Goal: Task Accomplishment & Management: Manage account settings

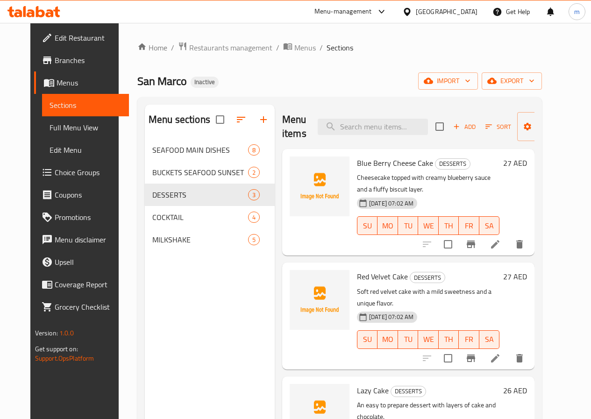
click at [76, 75] on link "Menus" at bounding box center [81, 82] width 95 height 22
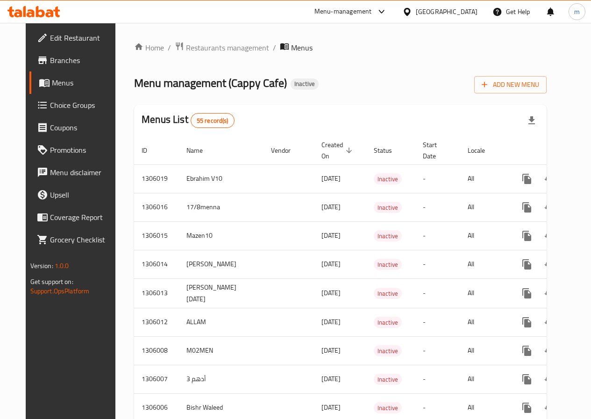
click at [543, 118] on button "button" at bounding box center [532, 120] width 22 height 22
click at [530, 91] on button "Add New Menu" at bounding box center [510, 84] width 72 height 17
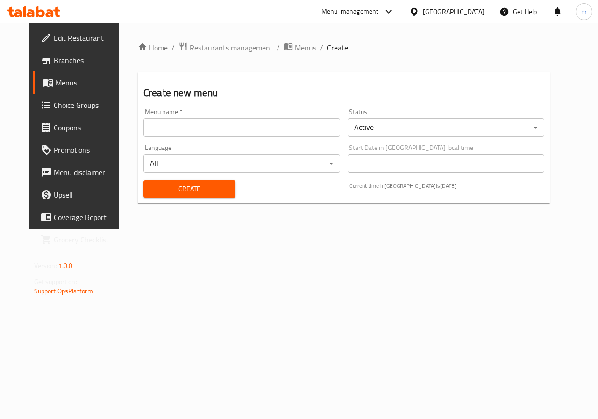
click at [269, 117] on div "Menu name   * Menu name *" at bounding box center [241, 122] width 197 height 29
click at [290, 130] on input "text" at bounding box center [241, 127] width 197 height 19
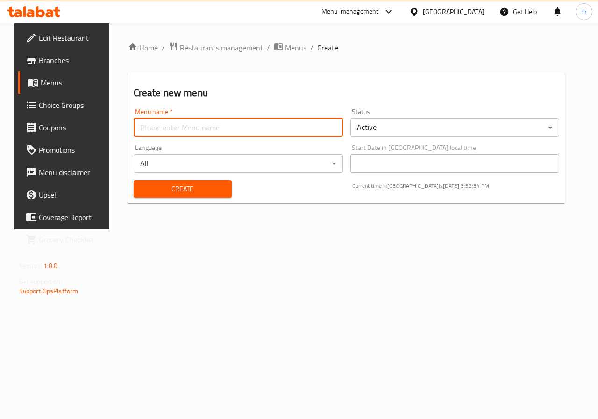
type input "Ateff 2"
click at [210, 188] on span "Create" at bounding box center [182, 189] width 83 height 12
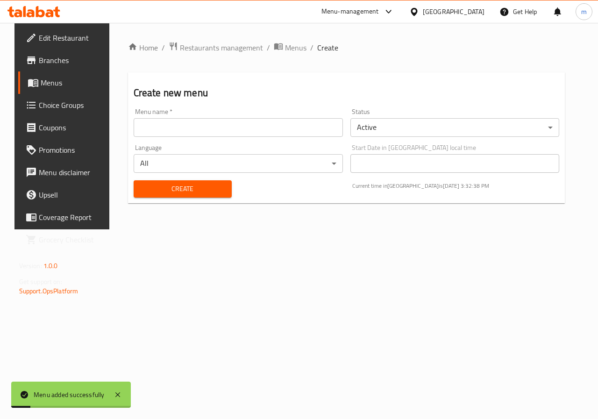
click at [75, 88] on span "Menus" at bounding box center [74, 82] width 66 height 11
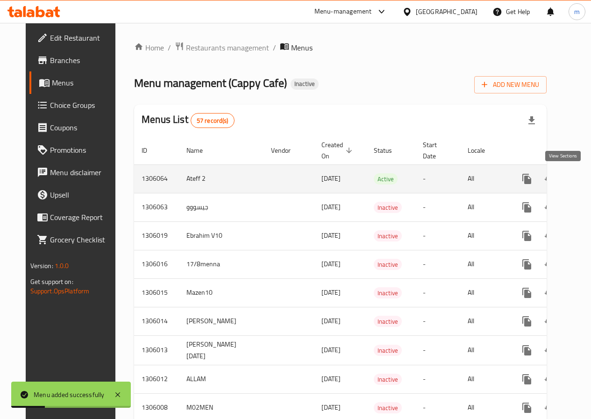
click at [590, 180] on icon "enhanced table" at bounding box center [594, 179] width 8 height 8
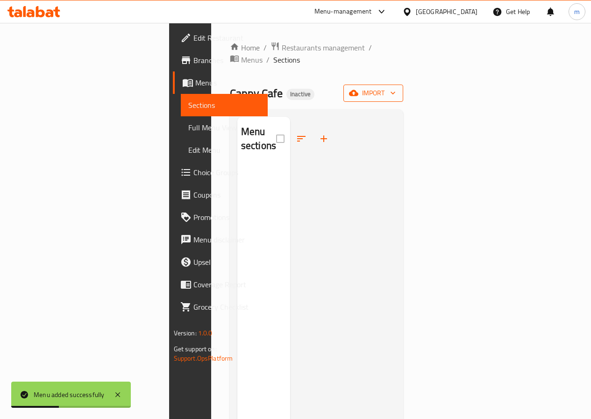
click at [396, 87] on span "import" at bounding box center [373, 93] width 45 height 12
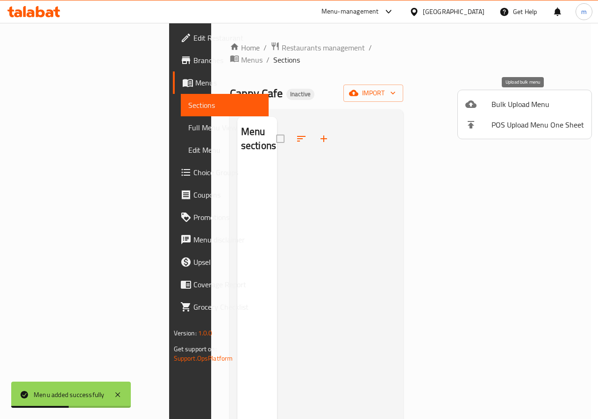
click at [500, 108] on span "Bulk Upload Menu" at bounding box center [538, 104] width 93 height 11
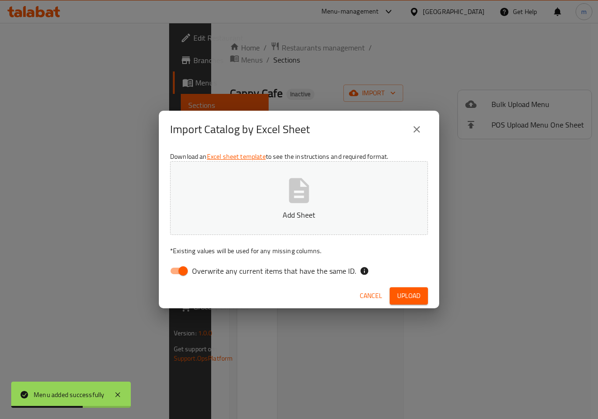
click at [177, 275] on input "Overwrite any current items that have the same ID." at bounding box center [183, 271] width 53 height 18
checkbox input "false"
click at [259, 192] on button "Add Sheet" at bounding box center [299, 198] width 258 height 74
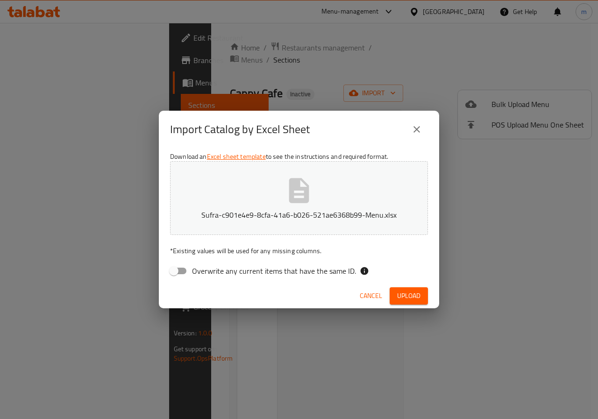
click at [408, 287] on div "Cancel Upload" at bounding box center [299, 296] width 280 height 25
click at [411, 290] on span "Upload" at bounding box center [408, 296] width 23 height 12
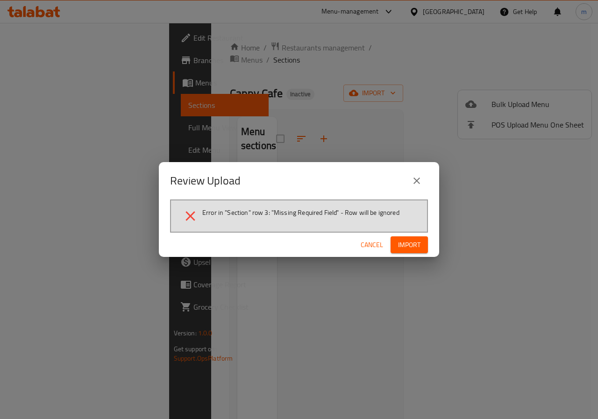
click at [410, 183] on button "close" at bounding box center [417, 181] width 22 height 22
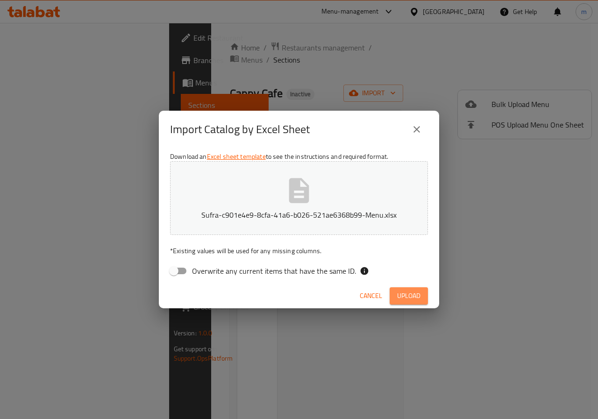
click at [412, 294] on span "Upload" at bounding box center [408, 296] width 23 height 12
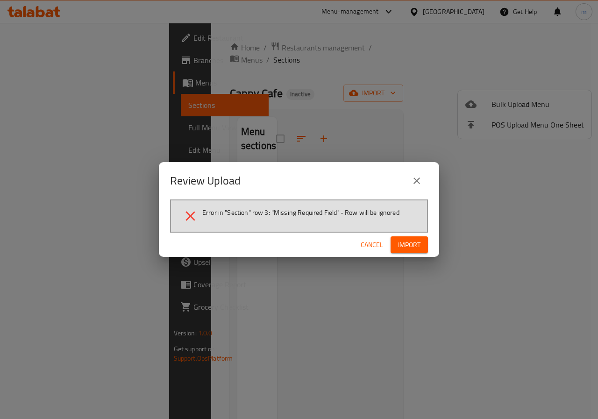
click at [416, 180] on icon "close" at bounding box center [416, 180] width 11 height 11
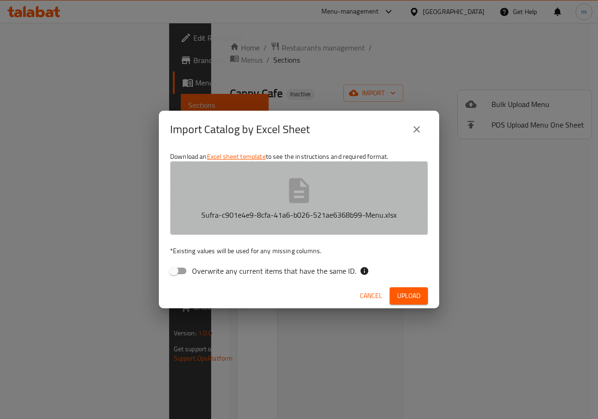
click at [323, 196] on button "Sufra-c901e4e9-8cfa-41a6-b026-521ae6368b99-Menu.xlsx" at bounding box center [299, 198] width 258 height 74
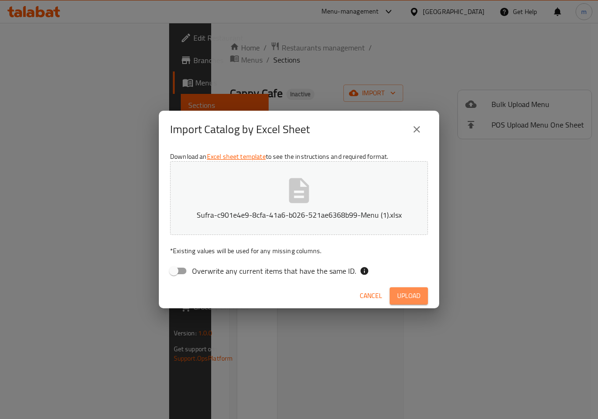
click at [396, 295] on button "Upload" at bounding box center [409, 295] width 38 height 17
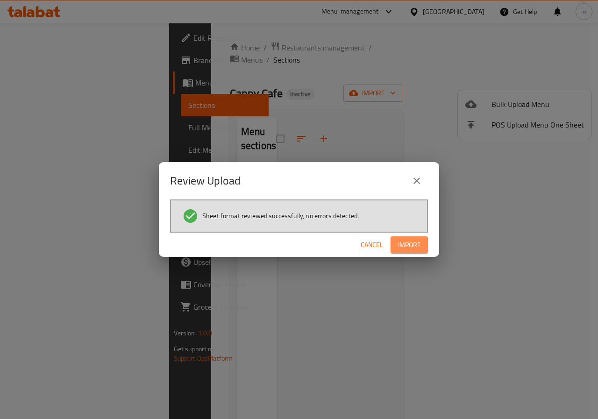
click at [420, 246] on span "Import" at bounding box center [409, 245] width 22 height 12
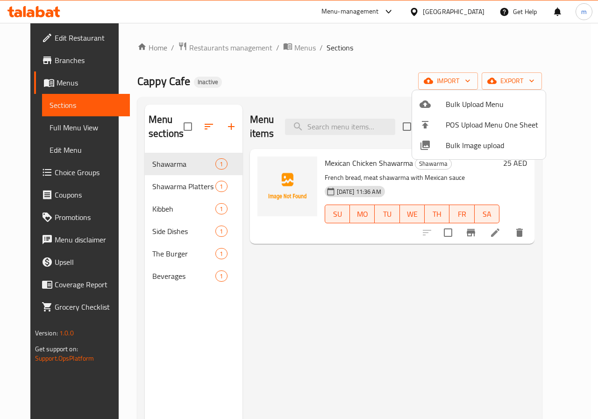
click at [426, 56] on div at bounding box center [299, 209] width 598 height 419
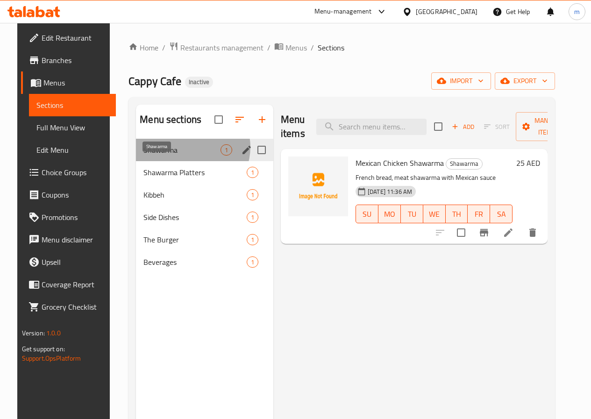
click at [181, 156] on span "Shawarma" at bounding box center [181, 149] width 77 height 11
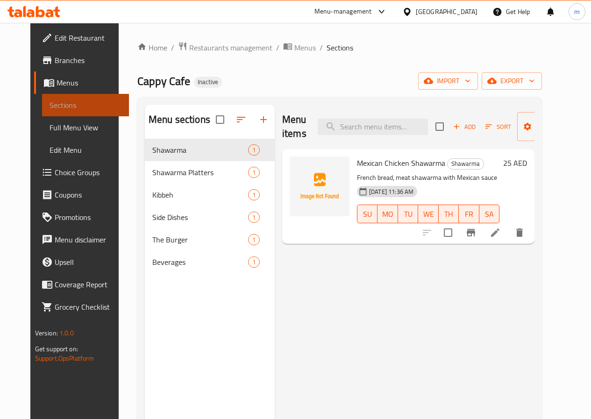
click at [51, 97] on link "Sections" at bounding box center [85, 105] width 87 height 22
click at [57, 87] on span "Menus" at bounding box center [89, 82] width 65 height 11
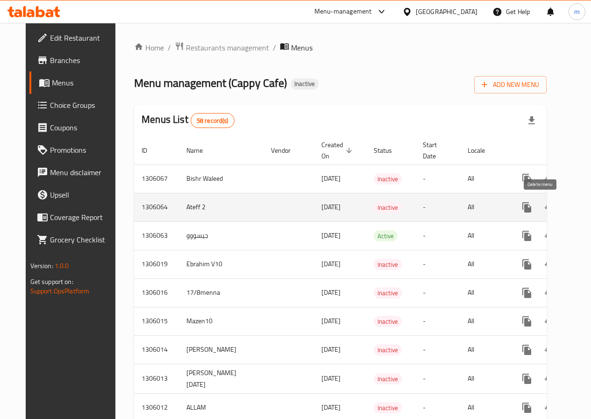
click at [569, 207] on icon "enhanced table" at bounding box center [572, 207] width 7 height 8
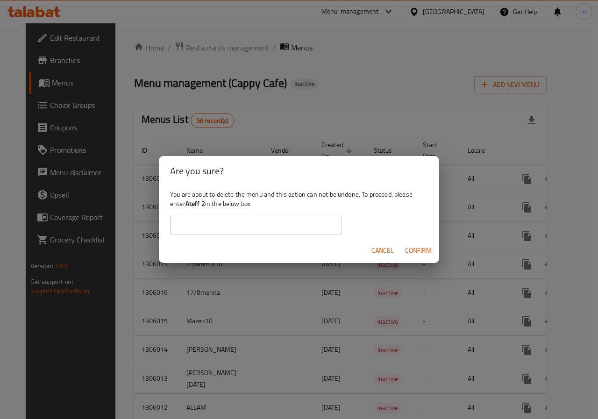
click at [413, 249] on span "Confirm" at bounding box center [418, 251] width 27 height 12
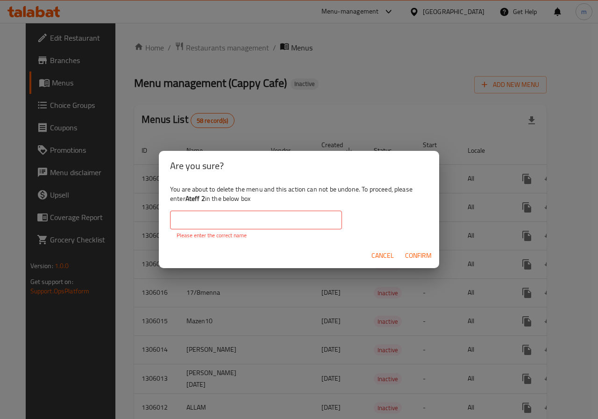
click at [293, 220] on input "text" at bounding box center [256, 220] width 172 height 19
click at [421, 252] on span "Confirm" at bounding box center [418, 256] width 27 height 12
click at [464, 239] on div "Are you sure? You are about to delete the menu and this action can not be undon…" at bounding box center [299, 209] width 598 height 419
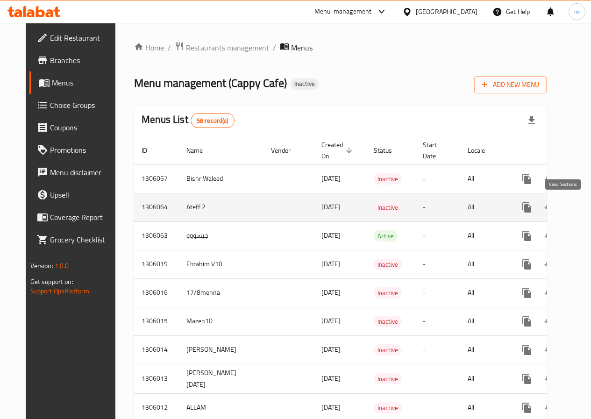
click at [589, 207] on icon "enhanced table" at bounding box center [594, 207] width 11 height 11
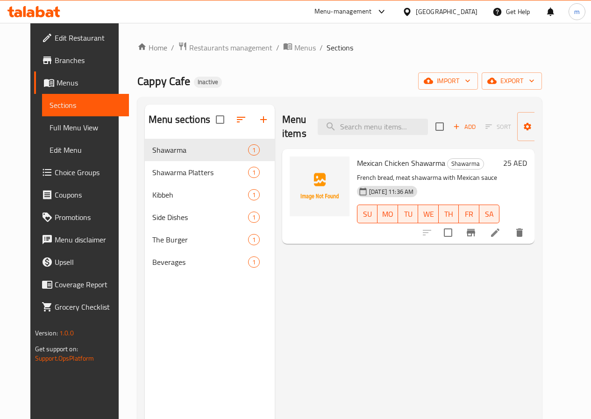
click at [73, 112] on link "Sections" at bounding box center [85, 105] width 87 height 22
click at [71, 84] on span "Menus" at bounding box center [89, 82] width 65 height 11
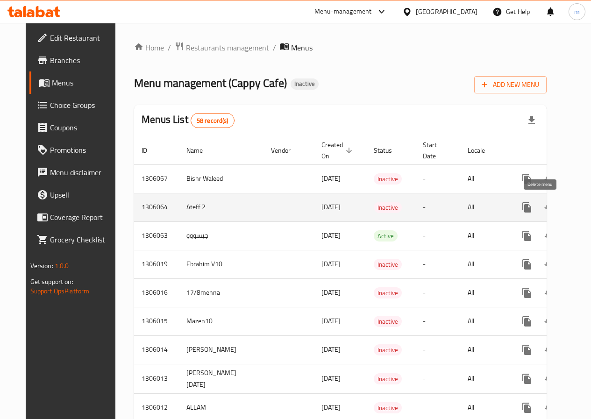
click at [569, 204] on icon "enhanced table" at bounding box center [572, 207] width 7 height 8
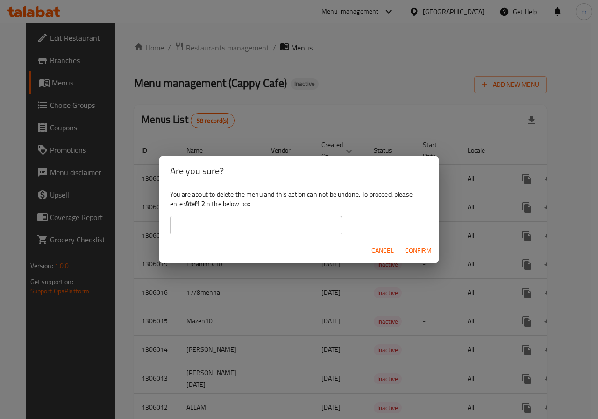
click at [243, 225] on input "text" at bounding box center [256, 225] width 172 height 19
type input "ش"
type input "Ateff 2"
click at [412, 246] on span "Confirm" at bounding box center [418, 251] width 27 height 12
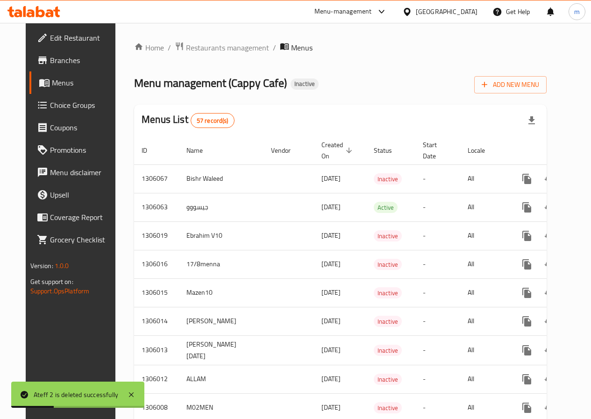
click at [530, 89] on span "Add New Menu" at bounding box center [510, 85] width 57 height 12
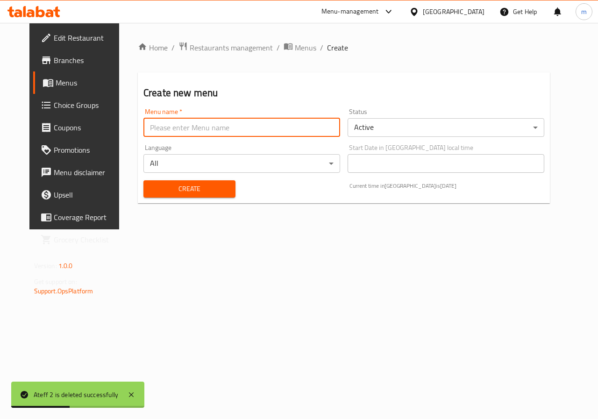
click at [287, 124] on input "text" at bounding box center [241, 127] width 197 height 19
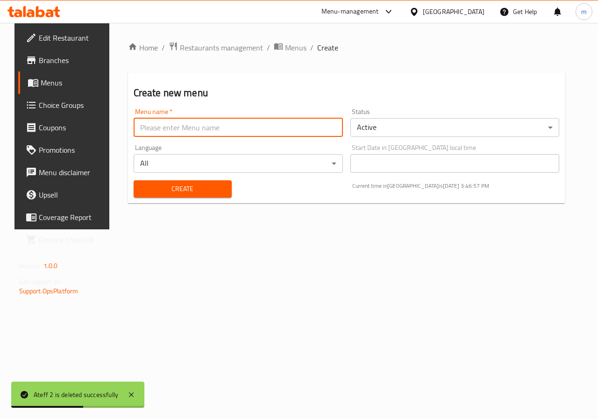
type input "Ateff 2"
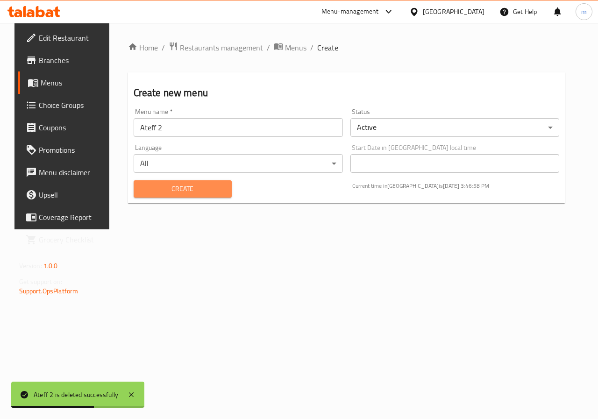
click at [187, 193] on span "Create" at bounding box center [182, 189] width 83 height 12
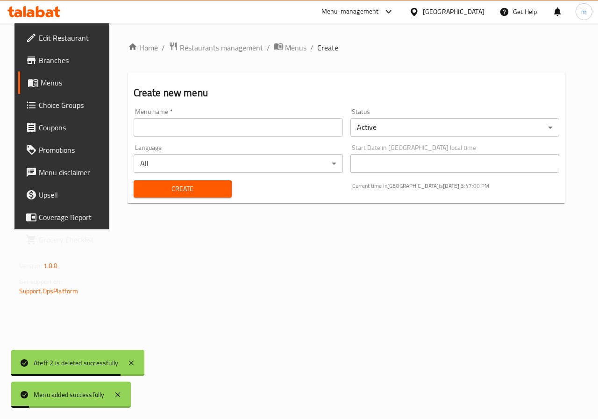
click at [50, 79] on span "Menus" at bounding box center [74, 82] width 66 height 11
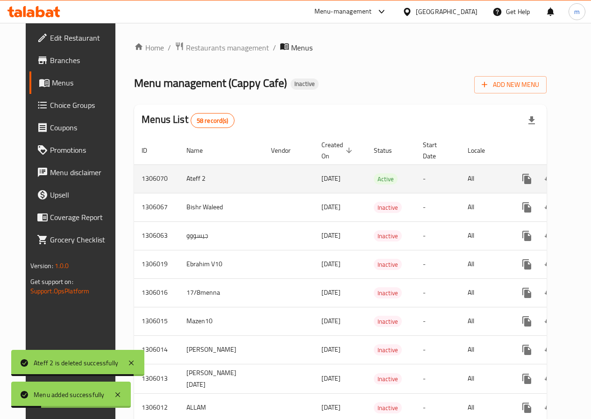
click at [590, 182] on icon "enhanced table" at bounding box center [594, 179] width 8 height 8
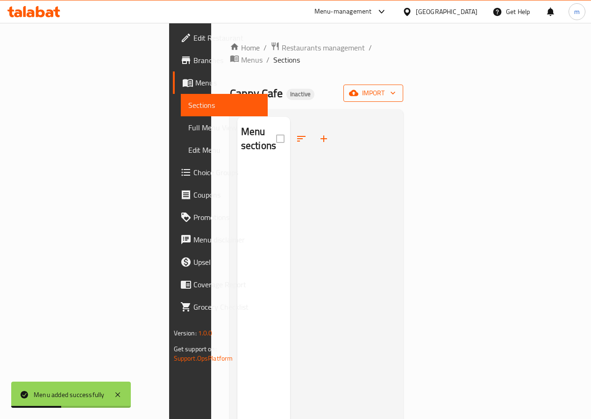
click at [396, 87] on span "import" at bounding box center [373, 93] width 45 height 12
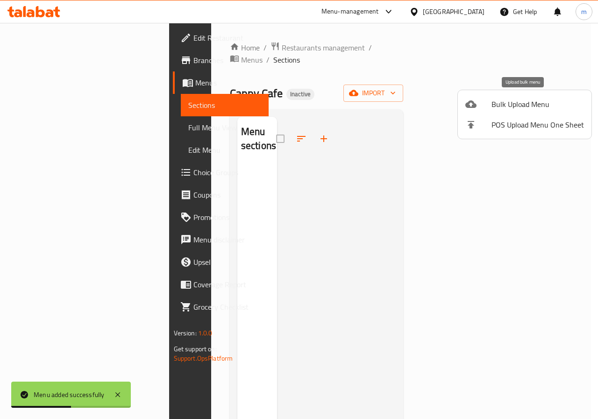
click at [484, 105] on div at bounding box center [478, 104] width 26 height 11
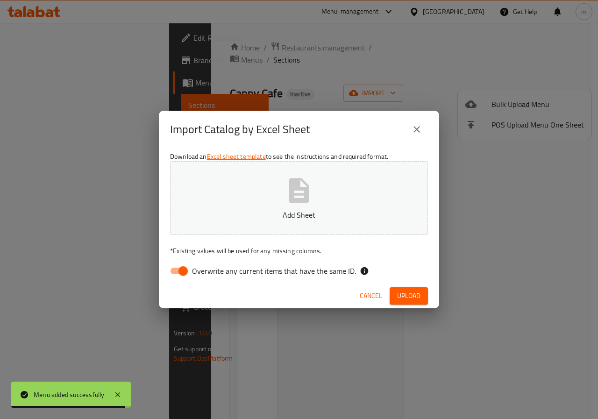
click at [290, 200] on icon "button" at bounding box center [299, 190] width 20 height 25
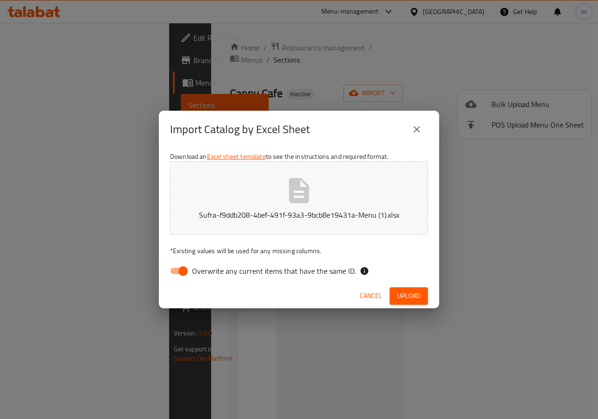
click at [407, 295] on span "Upload" at bounding box center [408, 296] width 23 height 12
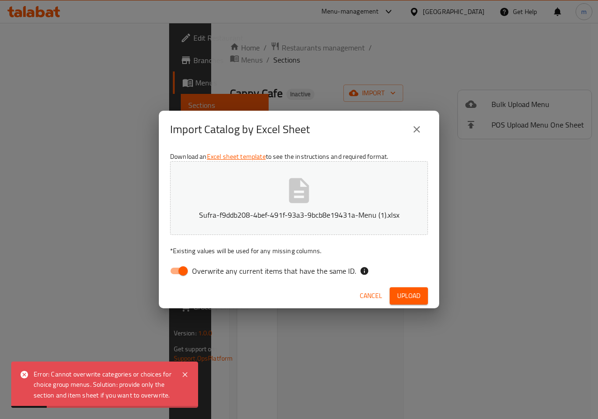
click at [186, 263] on input "Overwrite any current items that have the same ID." at bounding box center [183, 271] width 53 height 18
checkbox input "false"
click at [415, 287] on div "Cancel Upload" at bounding box center [299, 296] width 280 height 25
click at [415, 289] on button "Upload" at bounding box center [409, 295] width 38 height 17
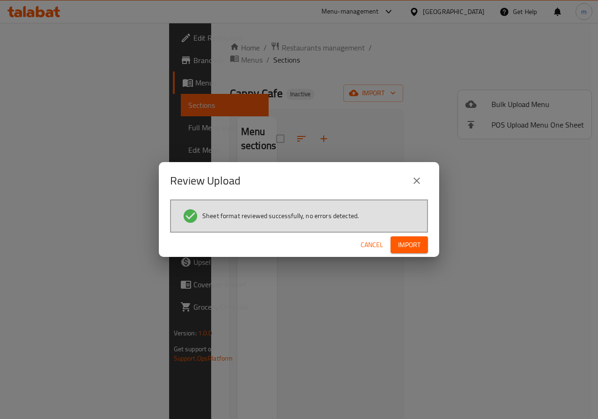
click at [404, 248] on span "Import" at bounding box center [409, 245] width 22 height 12
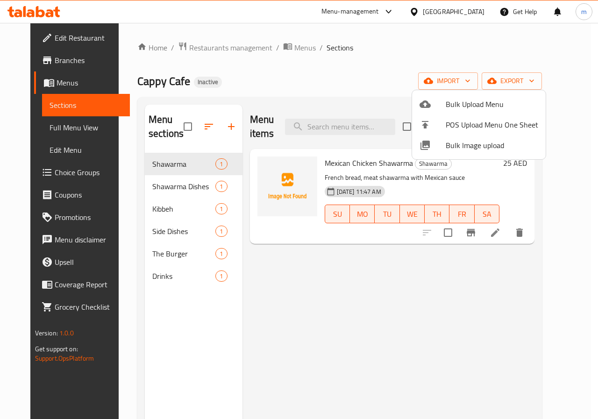
click at [215, 171] on div at bounding box center [299, 209] width 598 height 419
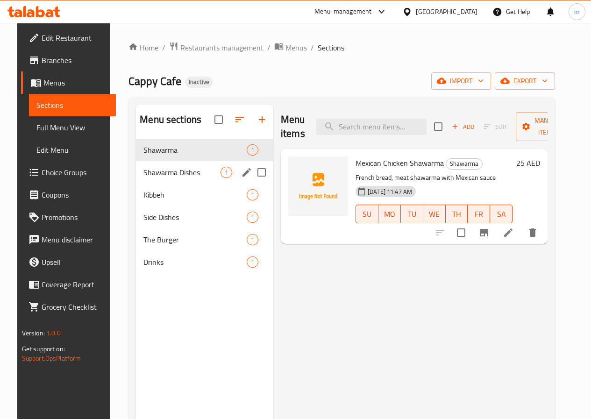
click at [204, 175] on div "Shawarma Dishes 1" at bounding box center [204, 172] width 137 height 22
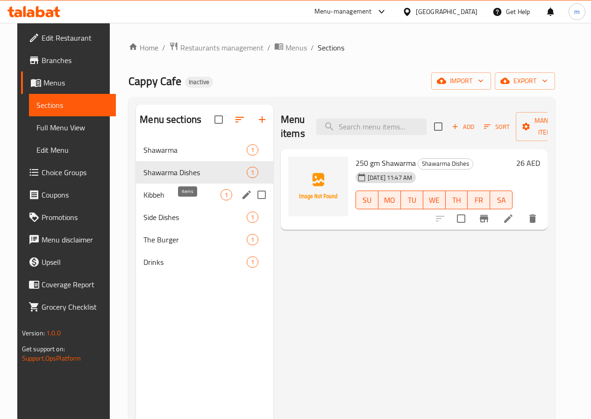
click at [221, 200] on span "1" at bounding box center [226, 195] width 11 height 9
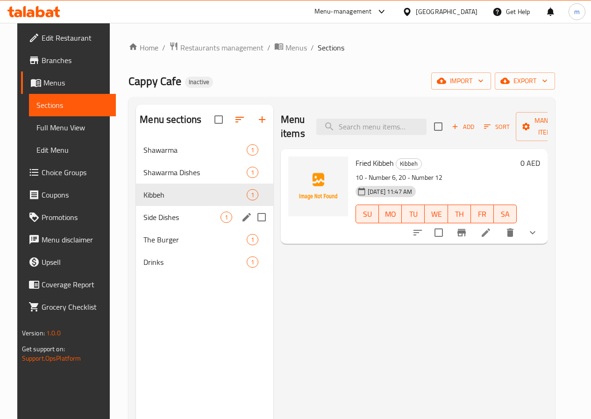
click at [182, 221] on div "Side Dishes 1" at bounding box center [204, 217] width 137 height 22
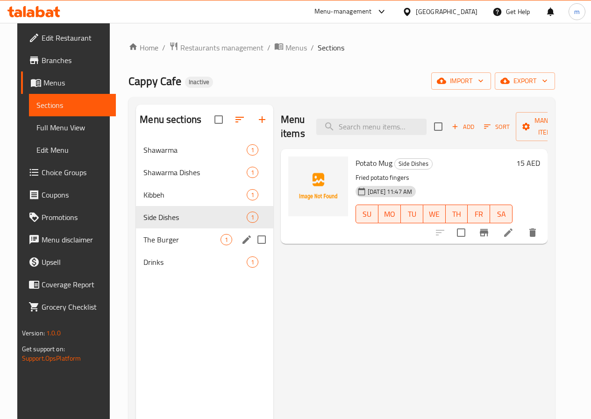
click at [179, 245] on div "The Burger 1" at bounding box center [204, 239] width 137 height 22
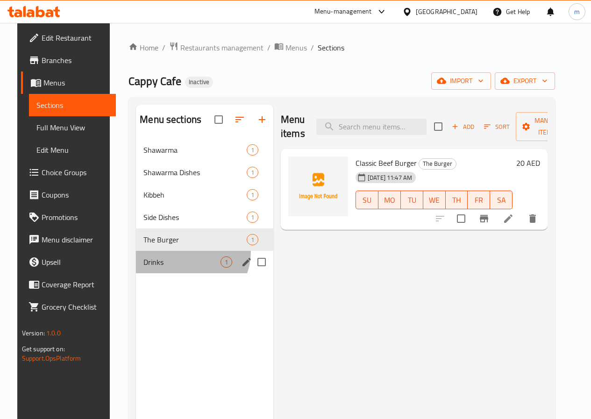
click at [176, 266] on div "Drinks 1" at bounding box center [204, 262] width 137 height 22
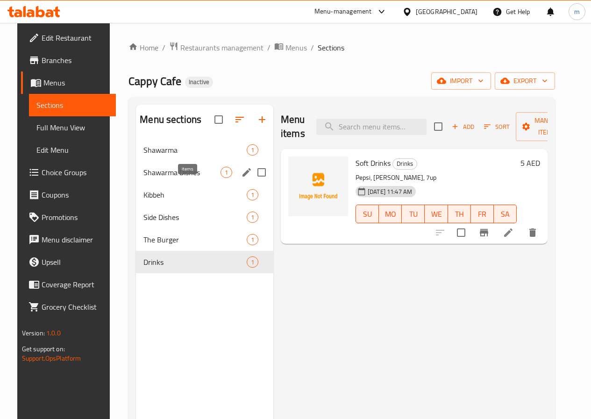
click at [221, 177] on span "1" at bounding box center [226, 172] width 11 height 9
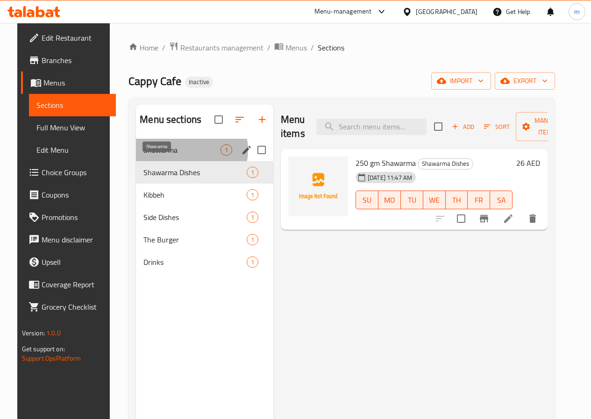
click at [173, 156] on span "Shawarma" at bounding box center [181, 149] width 77 height 11
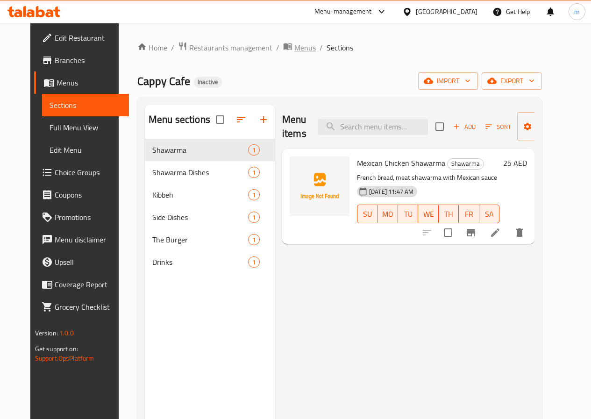
click at [284, 49] on icon "breadcrumb" at bounding box center [288, 46] width 8 height 7
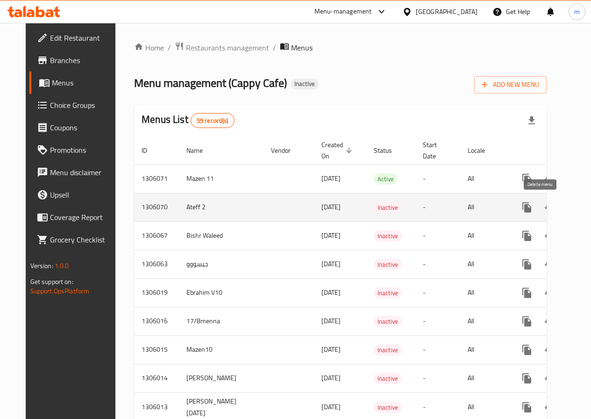
click at [569, 211] on icon "enhanced table" at bounding box center [572, 207] width 7 height 8
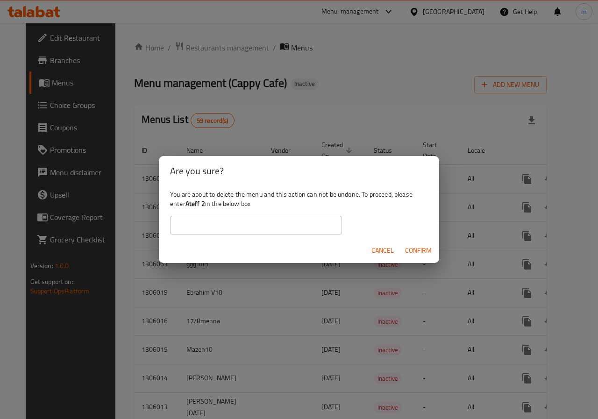
click at [266, 224] on input "text" at bounding box center [256, 225] width 172 height 19
type input "Ateff 2"
click at [408, 258] on button "Confirm" at bounding box center [418, 250] width 34 height 17
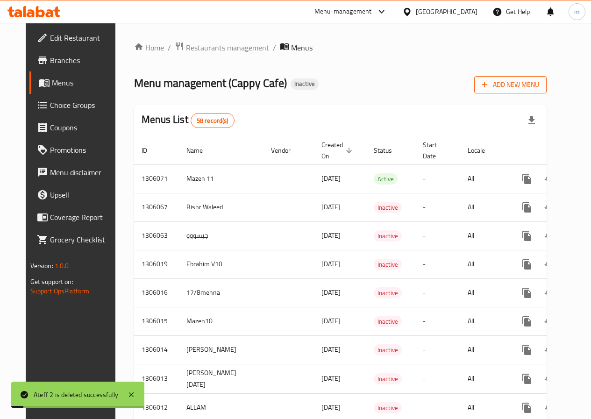
click at [531, 80] on span "Add New Menu" at bounding box center [510, 85] width 57 height 12
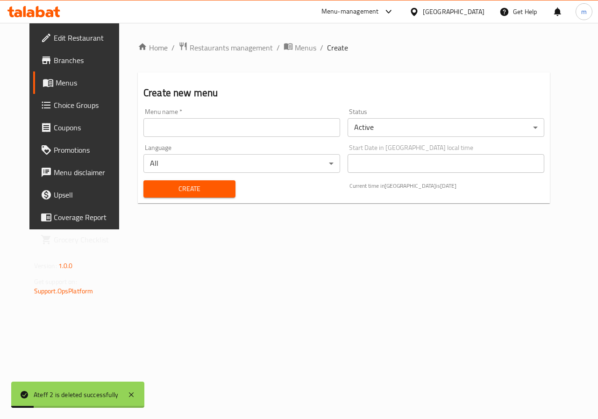
click at [193, 130] on input "text" at bounding box center [241, 127] width 197 height 19
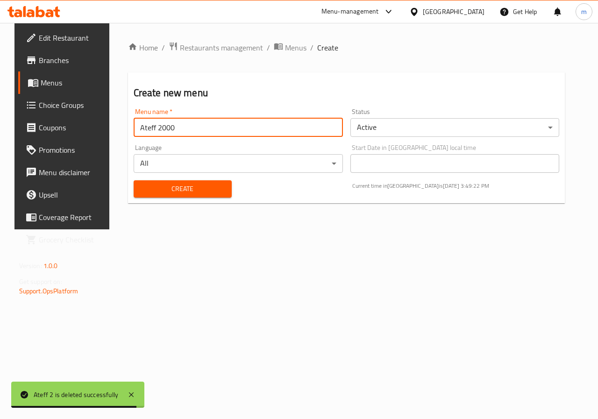
type input "Ateff 2000"
click at [204, 194] on span "Create" at bounding box center [182, 189] width 83 height 12
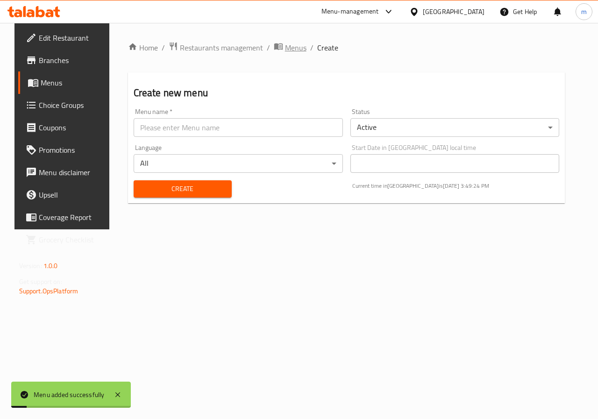
click at [285, 53] on span "Menus" at bounding box center [295, 47] width 21 height 11
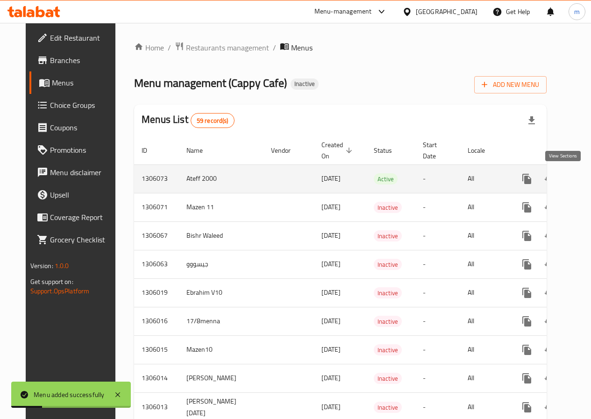
click at [590, 180] on icon "enhanced table" at bounding box center [594, 179] width 8 height 8
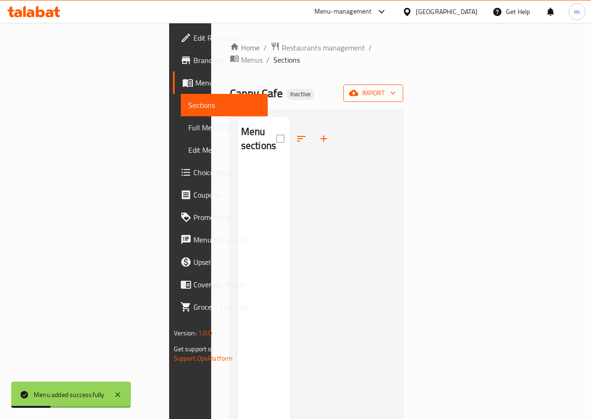
click at [396, 87] on span "import" at bounding box center [373, 93] width 45 height 12
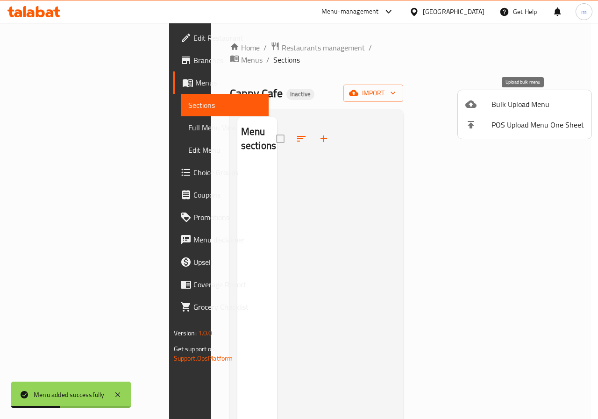
click at [487, 104] on div at bounding box center [478, 104] width 26 height 11
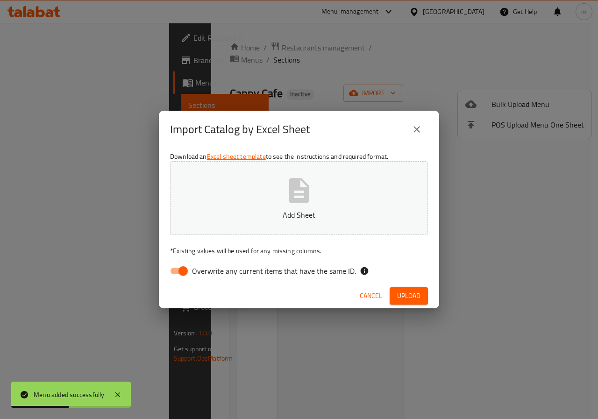
click at [315, 176] on button "Add Sheet" at bounding box center [299, 198] width 258 height 74
click at [180, 267] on input "Overwrite any current items that have the same ID." at bounding box center [183, 271] width 53 height 18
checkbox input "false"
click at [413, 293] on span "Upload" at bounding box center [408, 296] width 23 height 12
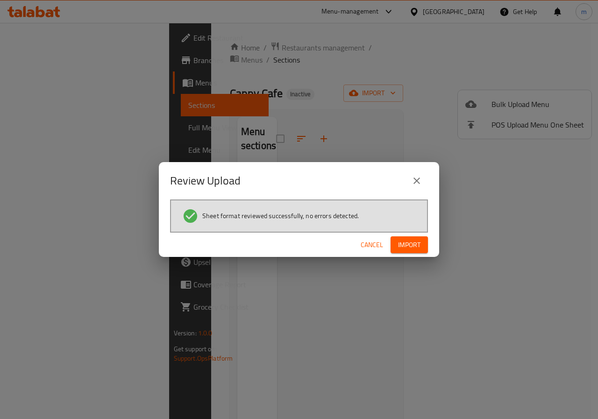
click at [409, 244] on span "Import" at bounding box center [409, 245] width 22 height 12
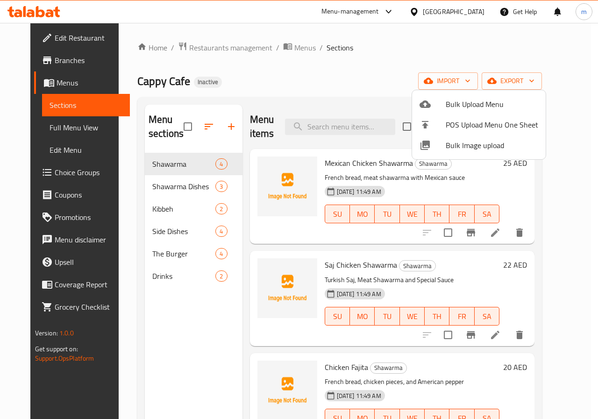
click at [200, 170] on div at bounding box center [299, 209] width 598 height 419
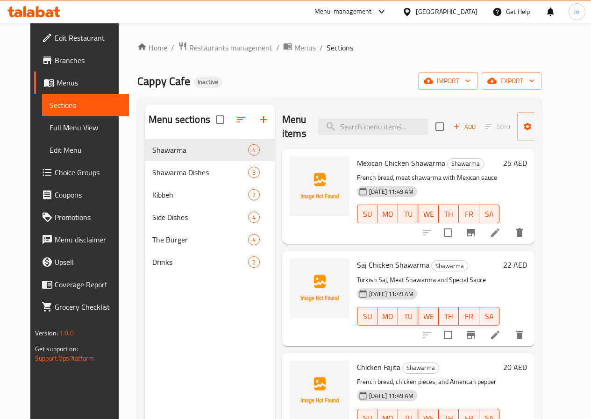
click at [50, 122] on span "Full Menu View" at bounding box center [86, 127] width 72 height 11
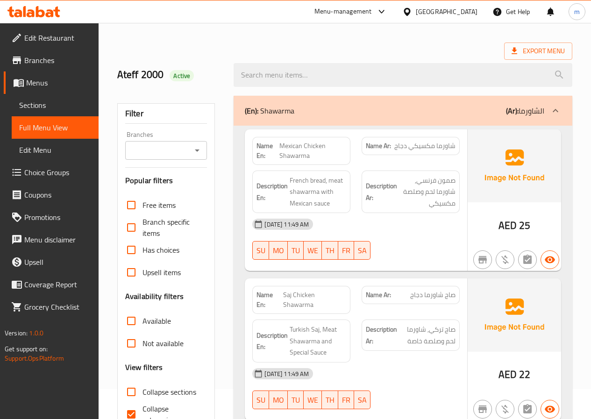
scroll to position [47, 0]
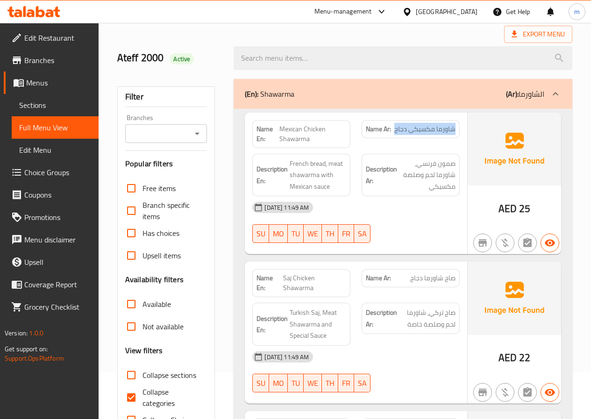
drag, startPoint x: 395, startPoint y: 130, endPoint x: 458, endPoint y: 135, distance: 63.3
click at [458, 135] on div "Name Ar: شاورما مكسيكي دجاج" at bounding box center [411, 129] width 98 height 18
copy span "شاورما مكسيكي دجاج"
drag, startPoint x: 438, startPoint y: 165, endPoint x: 461, endPoint y: 165, distance: 22.9
click at [461, 165] on div "Description Ar: صمون فرنسي, شاورما لحم وصلصة مكسيكي" at bounding box center [410, 175] width 109 height 54
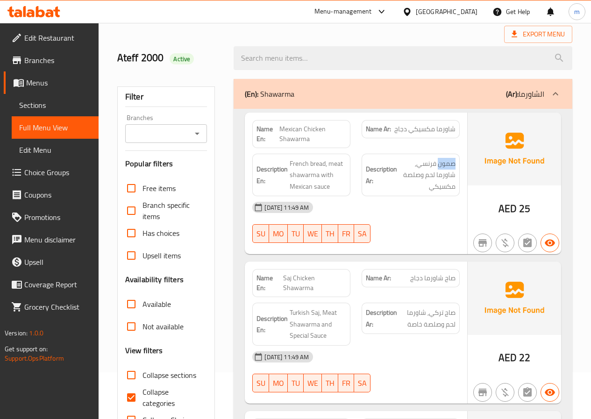
copy span "صمون"
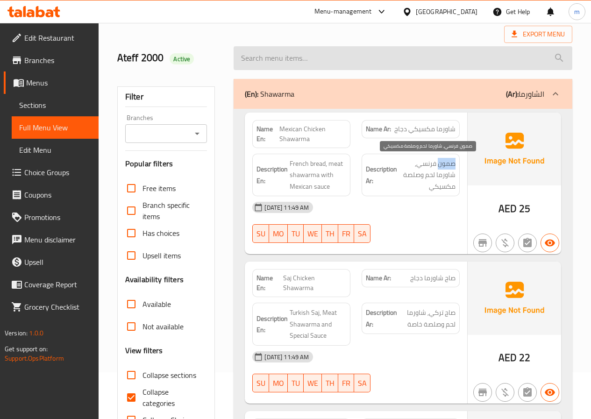
copy span "صمون"
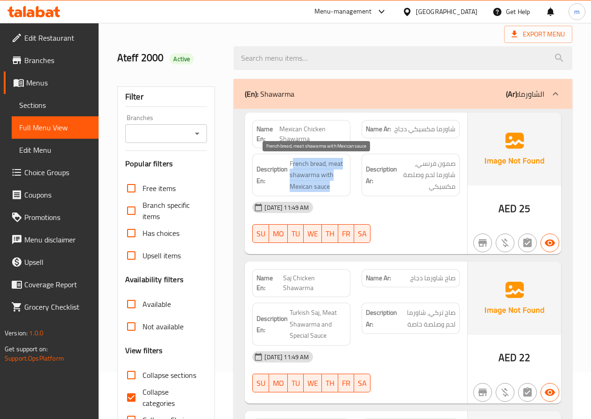
drag, startPoint x: 292, startPoint y: 158, endPoint x: 343, endPoint y: 182, distance: 56.2
click at [343, 182] on span "French bread, meat shawarma with Mexican sauce" at bounding box center [318, 175] width 57 height 35
click at [300, 167] on span "French bread, meat shawarma with Mexican sauce" at bounding box center [318, 175] width 57 height 35
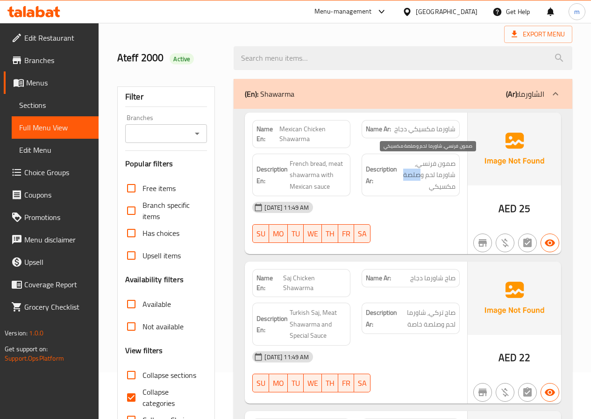
drag, startPoint x: 405, startPoint y: 177, endPoint x: 419, endPoint y: 175, distance: 14.1
click at [419, 175] on span "صمون فرنسي, شاورما لحم وصلصة مكسيكي" at bounding box center [427, 175] width 57 height 35
copy span "صلصة"
click at [452, 226] on div "[DATE] 11:49 AM SU MO TU WE TH FR SA" at bounding box center [356, 222] width 219 height 52
click at [67, 96] on link "Sections" at bounding box center [55, 105] width 87 height 22
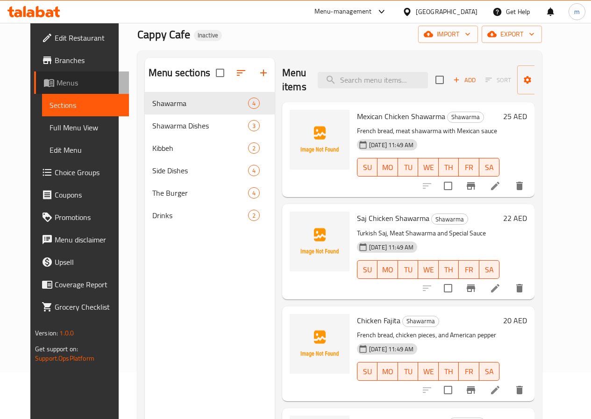
click at [67, 85] on span "Menus" at bounding box center [89, 82] width 65 height 11
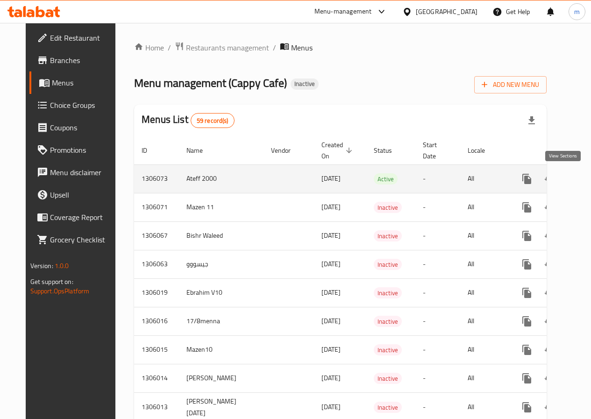
click at [583, 182] on link "enhanced table" at bounding box center [594, 179] width 22 height 22
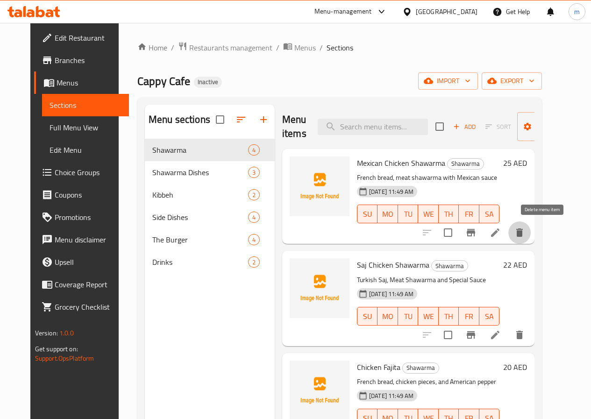
click at [531, 231] on button "delete" at bounding box center [519, 232] width 22 height 22
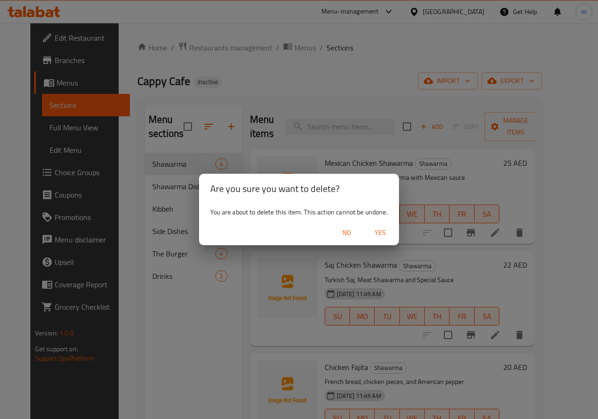
click at [382, 235] on span "Yes" at bounding box center [380, 233] width 22 height 12
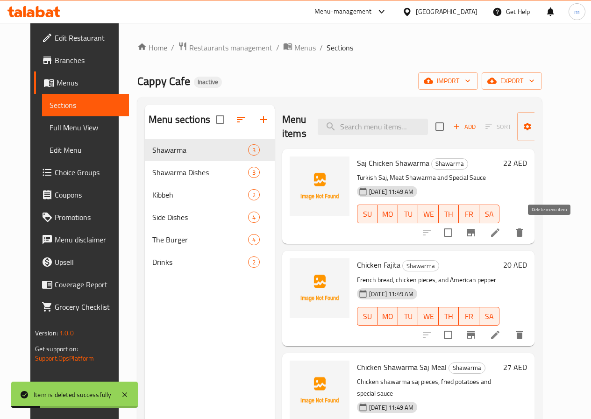
click at [525, 229] on icon "delete" at bounding box center [519, 232] width 11 height 11
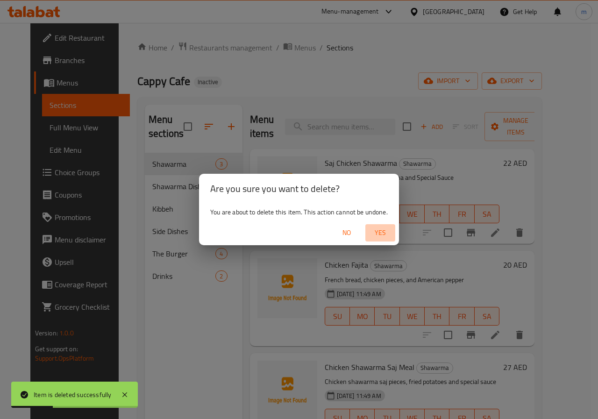
click at [378, 232] on span "Yes" at bounding box center [380, 233] width 22 height 12
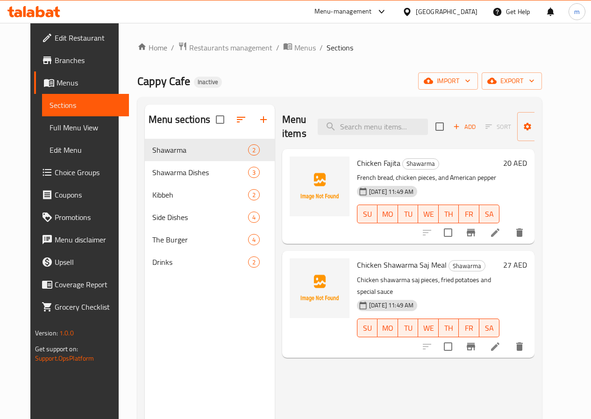
click at [501, 233] on icon at bounding box center [495, 232] width 11 height 11
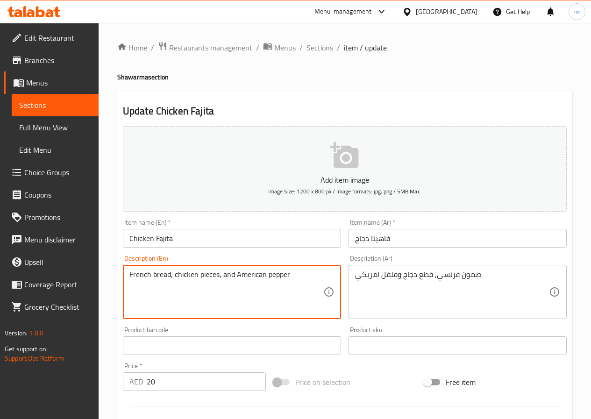
drag, startPoint x: 132, startPoint y: 274, endPoint x: 144, endPoint y: 279, distance: 13.5
click at [136, 278] on textarea "French bread, chicken pieces, and American pepper" at bounding box center [226, 292] width 194 height 44
drag, startPoint x: 153, startPoint y: 272, endPoint x: 171, endPoint y: 273, distance: 17.8
click at [171, 273] on textarea "French bread, chicken pieces, and American pepper" at bounding box center [226, 292] width 194 height 44
paste textarea "Samoon"
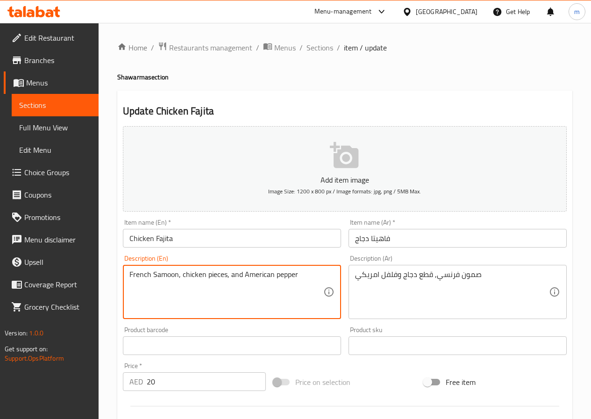
click at [283, 273] on textarea "French Samoon, chicken pieces, and American pepper" at bounding box center [226, 292] width 194 height 44
click at [278, 272] on textarea "French Samoon, chicken pieces, and American pepper" at bounding box center [226, 292] width 194 height 44
drag, startPoint x: 276, startPoint y: 272, endPoint x: 301, endPoint y: 271, distance: 24.8
click at [301, 271] on textarea "French Samoon, chicken pieces, and American pepper" at bounding box center [226, 292] width 194 height 44
type textarea "French Samoon, chicken pieces, and American pepper"
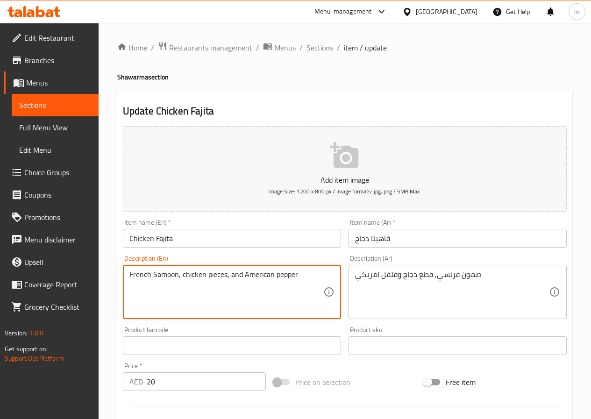
click at [307, 271] on textarea "French Samoon, chicken pieces, and American pepper" at bounding box center [226, 292] width 194 height 44
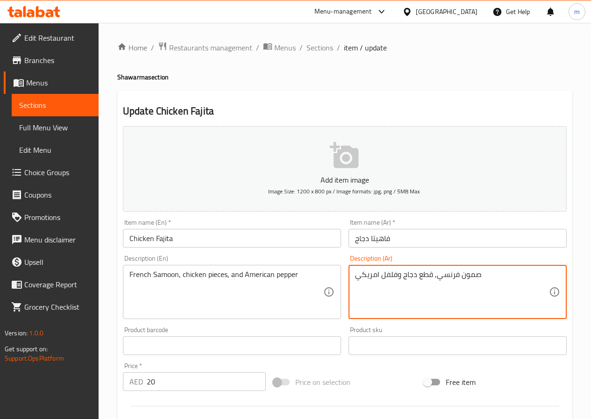
drag, startPoint x: 396, startPoint y: 272, endPoint x: 350, endPoint y: 276, distance: 46.4
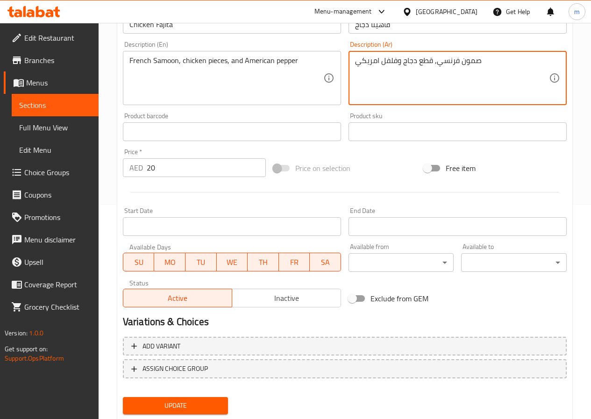
scroll to position [241, 0]
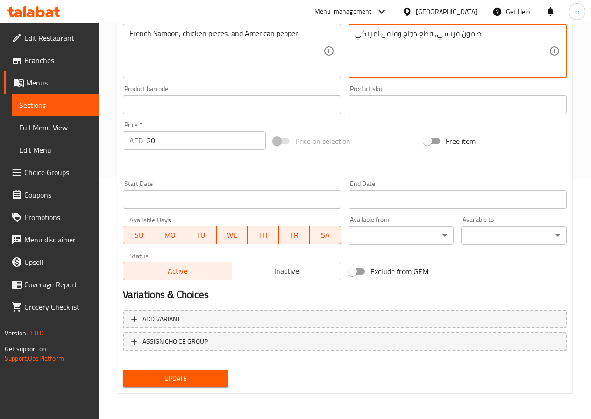
click at [197, 377] on span "Update" at bounding box center [175, 379] width 91 height 12
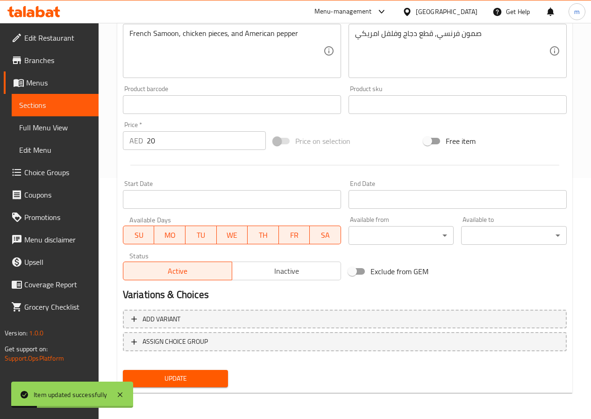
click at [75, 84] on span "Menus" at bounding box center [58, 82] width 65 height 11
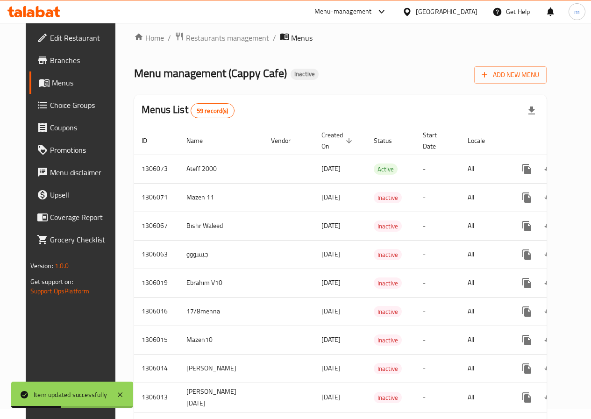
scroll to position [7, 0]
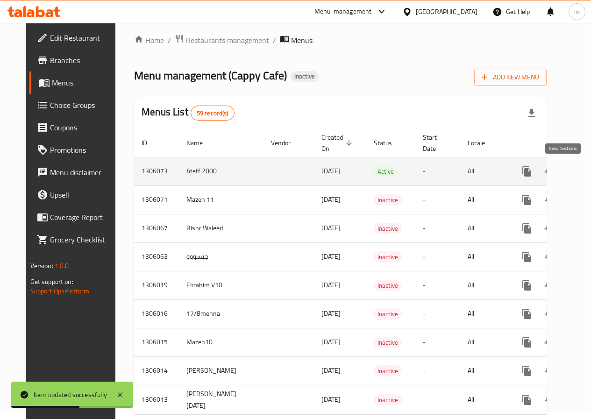
click at [589, 171] on icon "enhanced table" at bounding box center [594, 171] width 11 height 11
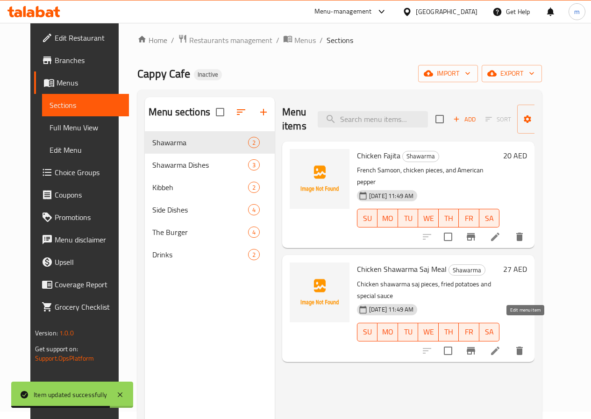
click at [501, 345] on icon at bounding box center [495, 350] width 11 height 11
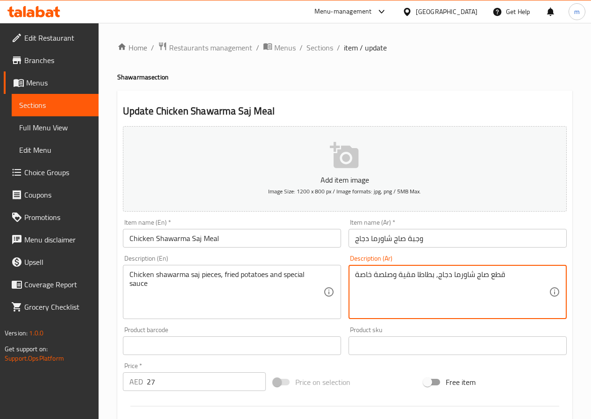
drag, startPoint x: 433, startPoint y: 274, endPoint x: 399, endPoint y: 276, distance: 33.7
click at [413, 275] on textarea "قطع صاج شاورما دجاج, بطاطا مقية وصلصة خاصة" at bounding box center [452, 292] width 194 height 44
click at [406, 274] on textarea "قطع صاج شاورما دجاج, بطاطا مقية وصلصة خاصة" at bounding box center [452, 292] width 194 height 44
type textarea "قطع صاج شاورما دجاج, بطاطا مقلية وصلصة خاصة"
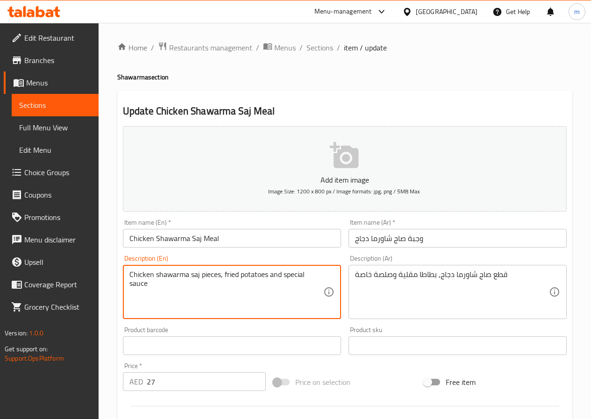
drag, startPoint x: 225, startPoint y: 273, endPoint x: 266, endPoint y: 273, distance: 41.6
paste textarea "French Fri"
type textarea "Chicken shawarma saj pieces, French Fries and special sauce"
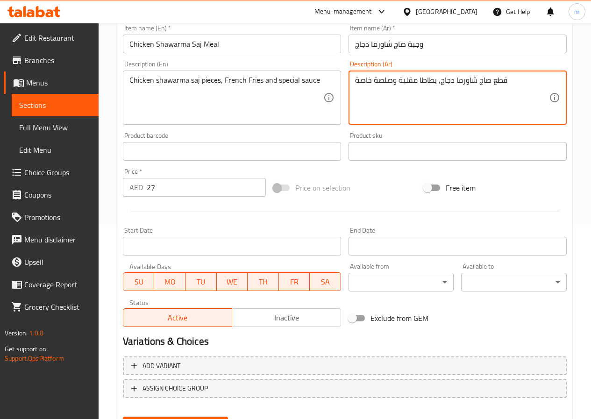
scroll to position [241, 0]
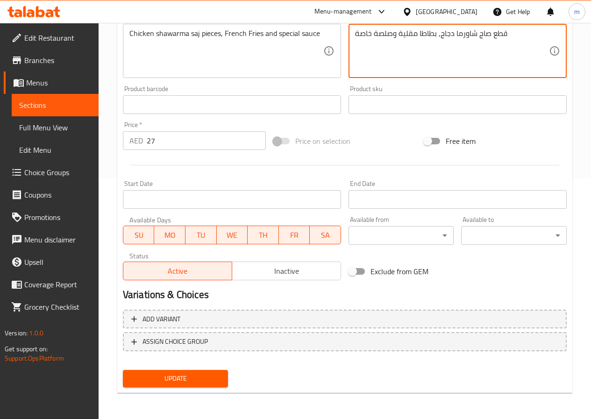
click at [193, 375] on span "Update" at bounding box center [175, 379] width 91 height 12
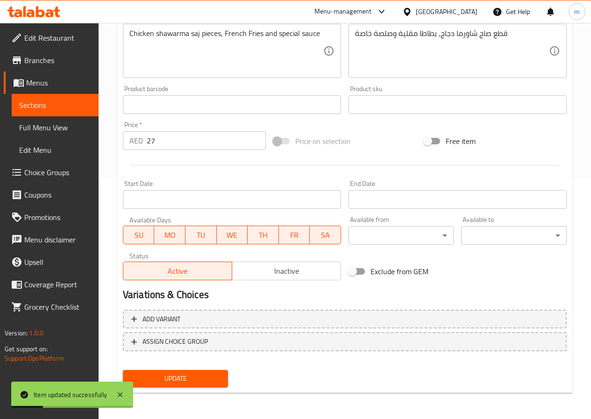
click at [64, 104] on span "Sections" at bounding box center [55, 105] width 72 height 11
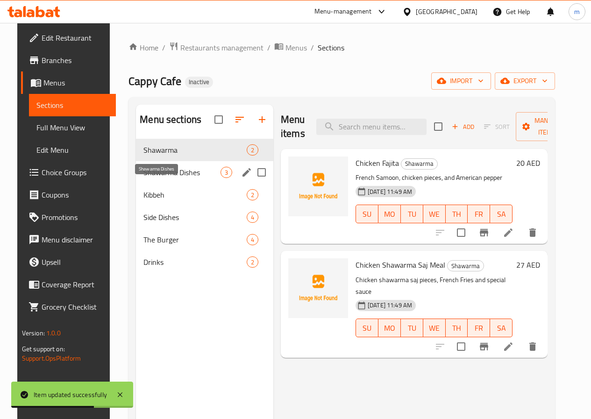
click at [165, 178] on span "Shawarma Dishes" at bounding box center [181, 172] width 77 height 11
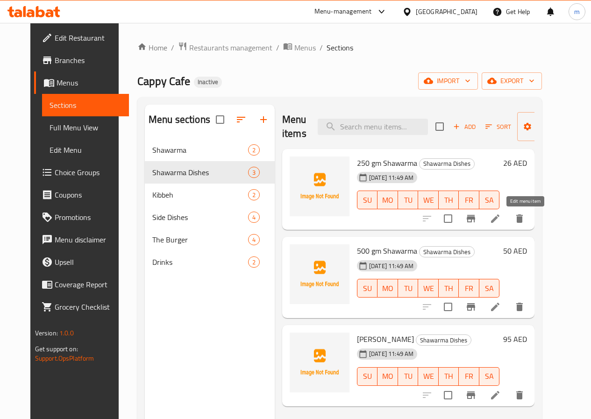
click at [501, 221] on icon at bounding box center [495, 218] width 11 height 11
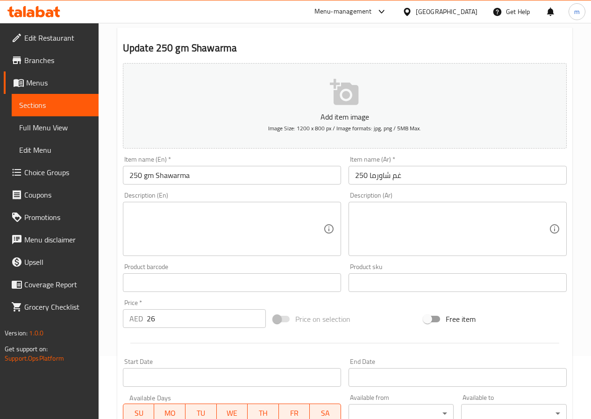
scroll to position [54, 0]
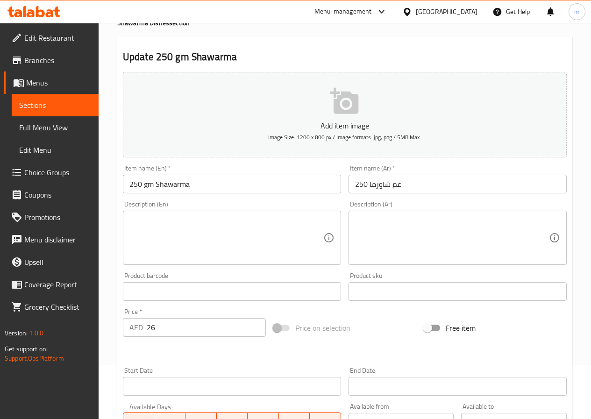
click at [67, 107] on span "Sections" at bounding box center [55, 105] width 72 height 11
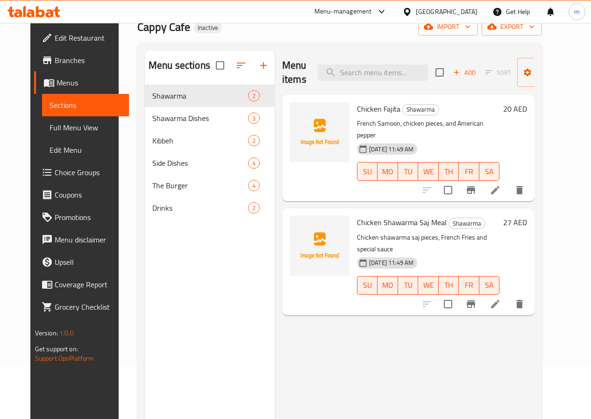
click at [508, 182] on li at bounding box center [495, 190] width 26 height 17
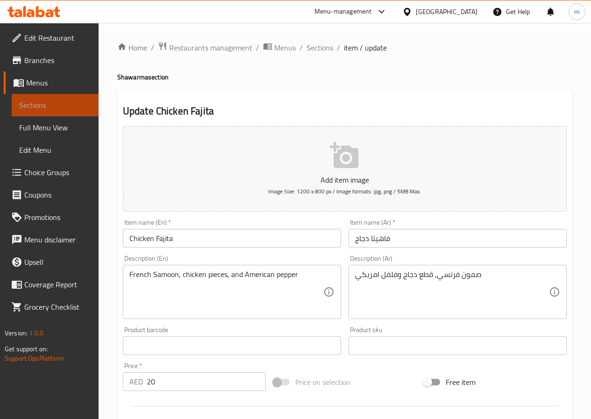
click at [63, 98] on link "Sections" at bounding box center [55, 105] width 87 height 22
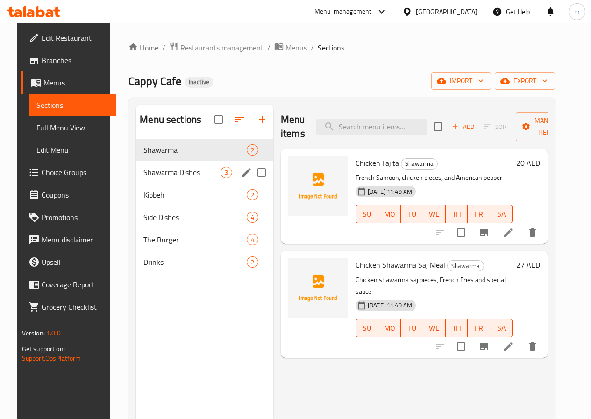
click at [178, 178] on span "Shawarma Dishes" at bounding box center [181, 172] width 77 height 11
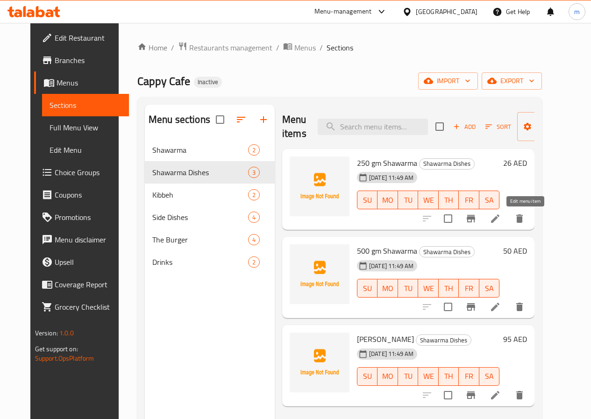
click at [500, 222] on icon at bounding box center [495, 218] width 8 height 8
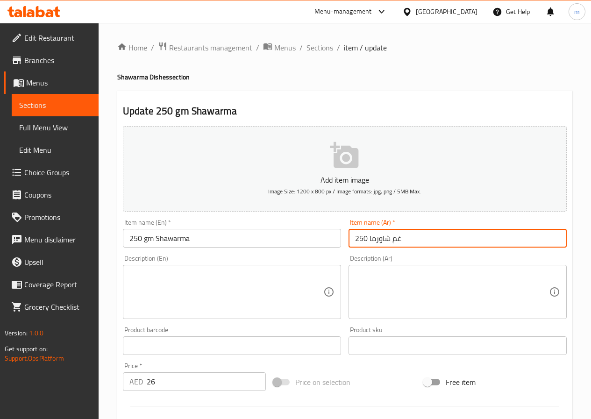
drag, startPoint x: 397, startPoint y: 239, endPoint x: 402, endPoint y: 239, distance: 5.6
click at [402, 239] on input "250 غم شاورما" at bounding box center [458, 238] width 218 height 19
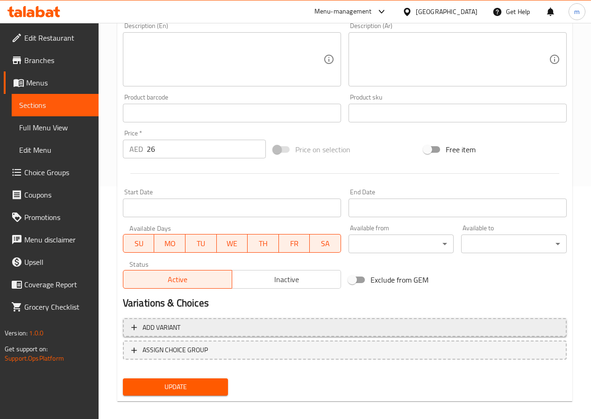
scroll to position [234, 0]
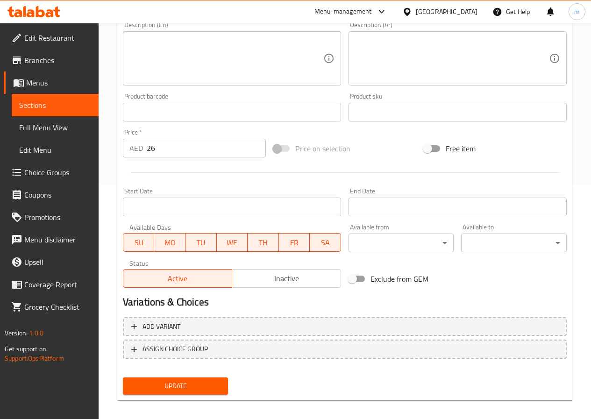
type input "250 جم شاورما"
click at [207, 393] on button "Update" at bounding box center [176, 386] width 106 height 17
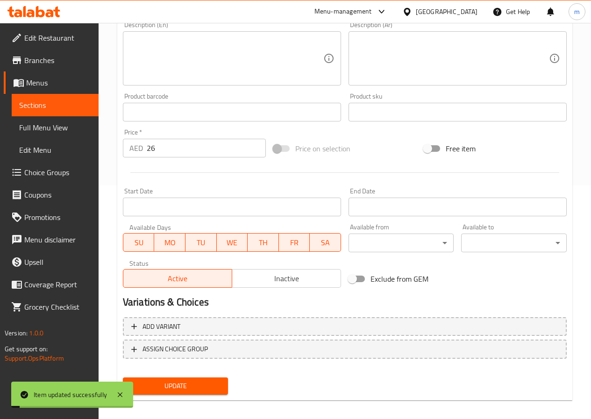
click at [71, 100] on span "Sections" at bounding box center [55, 105] width 72 height 11
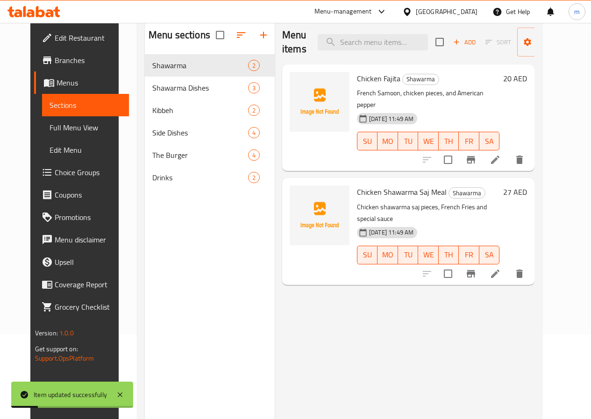
scroll to position [84, 0]
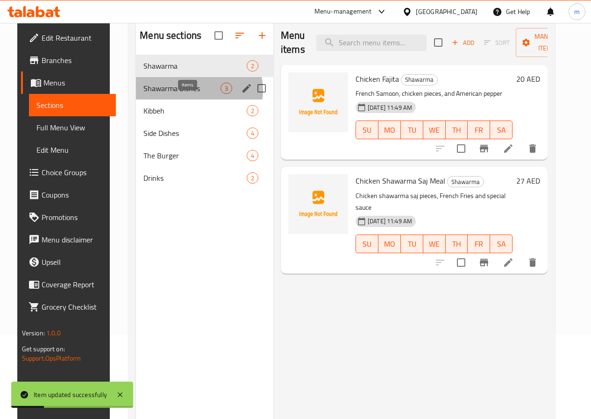
click at [221, 93] on span "3" at bounding box center [226, 88] width 11 height 9
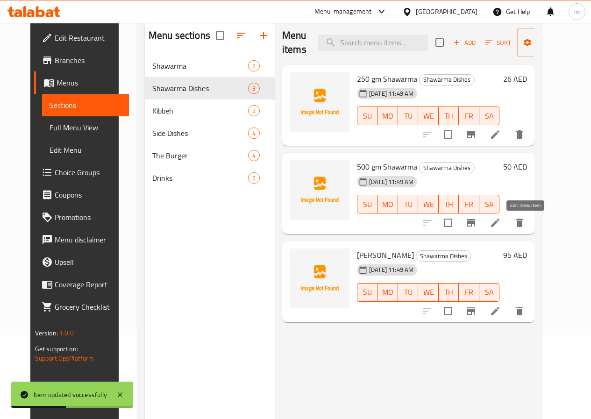
click at [500, 221] on icon at bounding box center [495, 223] width 8 height 8
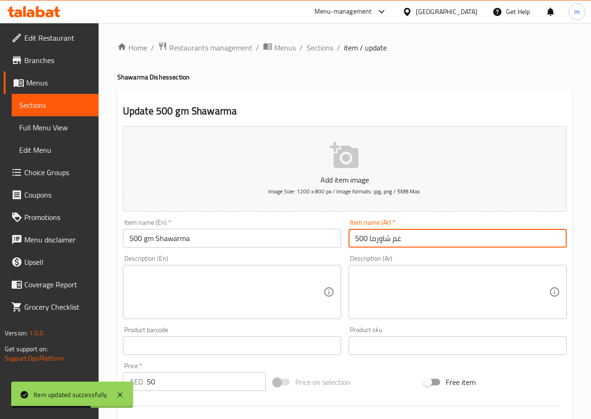
drag, startPoint x: 397, startPoint y: 239, endPoint x: 408, endPoint y: 236, distance: 11.6
click at [408, 236] on input "500 غم شاورما" at bounding box center [458, 238] width 218 height 19
click at [414, 237] on input "500 جم شاورما" at bounding box center [458, 238] width 218 height 19
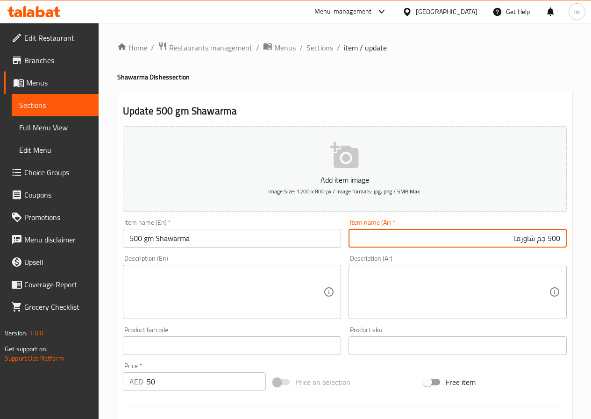
scroll to position [241, 0]
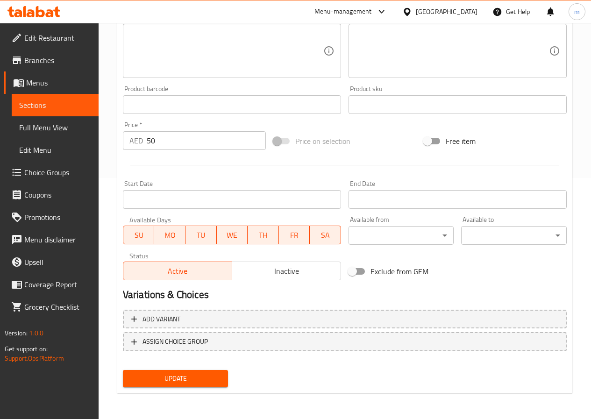
type input "500 جم شاورما"
click at [187, 381] on span "Update" at bounding box center [175, 379] width 91 height 12
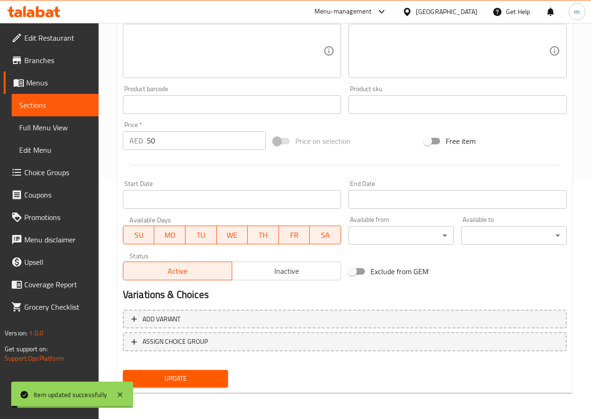
click at [54, 110] on span "Sections" at bounding box center [55, 105] width 72 height 11
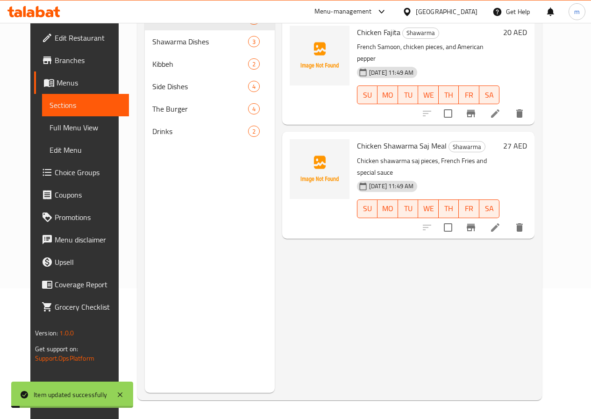
scroll to position [131, 0]
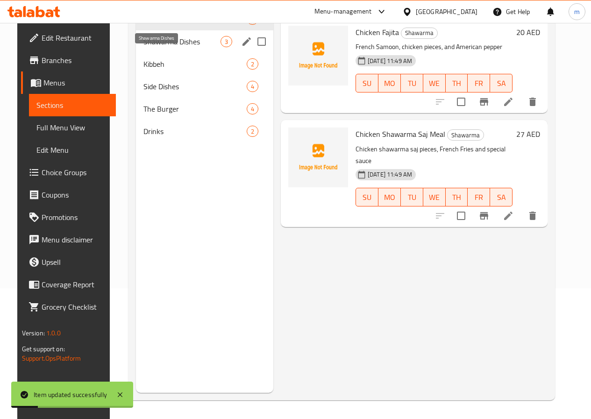
click at [168, 47] on span "Shawarma Dishes" at bounding box center [181, 41] width 77 height 11
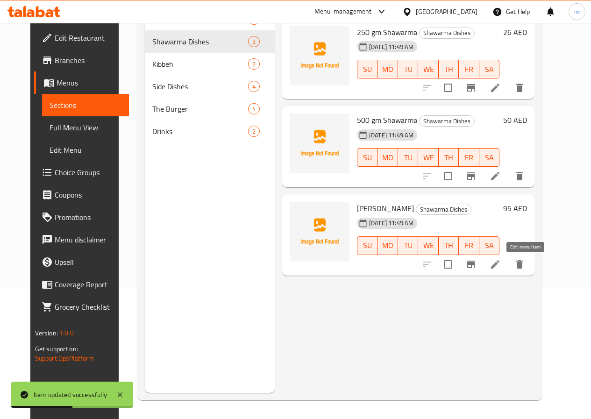
click at [500, 266] on icon at bounding box center [495, 264] width 8 height 8
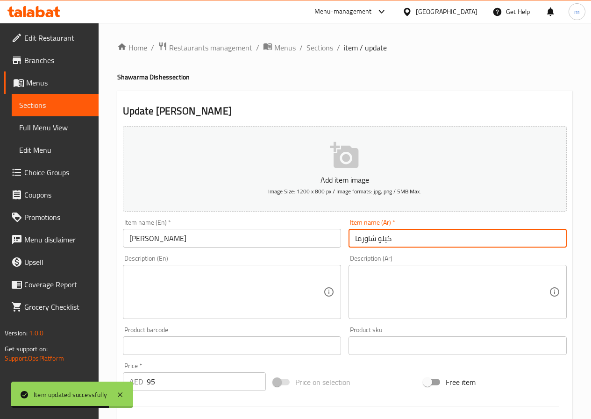
click at [385, 245] on input "كيلو شاورما" at bounding box center [458, 238] width 218 height 19
click at [447, 245] on input "كيلو شاورما" at bounding box center [458, 238] width 218 height 19
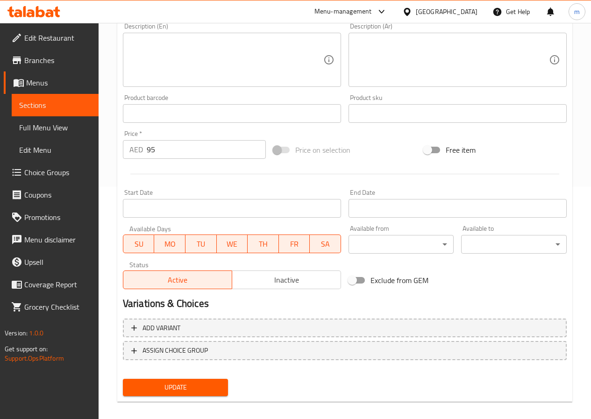
scroll to position [234, 0]
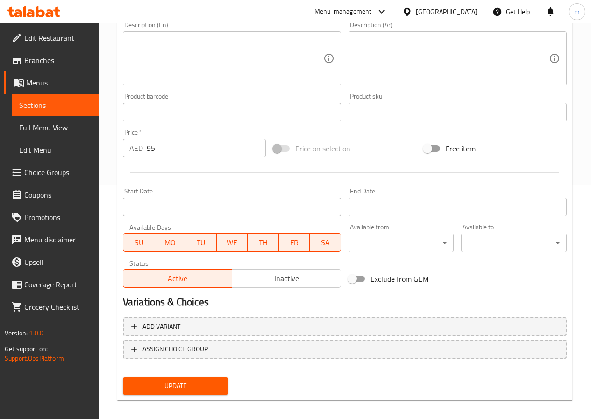
click at [189, 386] on span "Update" at bounding box center [175, 386] width 91 height 12
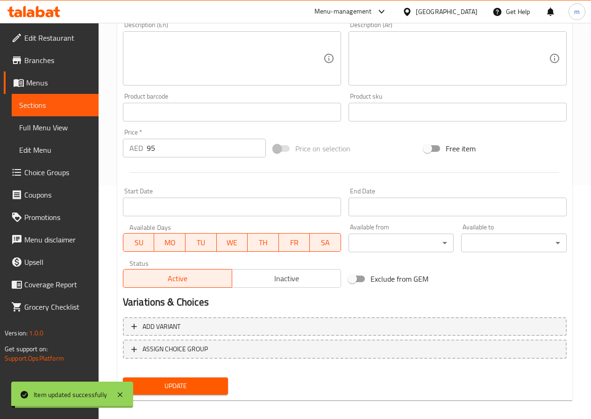
click at [34, 100] on span "Sections" at bounding box center [55, 105] width 72 height 11
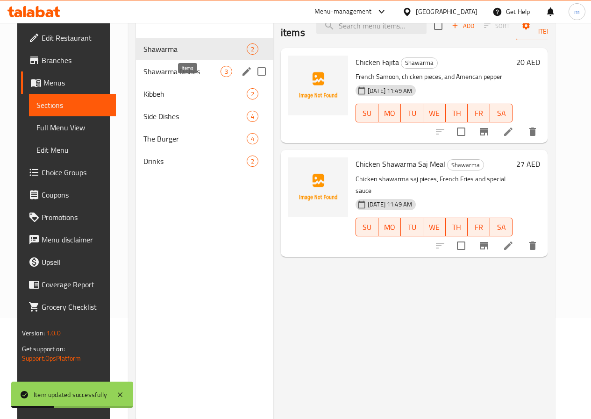
scroll to position [84, 0]
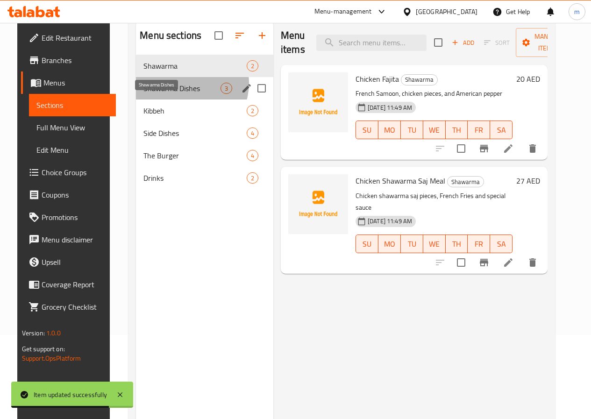
click at [175, 94] on span "Shawarma Dishes" at bounding box center [181, 88] width 77 height 11
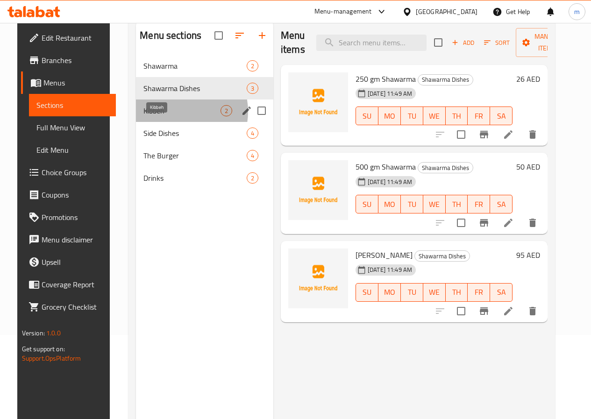
click at [165, 116] on span "Kibbeh" at bounding box center [181, 110] width 77 height 11
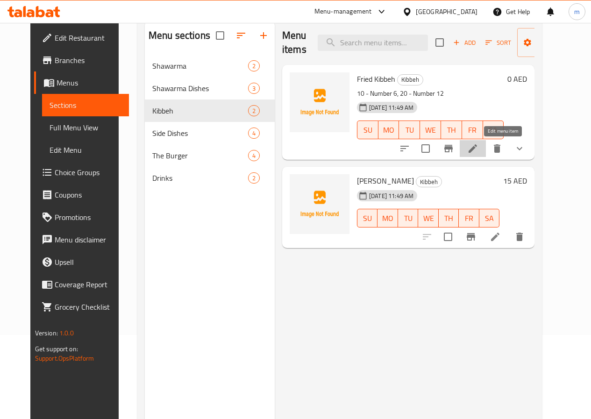
click at [478, 148] on icon at bounding box center [472, 148] width 11 height 11
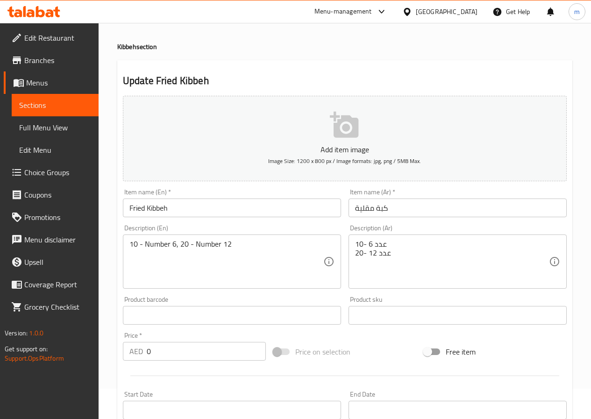
scroll to position [47, 0]
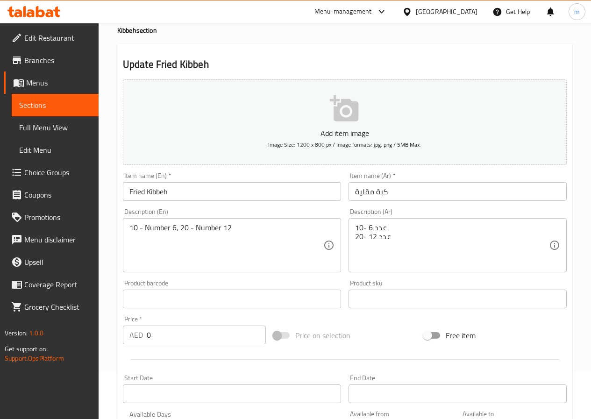
click at [15, 172] on icon at bounding box center [17, 172] width 9 height 7
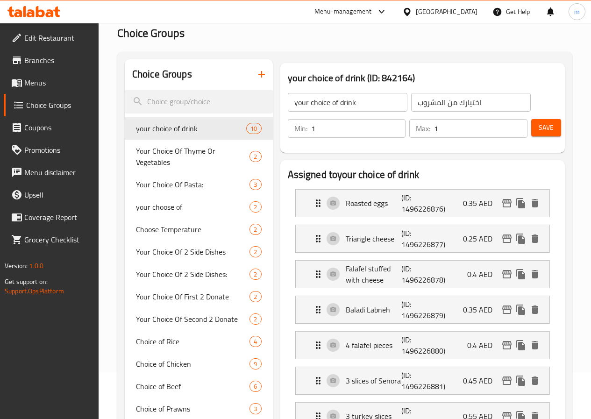
click at [258, 72] on icon "button" at bounding box center [261, 74] width 7 height 7
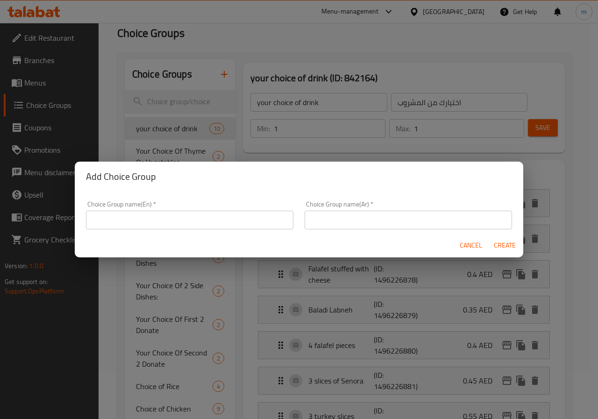
click at [201, 226] on input "text" at bounding box center [189, 220] width 207 height 19
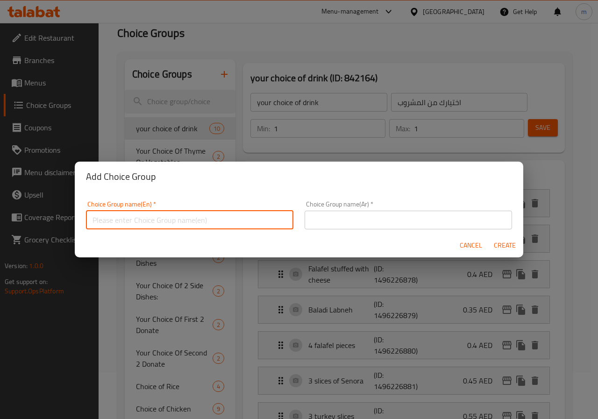
type input "your choose of :"
click at [327, 225] on input "text" at bounding box center [408, 220] width 207 height 19
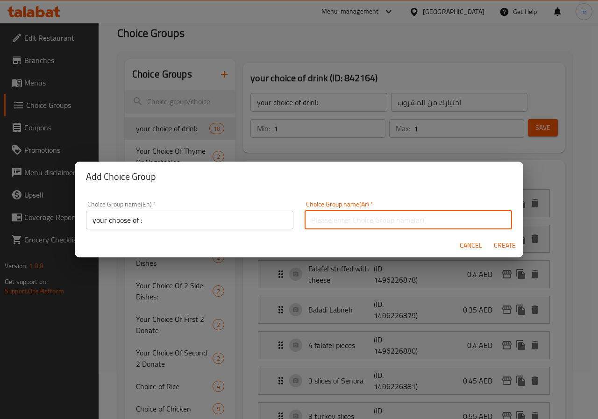
type input "اختيارك من :"
click at [504, 244] on span "Create" at bounding box center [504, 246] width 22 height 12
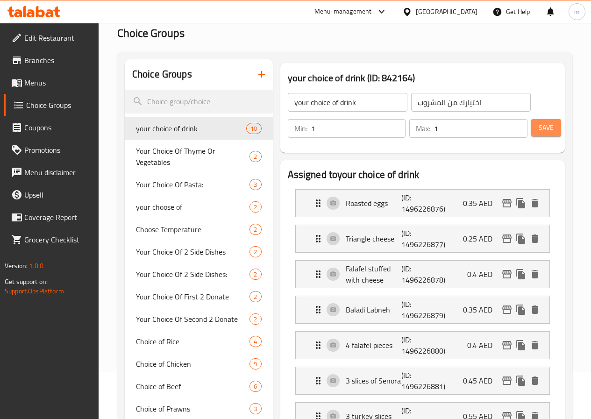
click at [539, 132] on span "Save" at bounding box center [546, 128] width 15 height 12
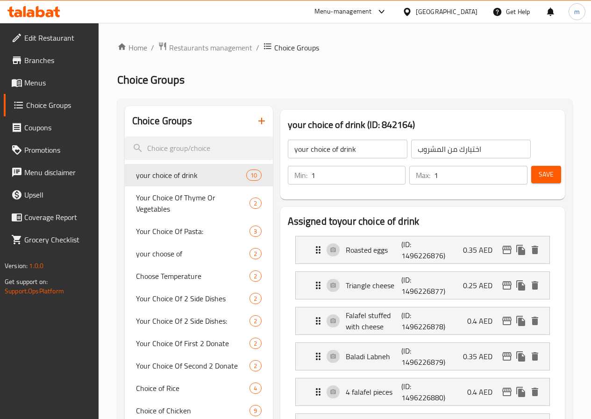
click at [256, 125] on icon "button" at bounding box center [261, 120] width 11 height 11
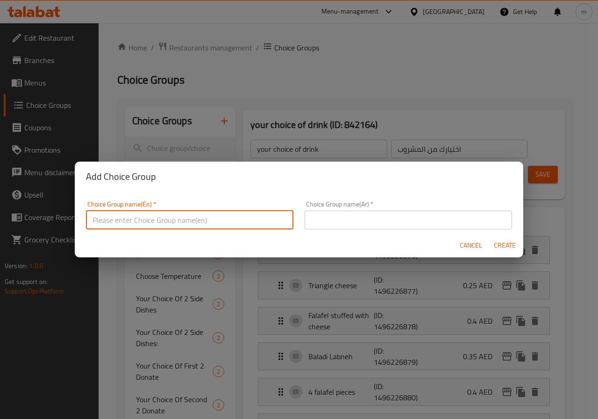
click at [220, 221] on input "text" at bounding box center [189, 220] width 207 height 19
click at [140, 217] on input "your choose of :" at bounding box center [189, 220] width 207 height 19
type input "your choose of :"
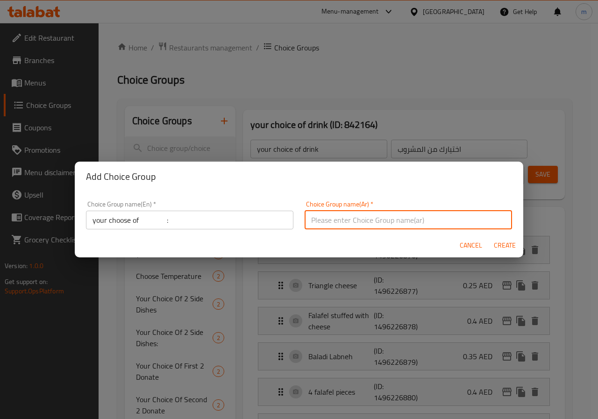
click at [306, 225] on input "text" at bounding box center [408, 220] width 207 height 19
click at [340, 221] on input "اختيارك من :" at bounding box center [408, 220] width 207 height 19
click at [341, 221] on input "اختيارك من :" at bounding box center [408, 220] width 207 height 19
type input "اختيارك من :"
click at [505, 246] on span "Create" at bounding box center [504, 246] width 22 height 12
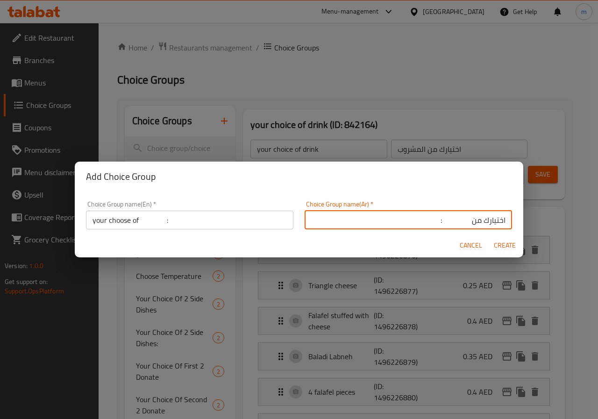
type input "your choose of :"
type input "اختيارك من :"
type input "0"
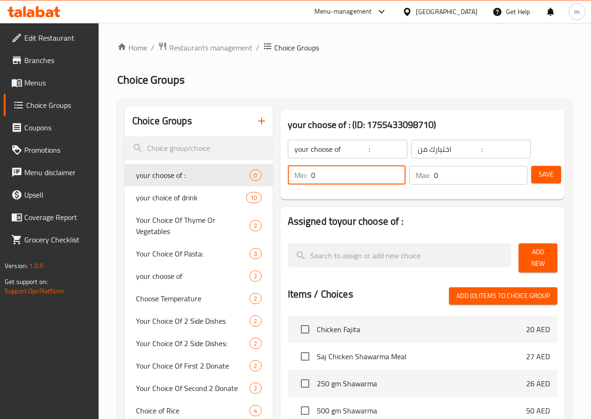
drag, startPoint x: 303, startPoint y: 178, endPoint x: 237, endPoint y: 178, distance: 65.9
type input "1"
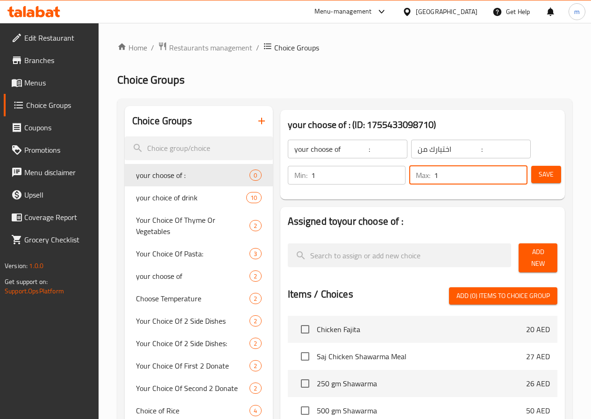
drag, startPoint x: 425, startPoint y: 179, endPoint x: 408, endPoint y: 181, distance: 17.0
click at [409, 181] on div "Max: 1 ​" at bounding box center [468, 175] width 118 height 19
type input "1"
click at [548, 175] on span "Save" at bounding box center [546, 175] width 15 height 12
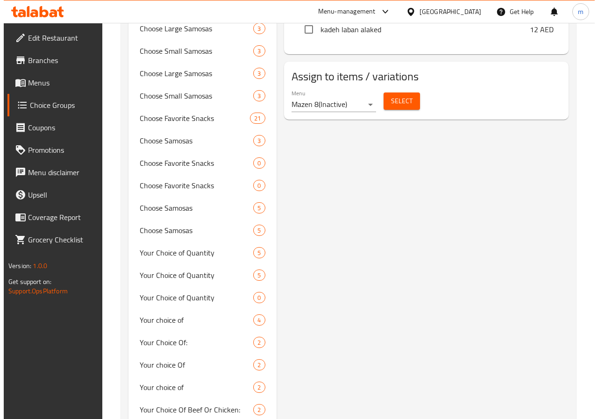
scroll to position [421, 0]
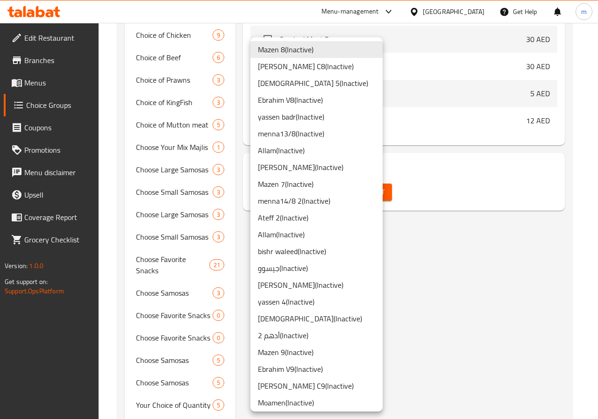
click at [298, 216] on li "Ateff 2 ( Inactive )" at bounding box center [316, 217] width 132 height 17
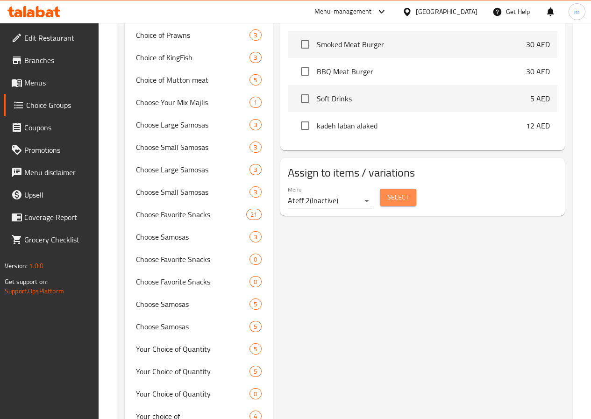
click at [387, 194] on span "Select" at bounding box center [397, 198] width 21 height 12
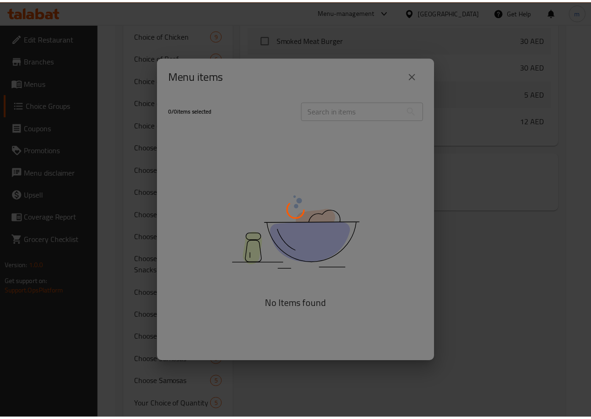
scroll to position [266, 0]
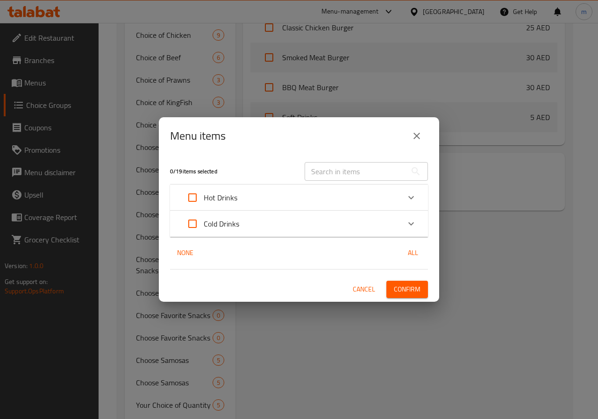
click at [354, 291] on span "Cancel" at bounding box center [364, 290] width 22 height 12
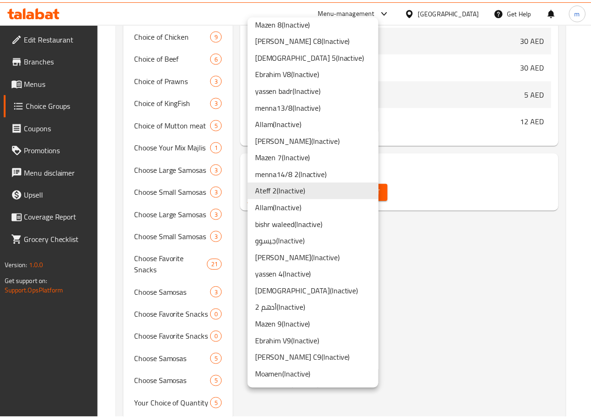
scroll to position [0, 0]
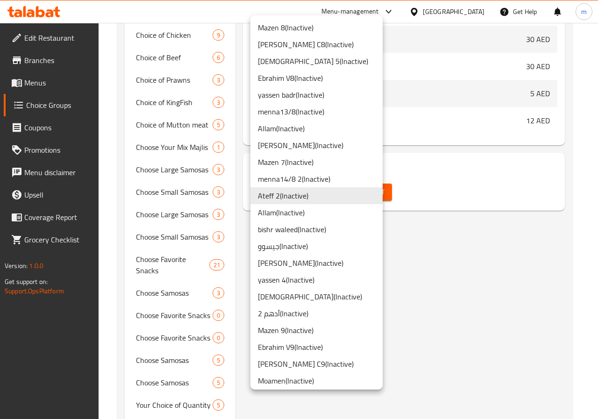
click at [396, 220] on div at bounding box center [299, 209] width 598 height 419
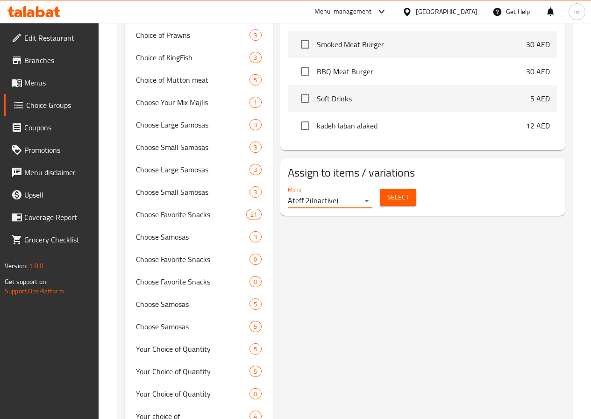
click at [53, 75] on link "Menus" at bounding box center [51, 82] width 95 height 22
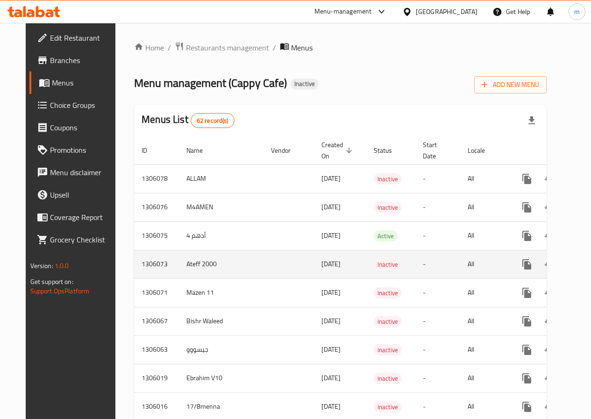
click at [194, 259] on td "Ateff 2000" at bounding box center [221, 264] width 85 height 29
click at [583, 267] on link "enhanced table" at bounding box center [594, 264] width 22 height 22
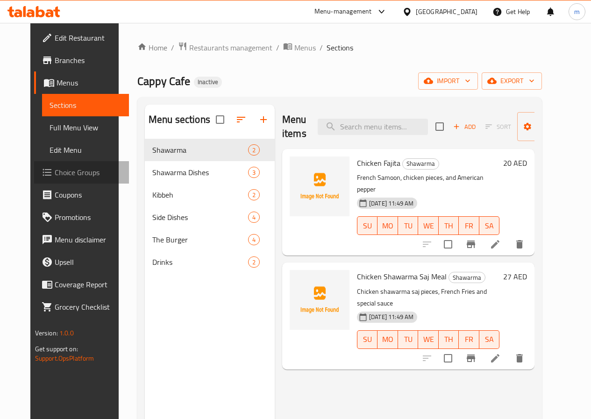
click at [55, 171] on span "Choice Groups" at bounding box center [88, 172] width 67 height 11
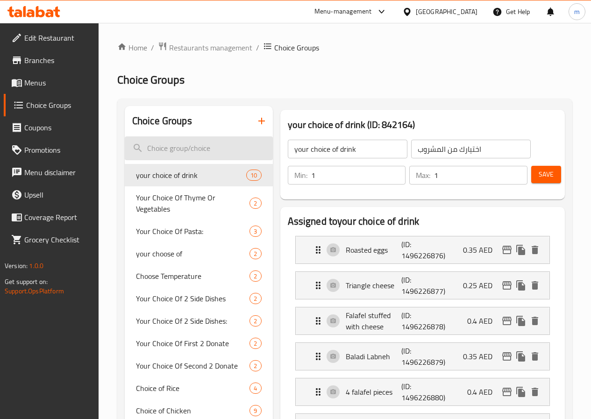
click at [166, 148] on input "search" at bounding box center [199, 148] width 148 height 24
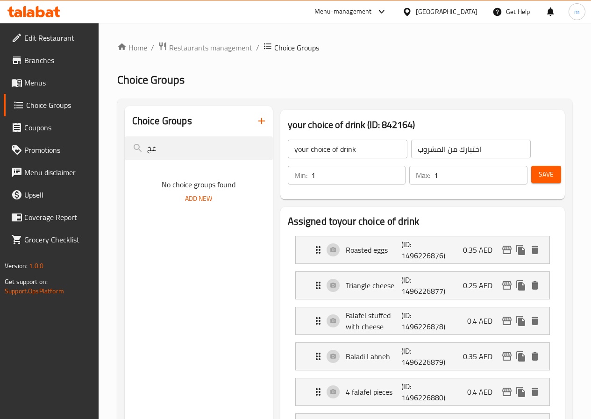
type input "غ"
type input "your choice of :"
click at [173, 177] on span "your choice of :" at bounding box center [179, 175] width 86 height 11
type input "your choice of :"
type input "اختيارك من:"
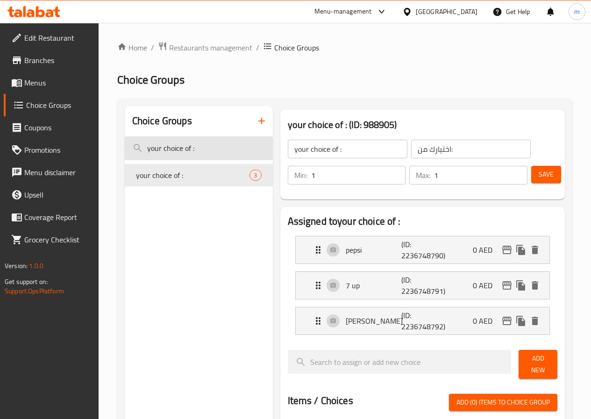
click at [204, 151] on input "your choice of :" at bounding box center [199, 148] width 148 height 24
click at [192, 150] on input "your choice of :" at bounding box center [199, 148] width 148 height 24
click at [256, 126] on icon "button" at bounding box center [261, 120] width 11 height 11
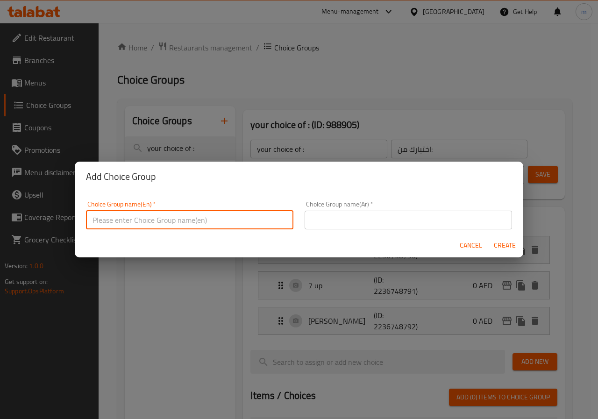
click at [177, 224] on input "text" at bounding box center [189, 220] width 207 height 19
drag, startPoint x: 162, startPoint y: 218, endPoint x: 144, endPoint y: 219, distance: 17.8
click at [144, 219] on input "your choose of :" at bounding box center [189, 220] width 207 height 19
click at [151, 220] on input "your choose of :" at bounding box center [189, 220] width 207 height 19
click at [153, 220] on input "your choose of :" at bounding box center [189, 220] width 207 height 19
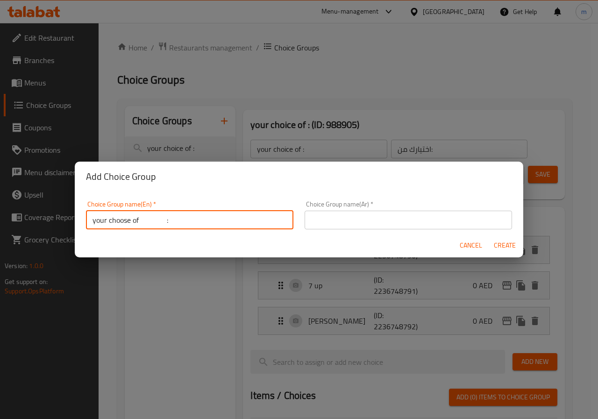
drag, startPoint x: 163, startPoint y: 219, endPoint x: 138, endPoint y: 220, distance: 24.8
click at [138, 220] on input "your choose of :" at bounding box center [189, 220] width 207 height 19
click at [140, 219] on input "your choose of212 :" at bounding box center [189, 220] width 207 height 19
type input "your choose of 212 :"
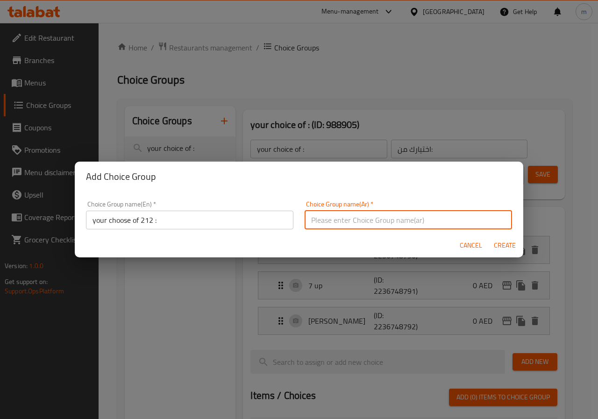
click at [323, 222] on input "text" at bounding box center [408, 220] width 207 height 19
click at [465, 219] on input "اختيارك من :" at bounding box center [408, 220] width 207 height 19
type input "اختيارك من 212 :"
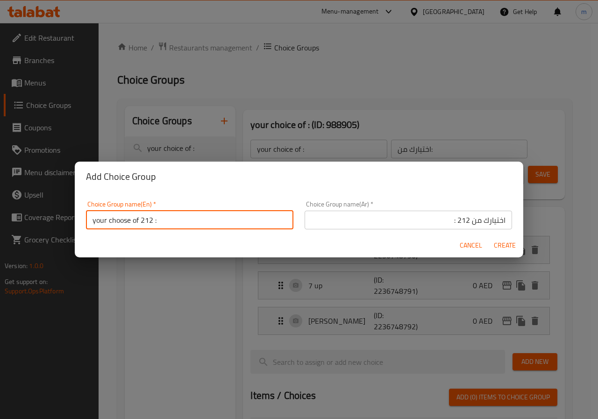
drag, startPoint x: 152, startPoint y: 218, endPoint x: 142, endPoint y: 218, distance: 9.8
click at [142, 218] on input "your choose of 212 :" at bounding box center [189, 220] width 207 height 19
type input "your choose of :"
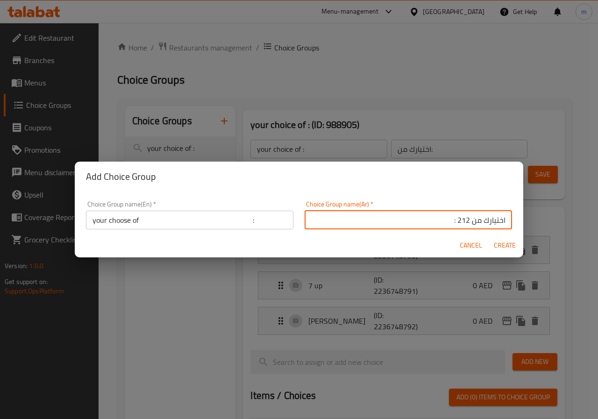
click at [450, 215] on input "اختيارك من 212 :" at bounding box center [408, 220] width 207 height 19
drag, startPoint x: 453, startPoint y: 220, endPoint x: 462, endPoint y: 219, distance: 9.4
click at [462, 219] on input "اختيارك من 212 :" at bounding box center [408, 220] width 207 height 19
drag, startPoint x: 459, startPoint y: 217, endPoint x: 466, endPoint y: 217, distance: 7.0
click at [466, 217] on input "اختيارك من 2 :" at bounding box center [408, 220] width 207 height 19
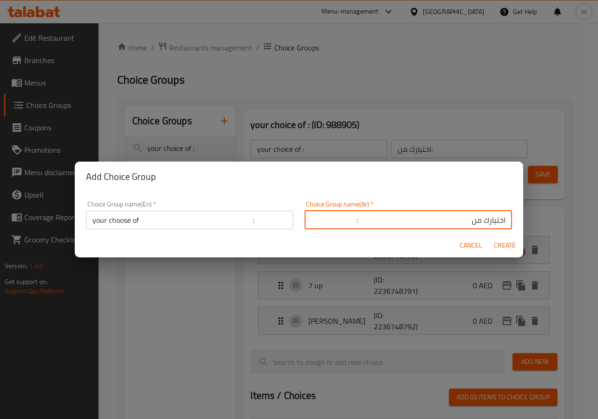
type input "اختيارك من :"
click at [500, 244] on span "Create" at bounding box center [504, 246] width 22 height 12
type input "your choose of :"
type input "اختيارك من :"
type input "0"
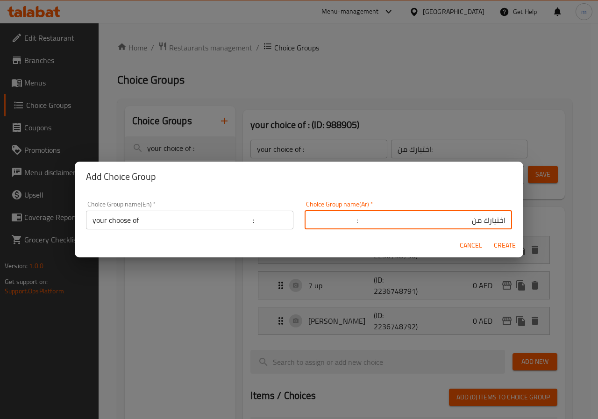
type input "0"
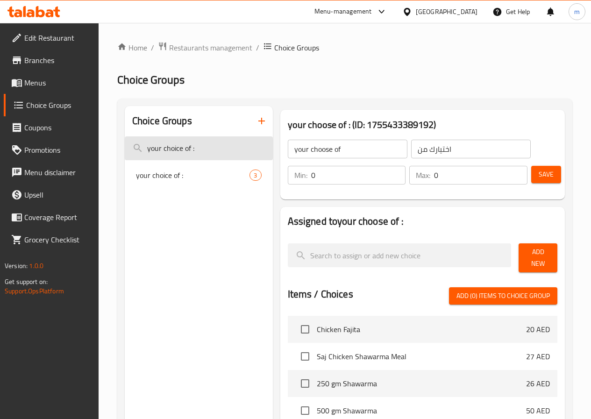
drag, startPoint x: 194, startPoint y: 153, endPoint x: 202, endPoint y: 150, distance: 9.2
click at [198, 152] on input "your choice of :" at bounding box center [199, 148] width 148 height 24
click at [256, 124] on icon "button" at bounding box center [261, 120] width 11 height 11
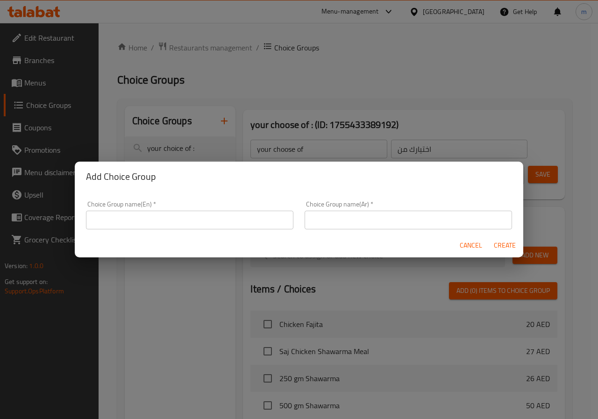
click at [186, 216] on input "text" at bounding box center [189, 220] width 207 height 19
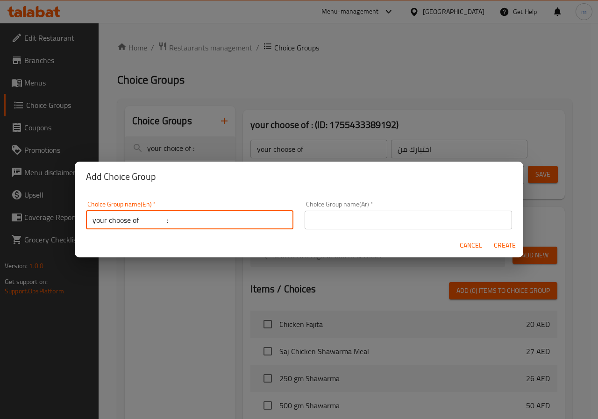
click at [159, 221] on input "your choose of :" at bounding box center [189, 220] width 207 height 19
type input "your choose of :"
click at [350, 222] on input "text" at bounding box center [408, 220] width 207 height 19
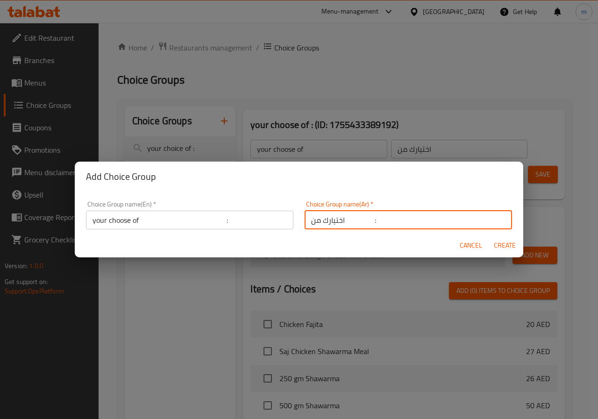
click at [356, 227] on input "اختيارك من :" at bounding box center [408, 220] width 207 height 19
type input "اختيارك من :"
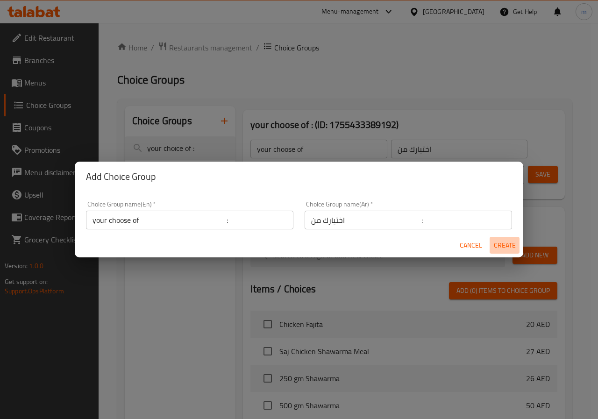
click at [507, 246] on span "Create" at bounding box center [504, 246] width 22 height 12
type input "your choose of :"
type input "اختيارك من :"
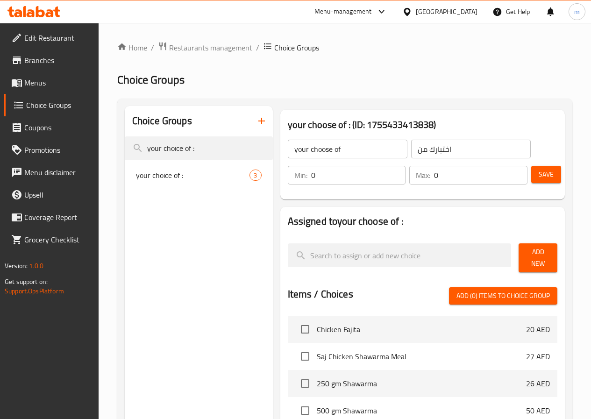
drag, startPoint x: 203, startPoint y: 149, endPoint x: 0, endPoint y: 138, distance: 203.1
click at [0, 137] on div "Edit Restaurant Branches Menus Choice Groups Coupons Promotions Menu disclaimer…" at bounding box center [295, 344] width 591 height 643
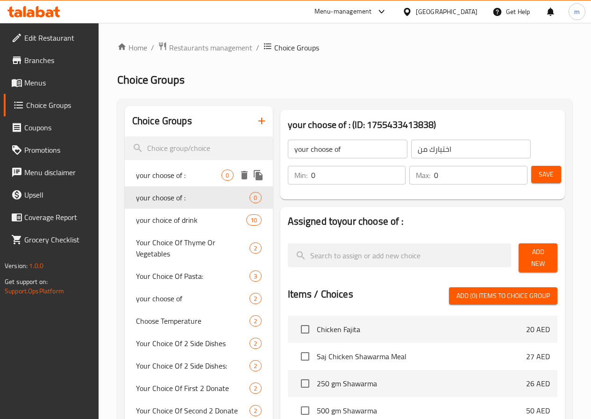
click at [241, 174] on icon "delete" at bounding box center [244, 175] width 7 height 8
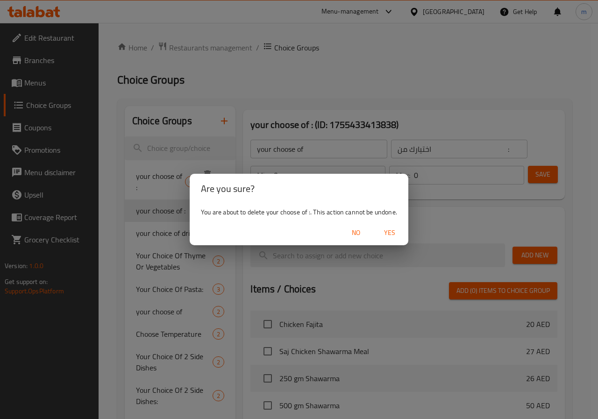
click at [389, 232] on span "Yes" at bounding box center [389, 233] width 22 height 12
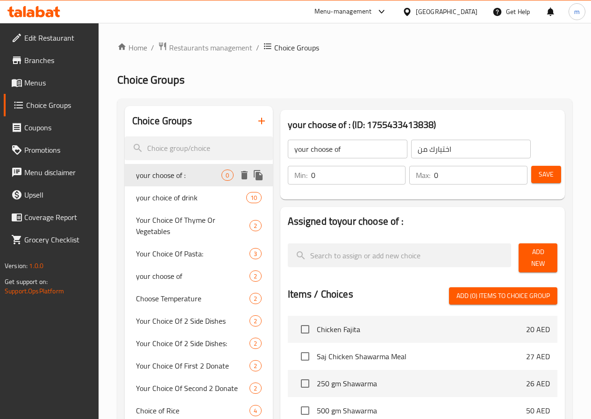
click at [222, 179] on span "0" at bounding box center [227, 175] width 11 height 9
click at [166, 177] on span "your choose of :" at bounding box center [179, 175] width 86 height 11
click at [311, 171] on input "0" at bounding box center [358, 175] width 95 height 19
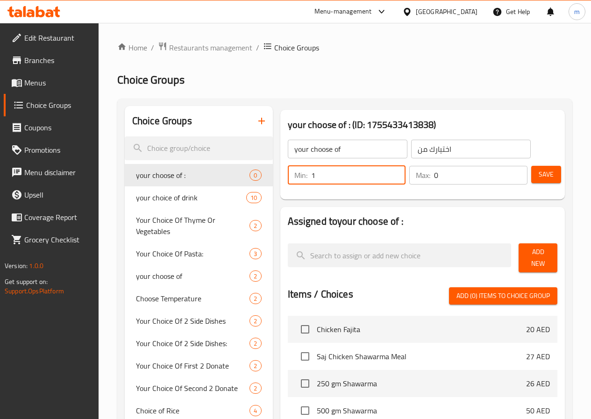
type input "1"
drag, startPoint x: 437, startPoint y: 171, endPoint x: 311, endPoint y: 178, distance: 126.8
click at [311, 178] on div "Min: 1 ​ Max: 0 ​" at bounding box center [407, 175] width 247 height 26
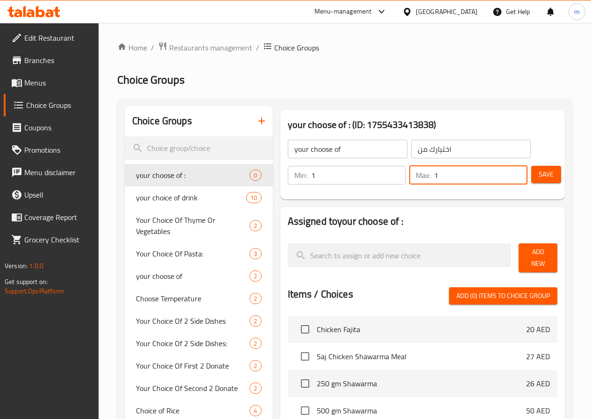
type input "1"
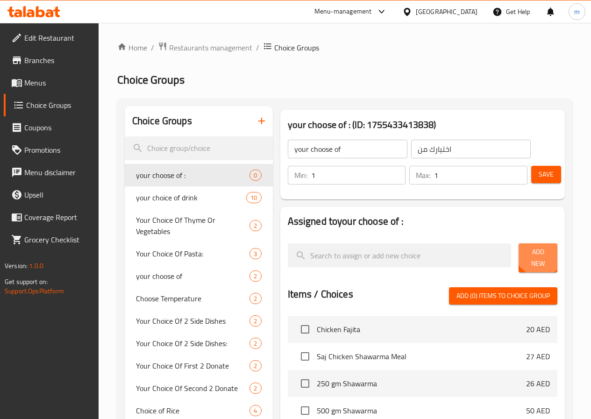
click at [534, 253] on span "Add New" at bounding box center [538, 257] width 24 height 23
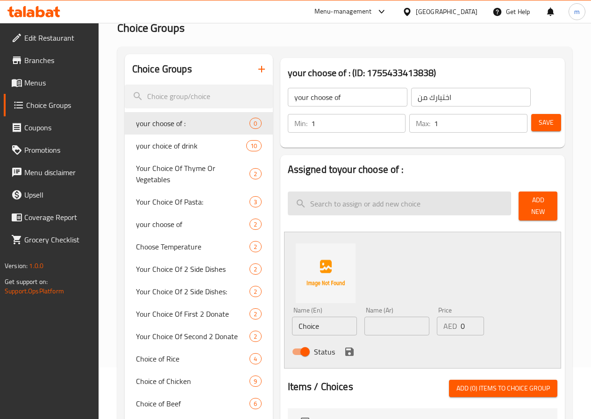
scroll to position [140, 0]
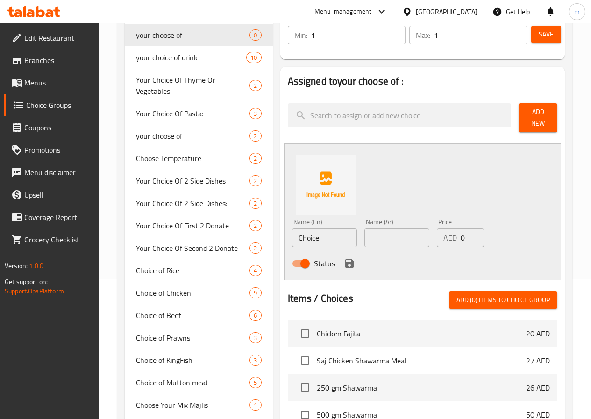
click at [315, 229] on input "Choice" at bounding box center [324, 237] width 65 height 19
click at [292, 231] on input "Choice" at bounding box center [324, 237] width 65 height 19
click at [329, 228] on input "text" at bounding box center [324, 237] width 65 height 19
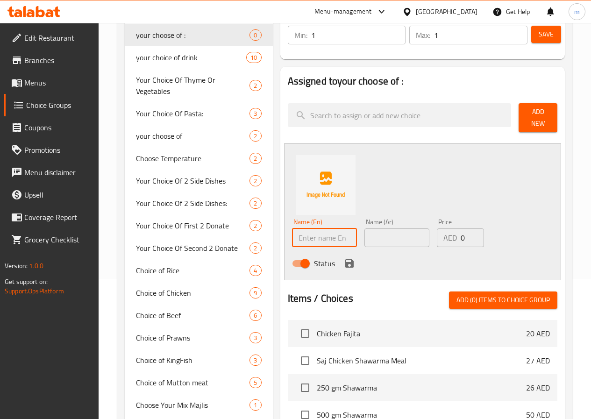
click at [313, 228] on input "text" at bounding box center [324, 237] width 65 height 19
type input "number 6"
click at [364, 229] on input "text" at bounding box center [396, 237] width 65 height 19
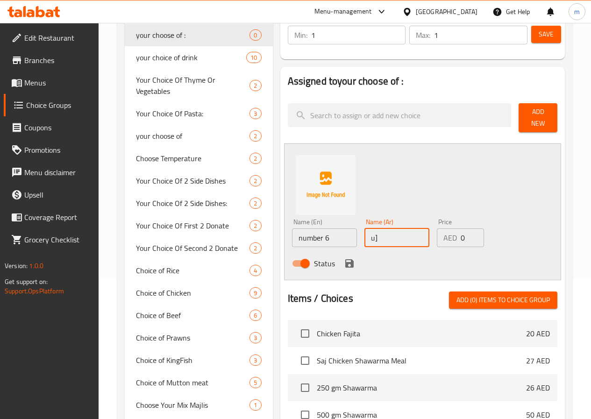
type input "u"
type input "عدد 6"
drag, startPoint x: 444, startPoint y: 232, endPoint x: 449, endPoint y: 231, distance: 4.8
click at [461, 231] on input "0" at bounding box center [472, 237] width 23 height 19
type input "10"
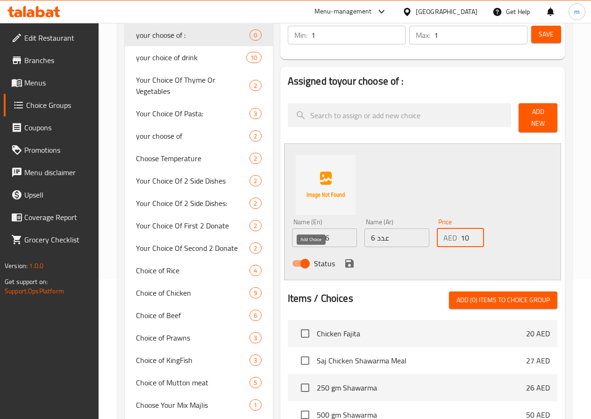
click at [344, 258] on icon "save" at bounding box center [349, 263] width 11 height 11
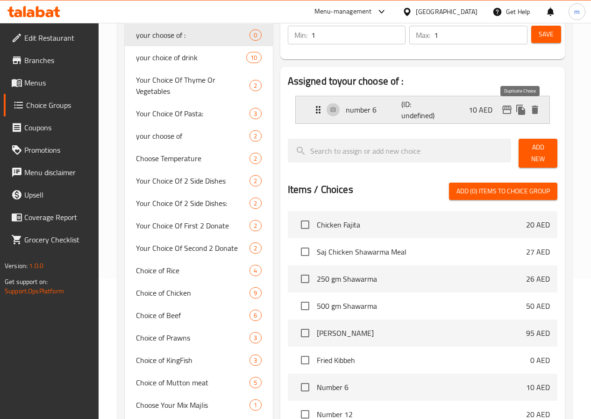
scroll to position [93, 0]
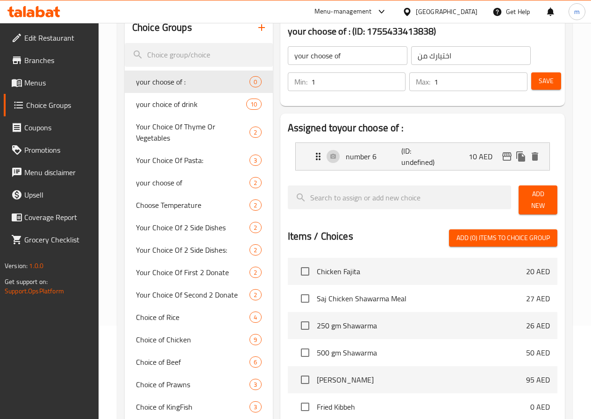
click at [539, 86] on span "Save" at bounding box center [546, 81] width 15 height 12
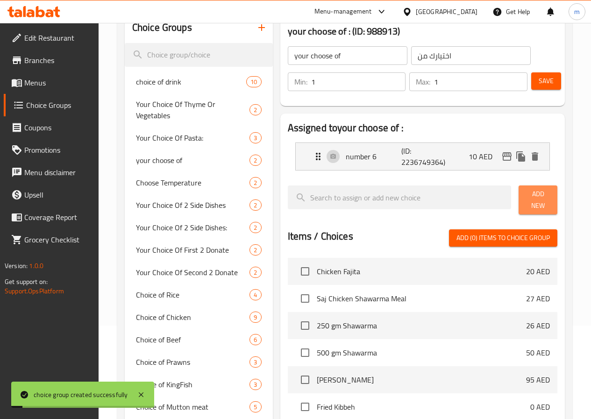
click at [526, 201] on span "Add New" at bounding box center [538, 199] width 24 height 23
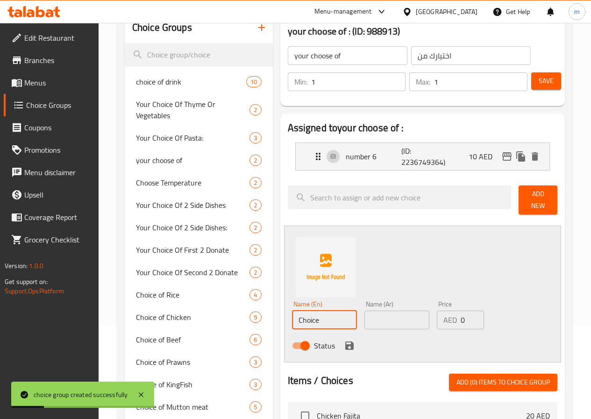
drag, startPoint x: 297, startPoint y: 314, endPoint x: 236, endPoint y: 315, distance: 60.8
type input "ى"
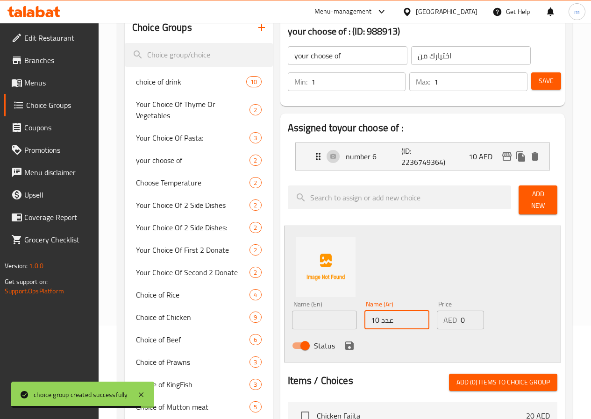
type input "عدد 10"
click at [292, 314] on input "text" at bounding box center [324, 320] width 65 height 19
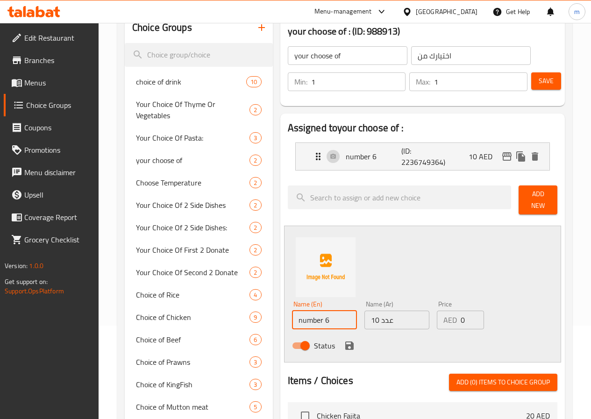
click at [301, 314] on input "number 6" at bounding box center [324, 320] width 65 height 19
type input "number 10"
drag, startPoint x: 453, startPoint y: 314, endPoint x: 435, endPoint y: 318, distance: 18.2
click at [437, 318] on div "AED 0 Price" at bounding box center [460, 320] width 47 height 19
type input "20"
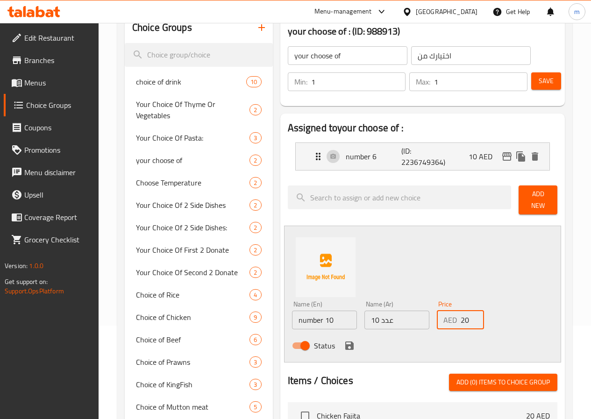
click at [344, 341] on icon "save" at bounding box center [349, 345] width 11 height 11
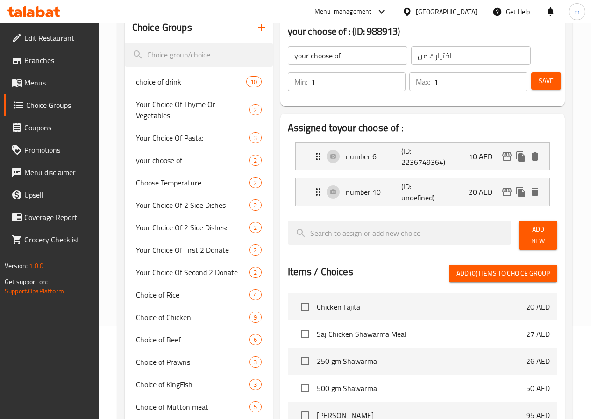
click at [533, 78] on button "Save" at bounding box center [546, 80] width 30 height 17
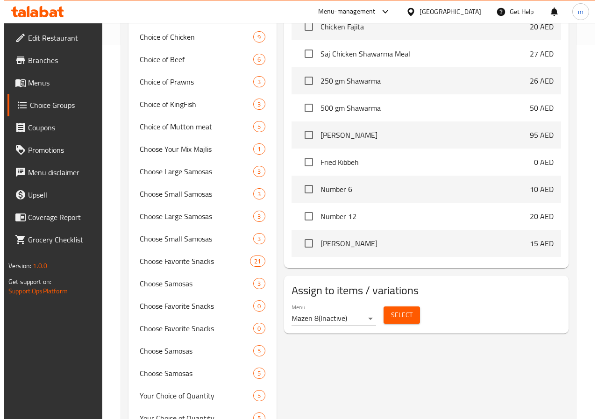
scroll to position [561, 0]
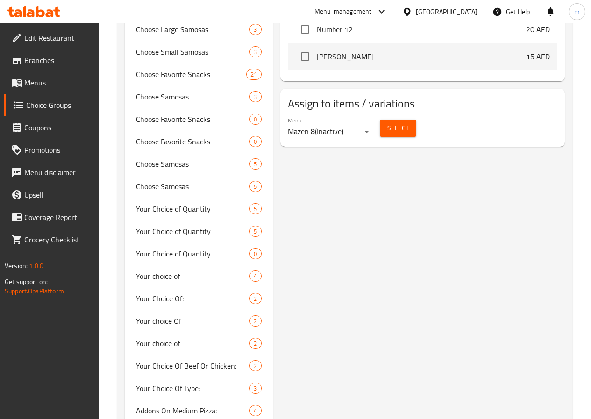
click at [290, 113] on div "Menu Mazen 8 ( Inactive )" at bounding box center [330, 128] width 93 height 30
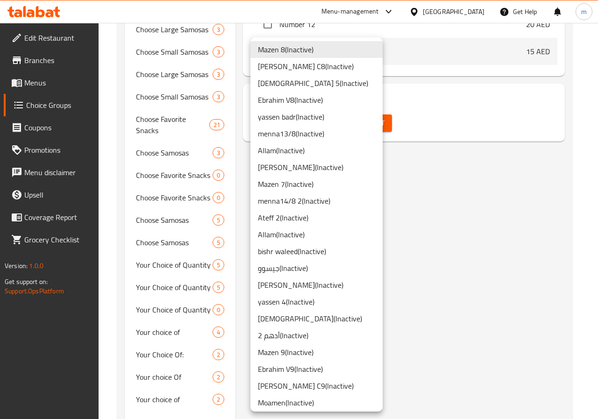
scroll to position [666, 0]
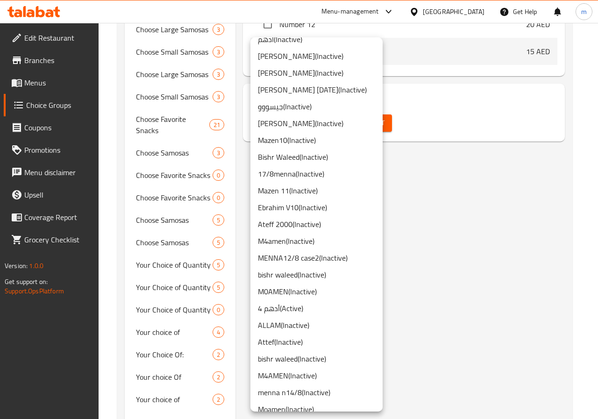
click at [299, 217] on li "Ateff 2000 ( Inactive )" at bounding box center [316, 224] width 132 height 17
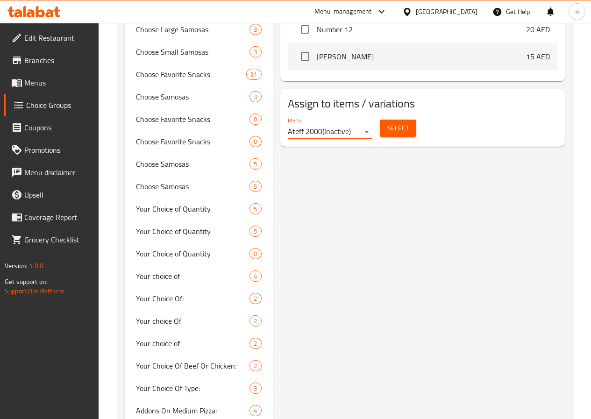
click at [387, 122] on span "Select" at bounding box center [397, 128] width 21 height 12
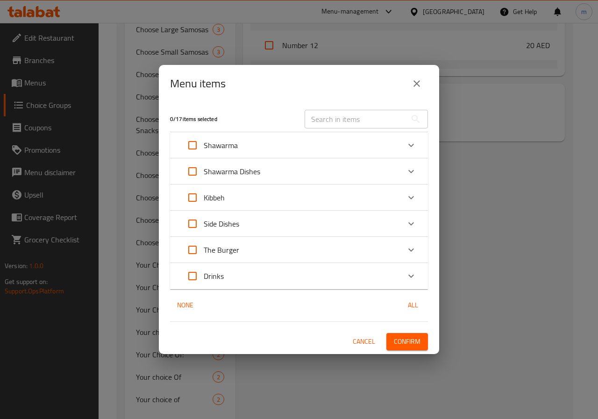
click at [412, 200] on icon "Expand" at bounding box center [411, 197] width 11 height 11
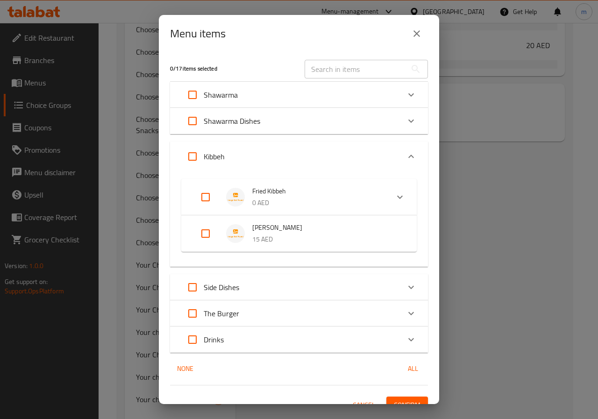
click at [200, 197] on input "Expand" at bounding box center [205, 197] width 22 height 22
checkbox input "true"
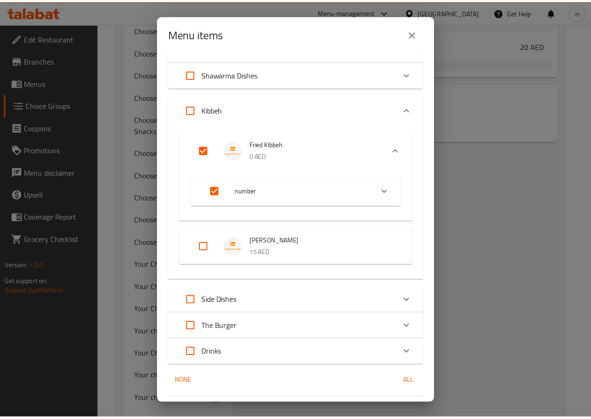
scroll to position [73, 0]
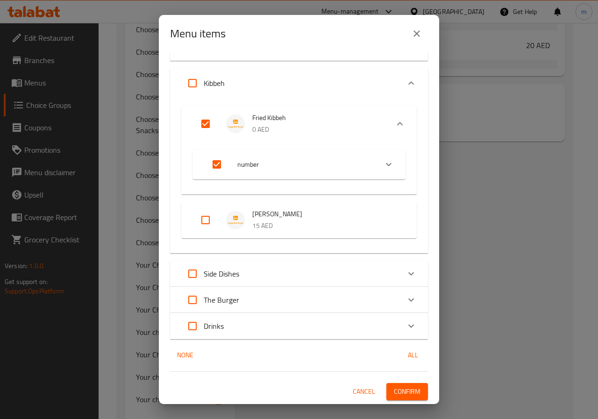
click at [404, 393] on span "Confirm" at bounding box center [407, 392] width 27 height 12
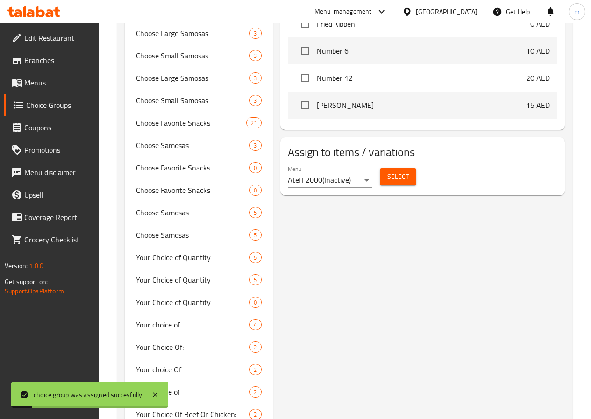
scroll to position [421, 0]
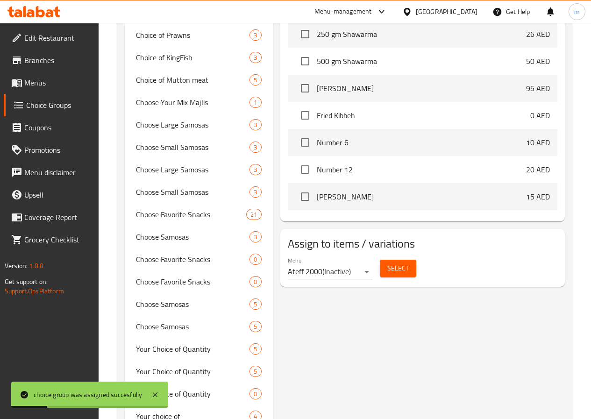
click at [49, 87] on span "Menus" at bounding box center [57, 82] width 67 height 11
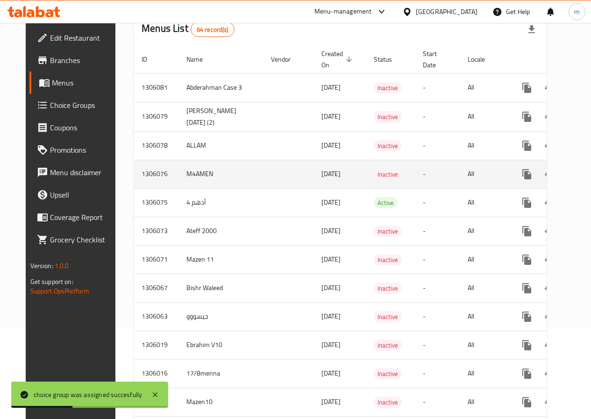
scroll to position [93, 0]
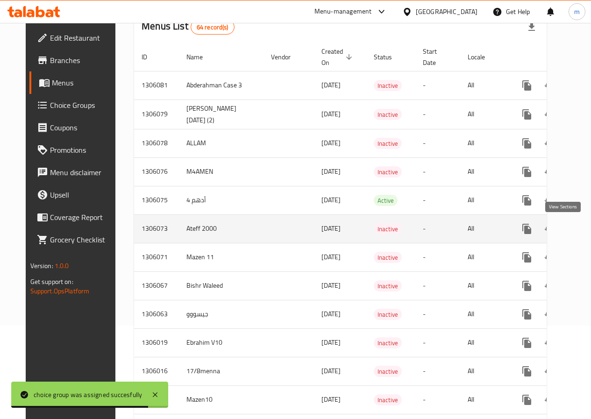
click at [583, 231] on link "enhanced table" at bounding box center [594, 229] width 22 height 22
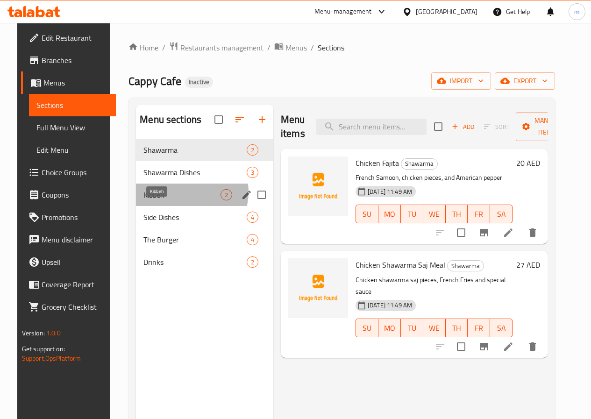
click at [172, 200] on span "Kibbeh" at bounding box center [181, 194] width 77 height 11
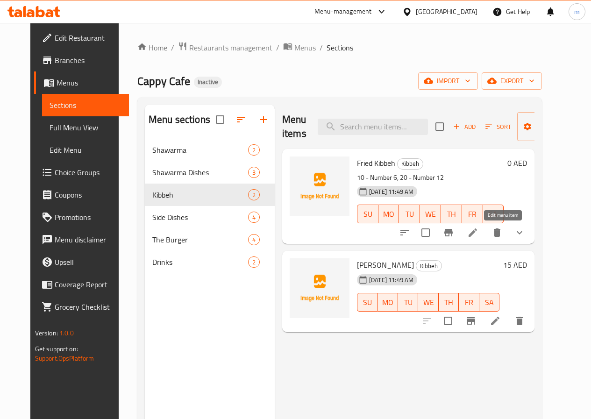
click at [477, 231] on icon at bounding box center [473, 232] width 8 height 8
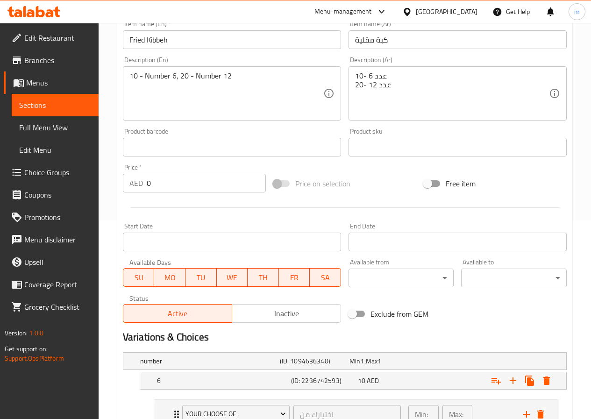
scroll to position [105, 0]
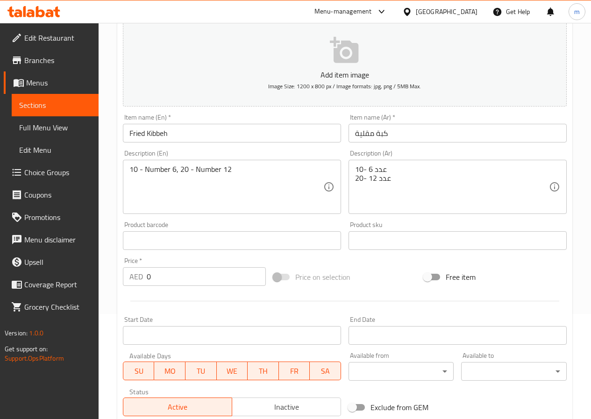
click at [52, 110] on span "Sections" at bounding box center [55, 105] width 72 height 11
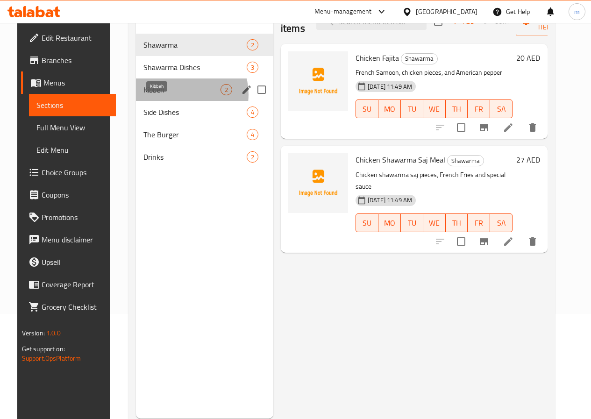
click at [168, 95] on span "Kibbeh" at bounding box center [181, 89] width 77 height 11
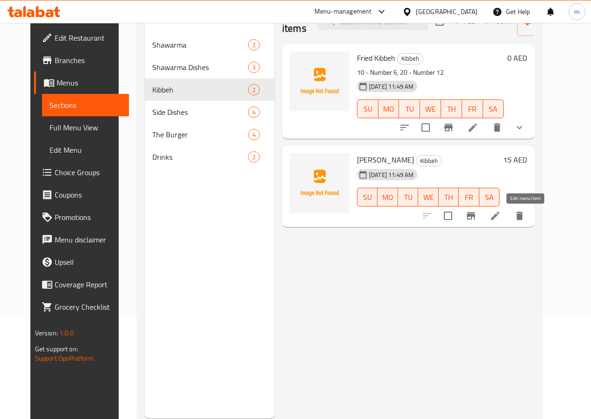
click at [501, 219] on icon at bounding box center [495, 215] width 11 height 11
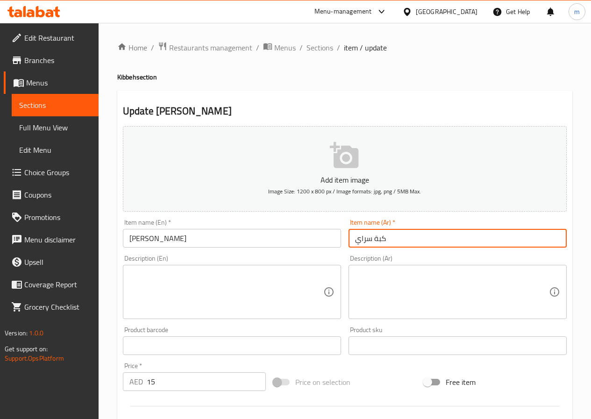
drag, startPoint x: 372, startPoint y: 240, endPoint x: 346, endPoint y: 238, distance: 26.2
click at [346, 238] on div "Item name (Ar)   * كبة سراي Item name (Ar) *" at bounding box center [458, 233] width 226 height 36
click at [397, 234] on input "كبة سراي" at bounding box center [458, 238] width 218 height 19
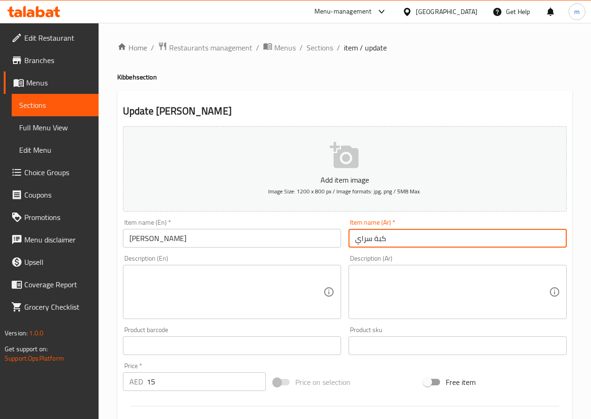
click at [68, 105] on span "Sections" at bounding box center [55, 105] width 72 height 11
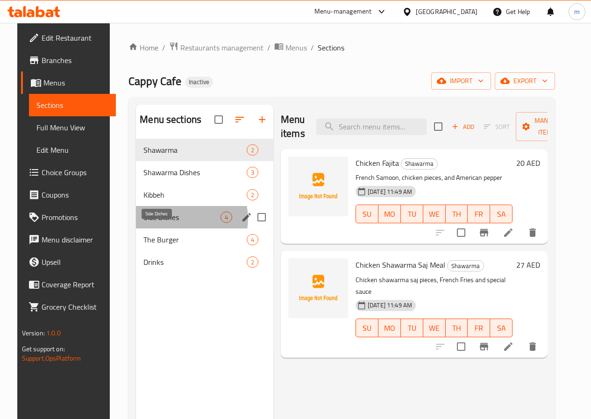
click at [172, 223] on span "Side Dishes" at bounding box center [181, 217] width 77 height 11
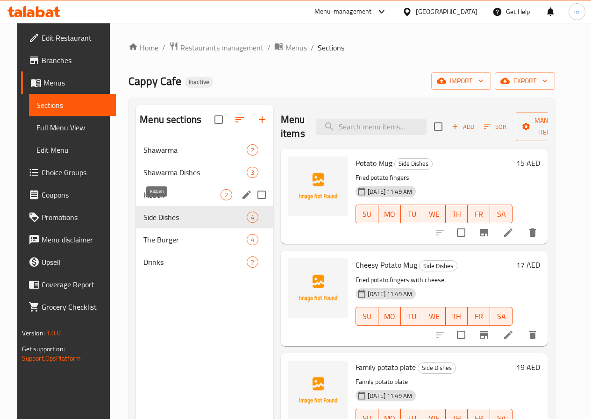
click at [169, 200] on span "Kibbeh" at bounding box center [181, 194] width 77 height 11
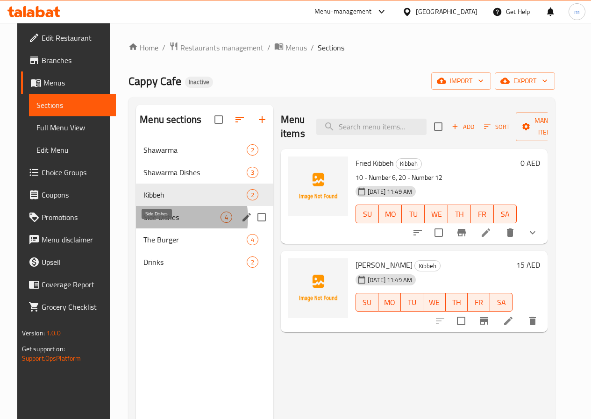
click at [164, 223] on span "Side Dishes" at bounding box center [181, 217] width 77 height 11
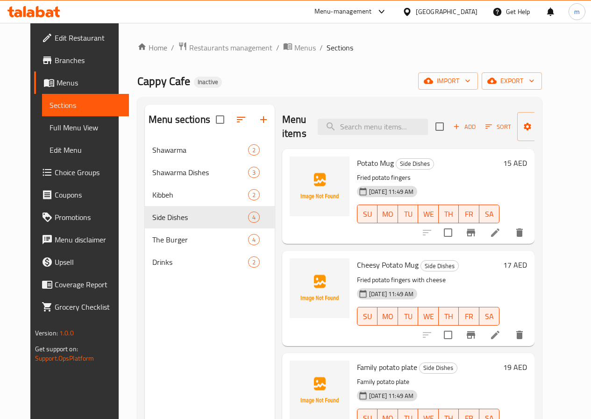
click at [501, 232] on icon at bounding box center [495, 232] width 11 height 11
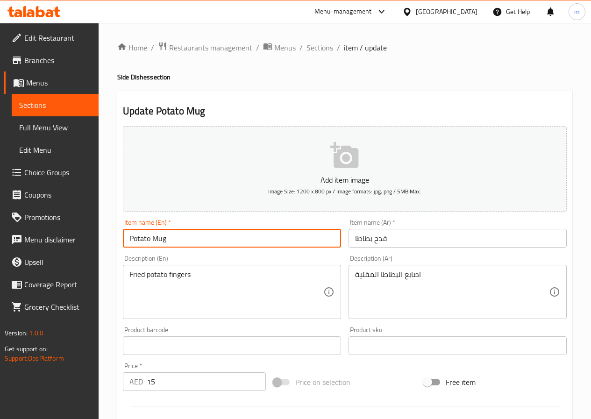
drag, startPoint x: 154, startPoint y: 239, endPoint x: 201, endPoint y: 243, distance: 47.9
click at [201, 243] on input "Potato Mug" at bounding box center [232, 238] width 218 height 19
type input "Potato kadeh"
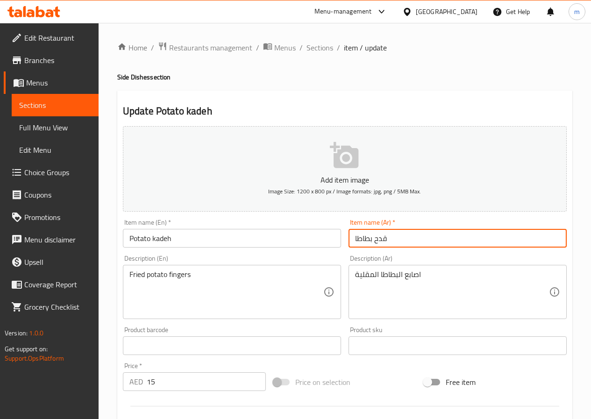
drag, startPoint x: 375, startPoint y: 239, endPoint x: 385, endPoint y: 236, distance: 9.6
click at [385, 236] on input "قدح بطاطا" at bounding box center [458, 238] width 218 height 19
drag, startPoint x: 387, startPoint y: 236, endPoint x: 376, endPoint y: 239, distance: 11.5
click at [376, 239] on input "قدح بطاطا" at bounding box center [458, 238] width 218 height 19
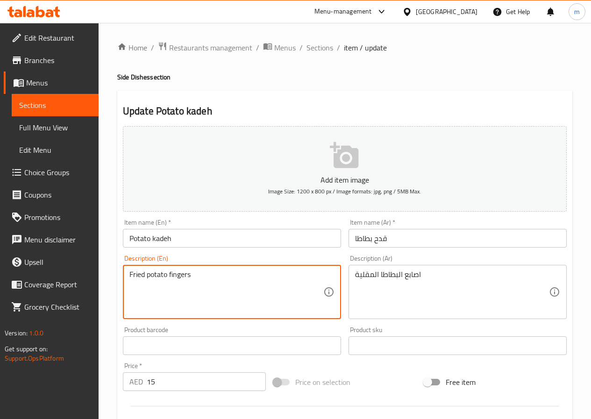
drag, startPoint x: 164, startPoint y: 273, endPoint x: 123, endPoint y: 275, distance: 41.2
paste textarea "ench Fries"
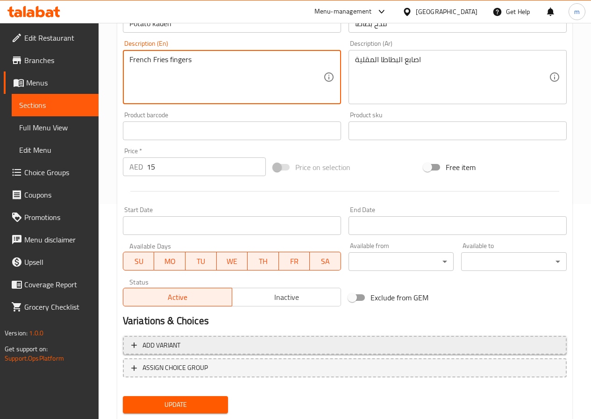
scroll to position [241, 0]
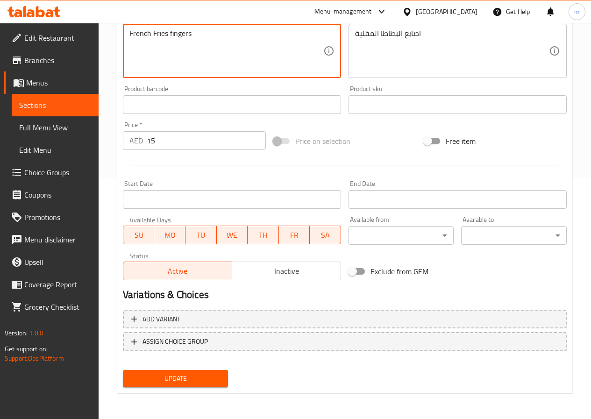
type textarea "French Fries fingers"
click at [213, 380] on span "Update" at bounding box center [175, 379] width 91 height 12
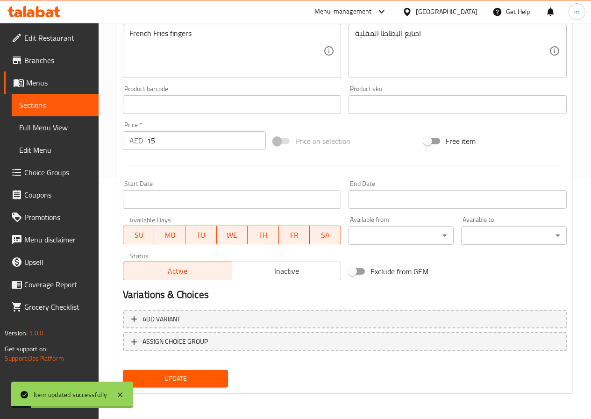
click at [66, 104] on span "Sections" at bounding box center [55, 105] width 72 height 11
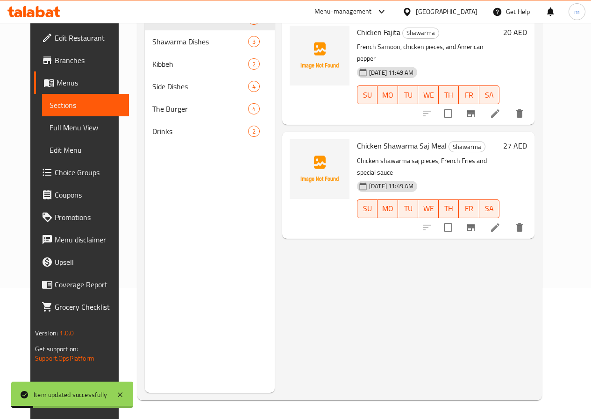
scroll to position [131, 0]
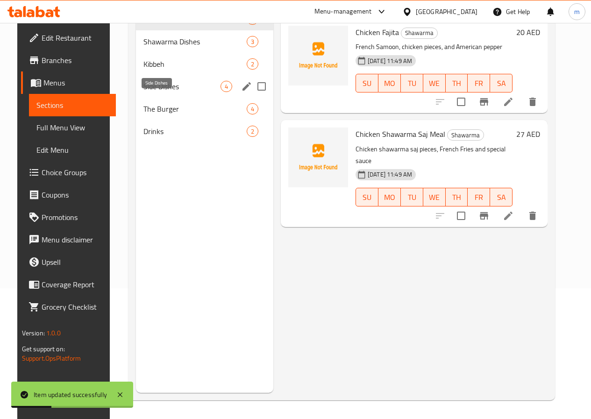
click at [156, 92] on span "Side Dishes" at bounding box center [181, 86] width 77 height 11
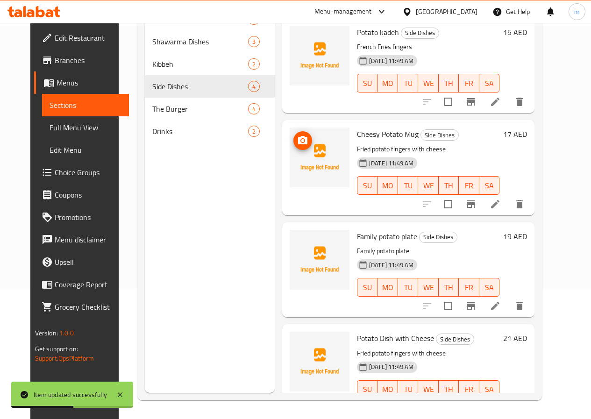
scroll to position [84, 0]
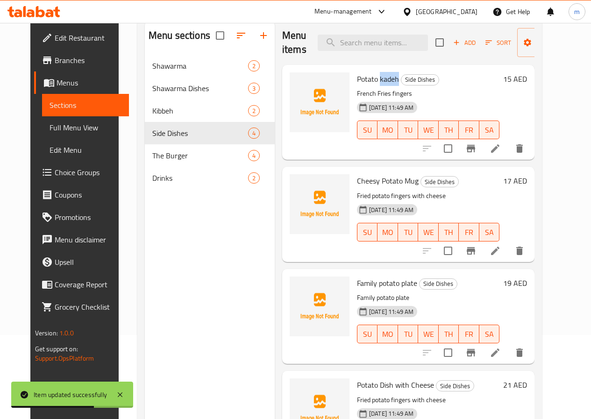
drag, startPoint x: 341, startPoint y: 80, endPoint x: 359, endPoint y: 77, distance: 18.4
click at [359, 77] on h6 "Potato kadeh Side Dishes" at bounding box center [428, 78] width 143 height 13
copy span "kadeh"
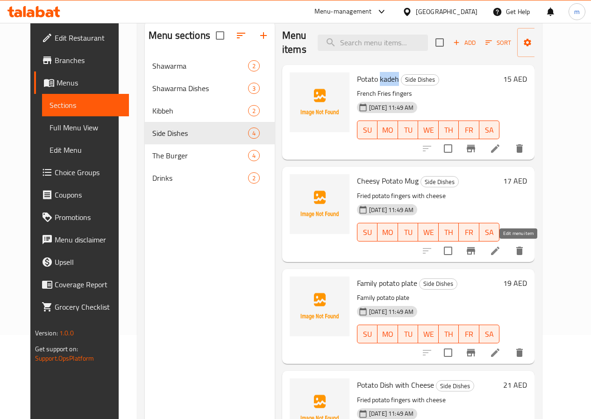
click at [501, 248] on icon at bounding box center [495, 250] width 11 height 11
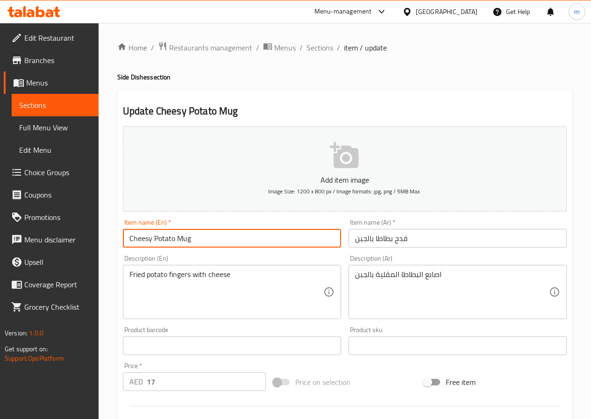
drag, startPoint x: 177, startPoint y: 240, endPoint x: 204, endPoint y: 240, distance: 27.1
click at [204, 240] on input "Cheesy Potato Mug" at bounding box center [232, 238] width 218 height 19
paste input "kadeh"
click at [181, 237] on input "Cheesy Potato kadeh" at bounding box center [232, 238] width 218 height 19
drag, startPoint x: 197, startPoint y: 240, endPoint x: 176, endPoint y: 243, distance: 21.2
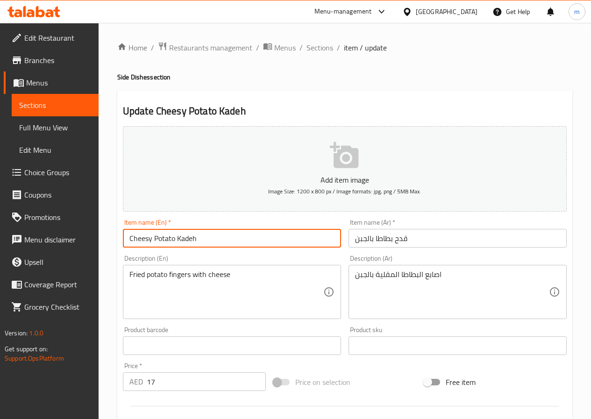
click at [176, 243] on input "Cheesy Potato Kadeh" at bounding box center [232, 238] width 218 height 19
click at [178, 237] on input "Cheesy Potato Kadeh" at bounding box center [232, 238] width 218 height 19
drag, startPoint x: 177, startPoint y: 236, endPoint x: 198, endPoint y: 237, distance: 21.0
click at [198, 237] on input "Cheesy Potato Kadeh" at bounding box center [232, 238] width 218 height 19
type input "Cheesy Potato Kadeh"
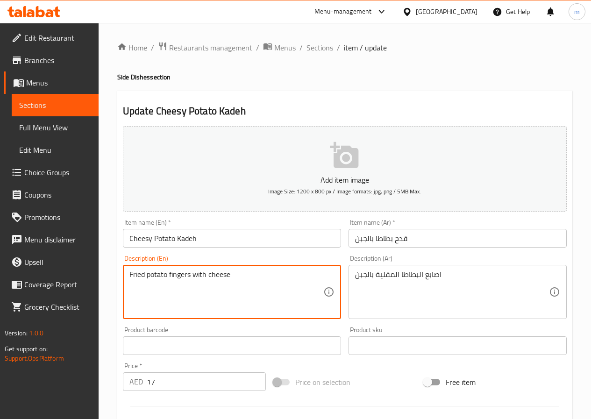
drag, startPoint x: 129, startPoint y: 276, endPoint x: 166, endPoint y: 280, distance: 36.7
paste textarea "ench Fries"
click at [164, 300] on textarea "French Fries fingers with cheese" at bounding box center [226, 292] width 194 height 44
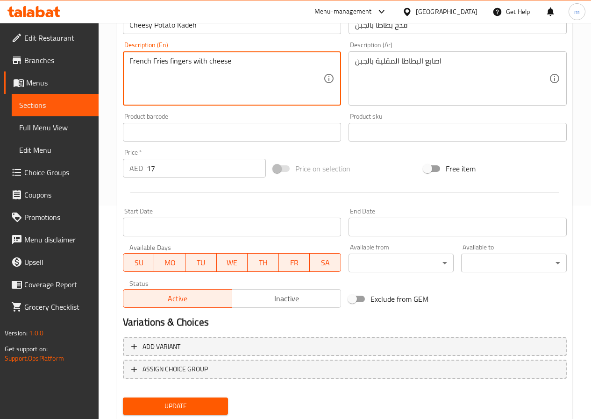
scroll to position [241, 0]
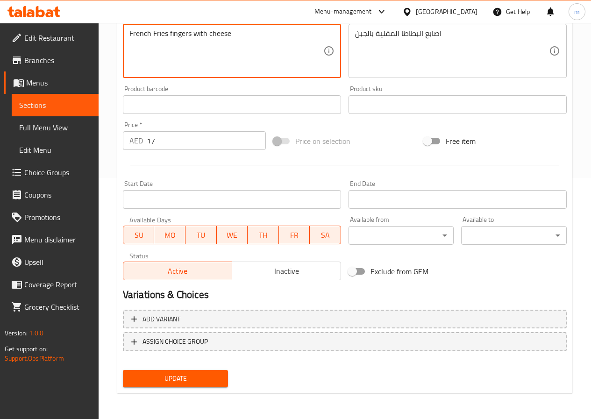
type textarea "French Fries fingers with cheese"
click at [211, 381] on span "Update" at bounding box center [175, 379] width 91 height 12
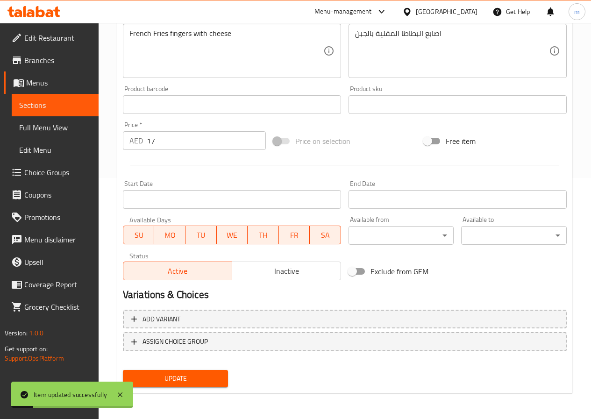
click at [63, 111] on link "Sections" at bounding box center [55, 105] width 87 height 22
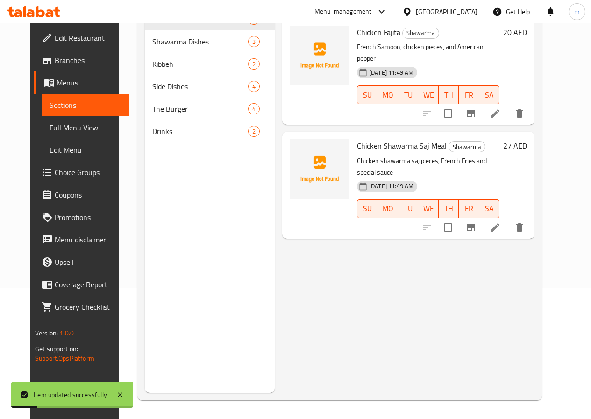
scroll to position [131, 0]
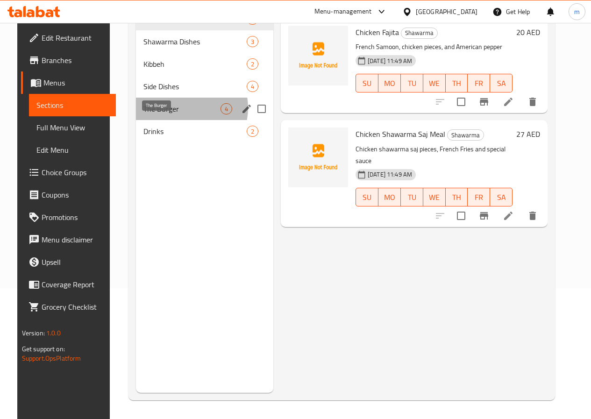
click at [174, 114] on span "The Burger" at bounding box center [181, 108] width 77 height 11
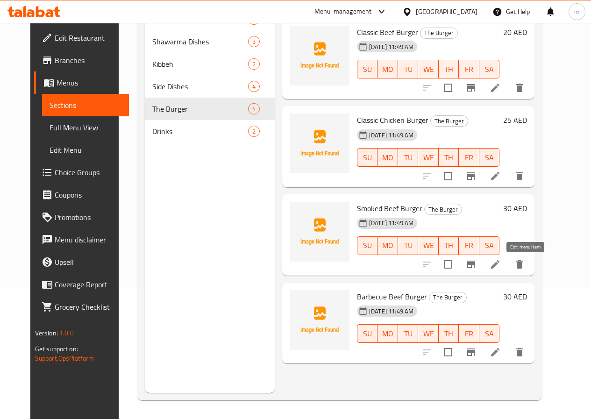
click at [501, 262] on icon at bounding box center [495, 264] width 11 height 11
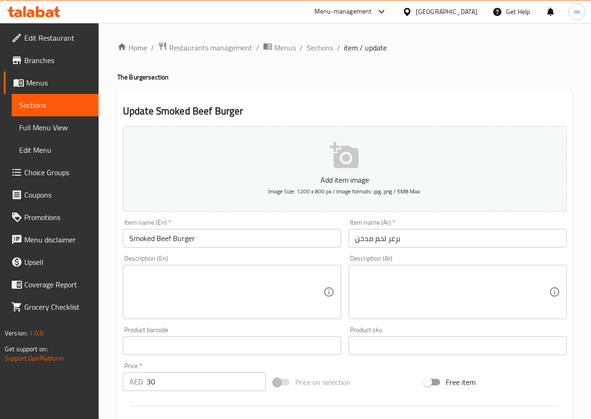
click at [59, 104] on span "Sections" at bounding box center [55, 105] width 72 height 11
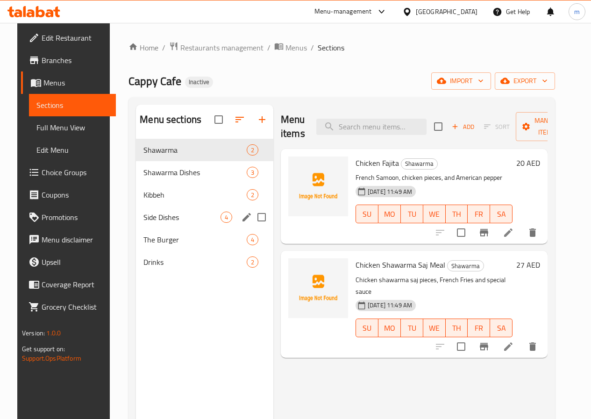
click at [177, 228] on div "Side Dishes 4" at bounding box center [204, 217] width 137 height 22
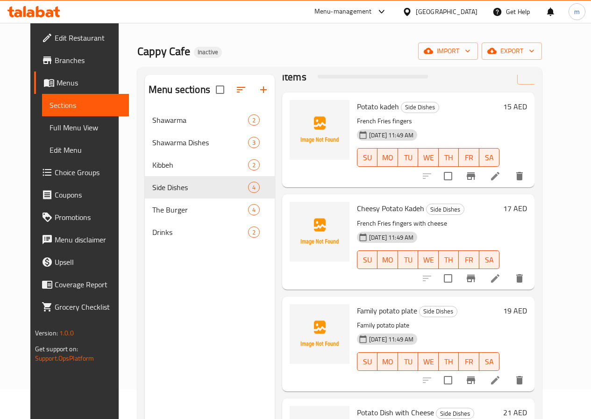
scroll to position [47, 0]
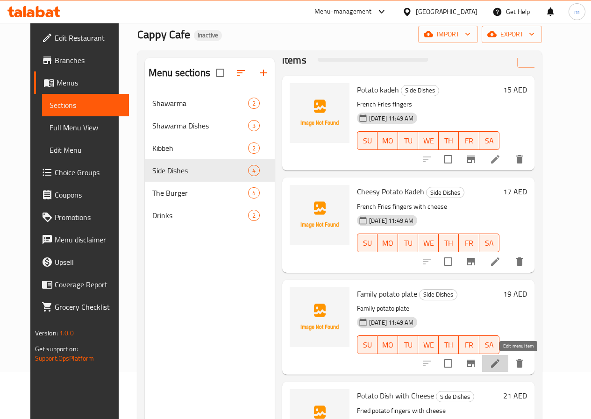
click at [500, 365] on icon at bounding box center [495, 363] width 8 height 8
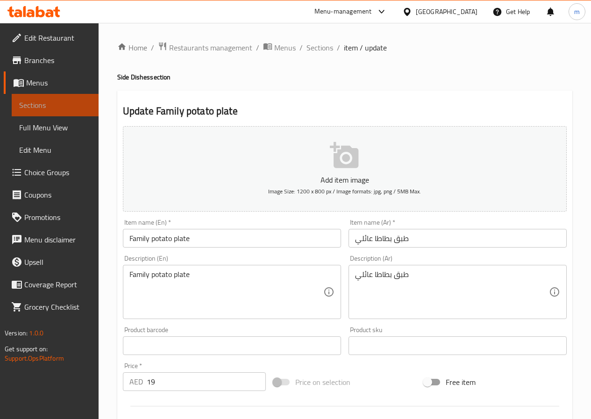
click at [59, 97] on link "Sections" at bounding box center [55, 105] width 87 height 22
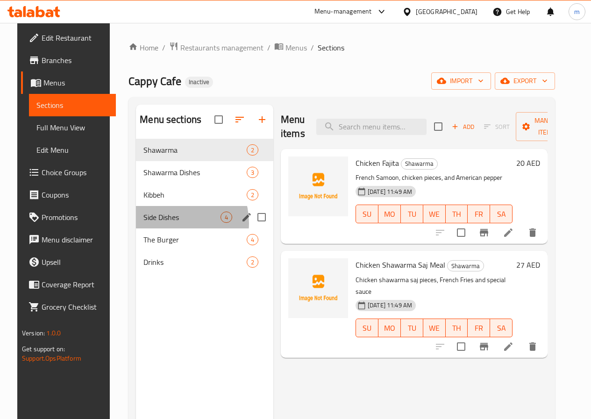
click at [161, 228] on div "Side Dishes 4" at bounding box center [204, 217] width 137 height 22
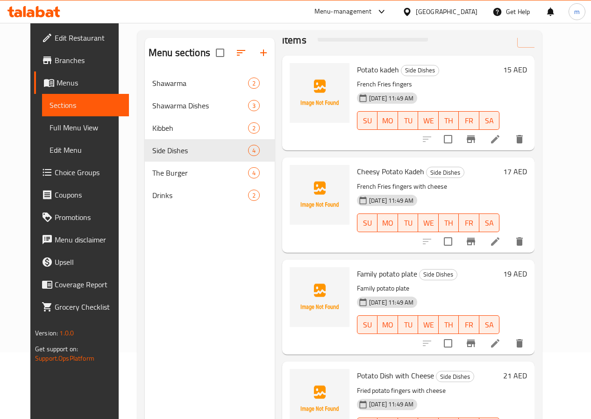
scroll to position [131, 0]
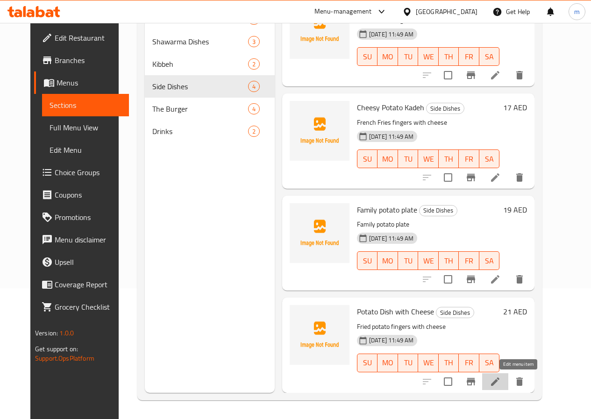
click at [501, 385] on icon at bounding box center [495, 381] width 11 height 11
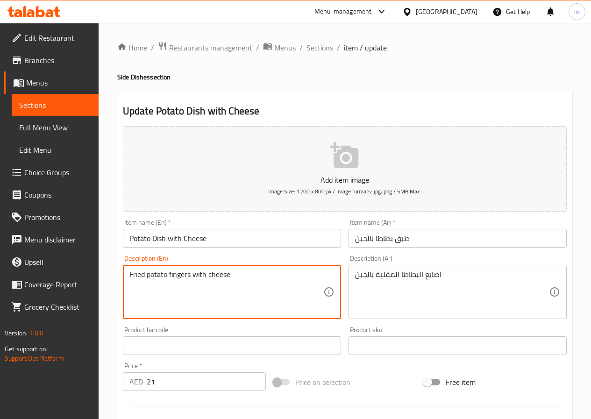
drag, startPoint x: 129, startPoint y: 275, endPoint x: 167, endPoint y: 278, distance: 38.0
paste textarea "ench Fries"
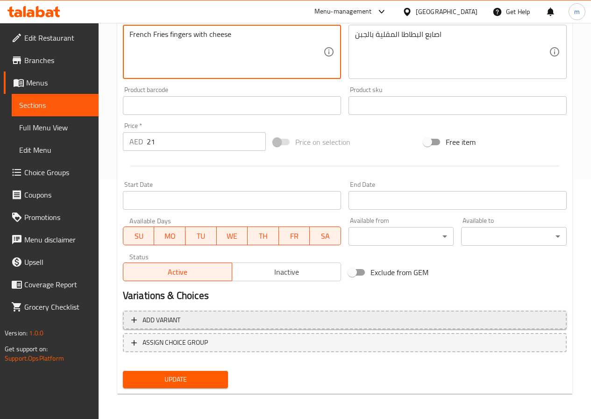
scroll to position [241, 0]
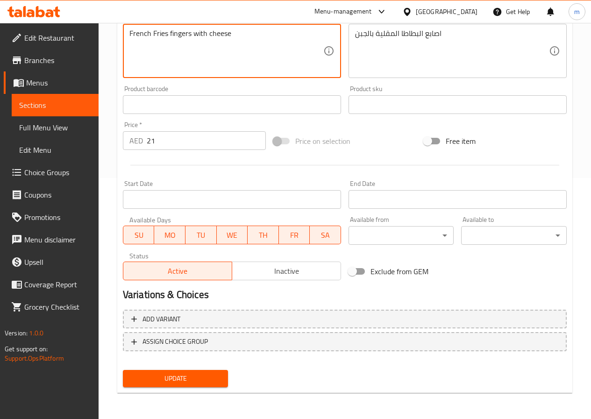
type textarea "French Fries fingers with cheese"
click at [195, 375] on span "Update" at bounding box center [175, 379] width 91 height 12
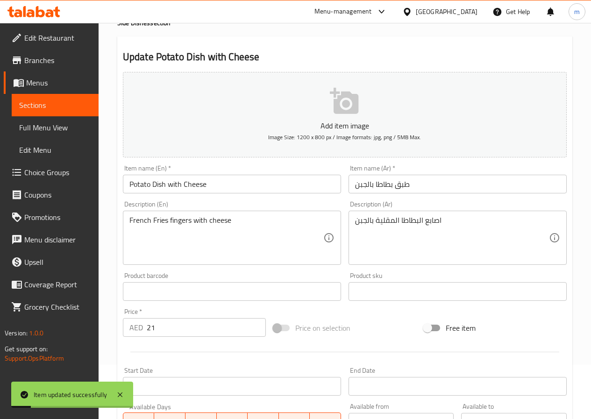
scroll to position [7, 0]
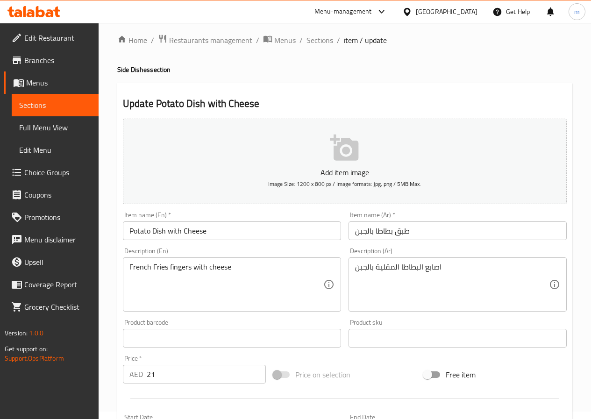
click at [78, 101] on span "Sections" at bounding box center [55, 105] width 72 height 11
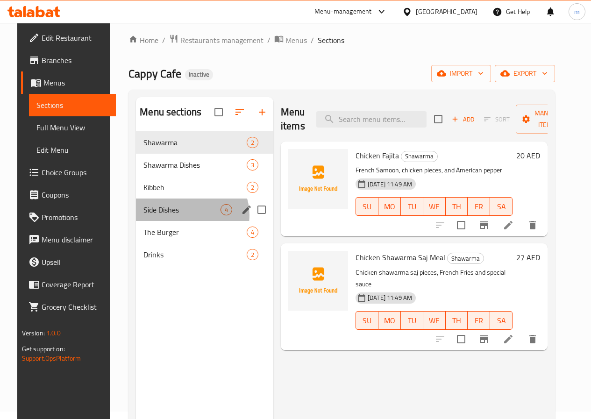
click at [179, 221] on div "Side Dishes 4" at bounding box center [204, 210] width 137 height 22
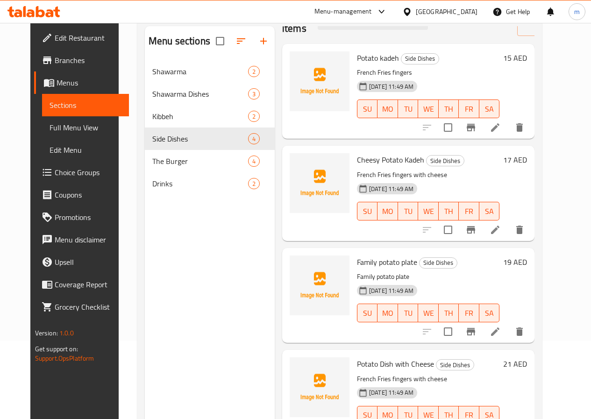
scroll to position [131, 0]
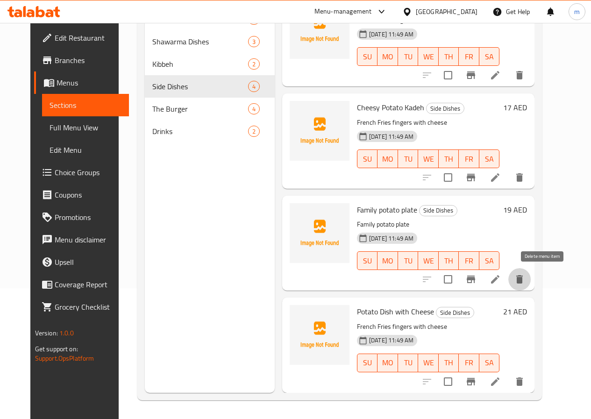
click at [525, 277] on icon "delete" at bounding box center [519, 279] width 11 height 11
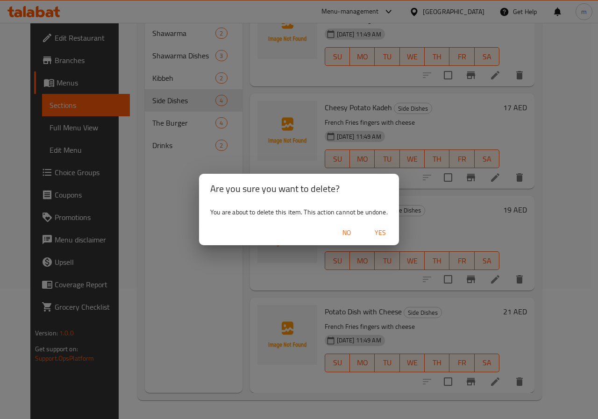
click at [378, 233] on span "Yes" at bounding box center [380, 233] width 22 height 12
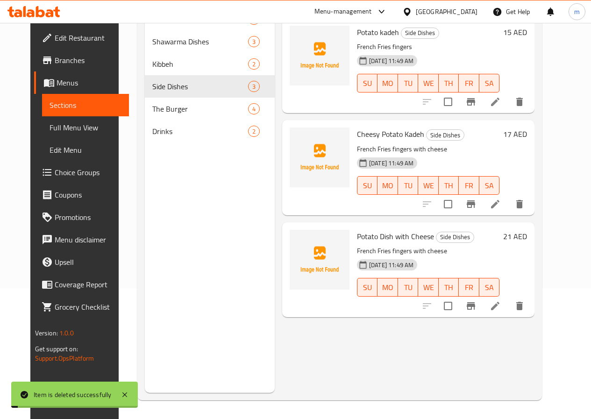
scroll to position [0, 0]
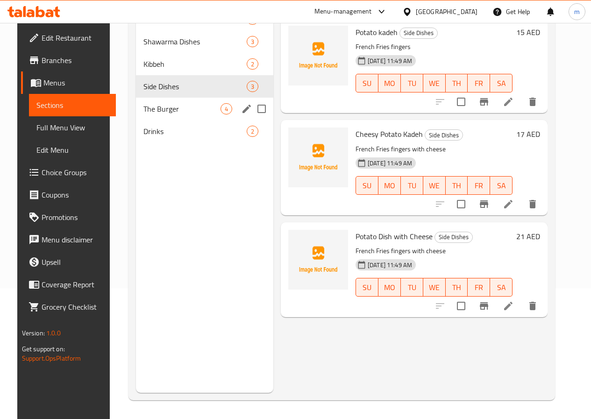
click at [182, 120] on div "The Burger 4" at bounding box center [204, 109] width 137 height 22
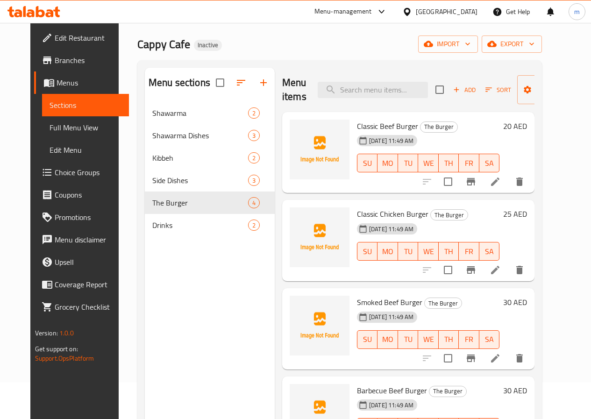
scroll to position [93, 0]
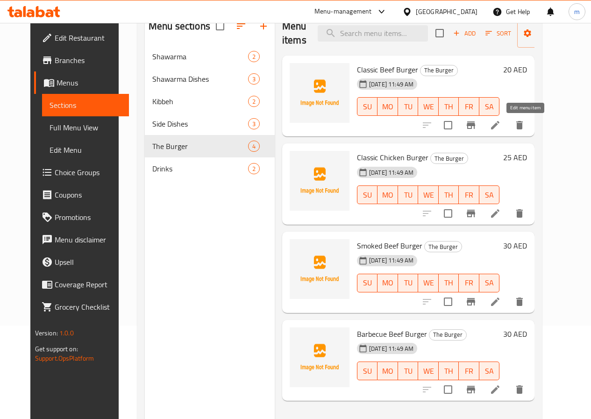
click at [501, 127] on icon at bounding box center [495, 125] width 11 height 11
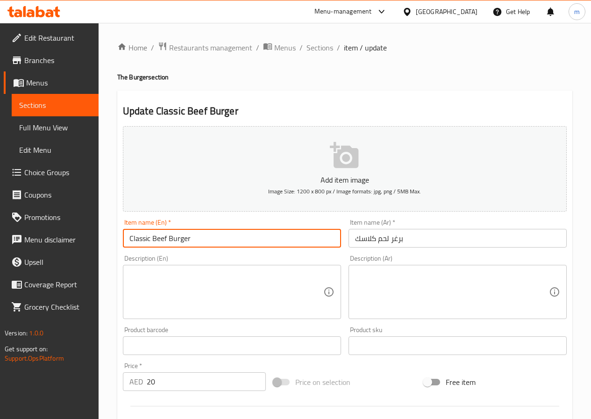
drag, startPoint x: 166, startPoint y: 237, endPoint x: 154, endPoint y: 239, distance: 11.9
click at [154, 239] on input "Classic Beef Burger" at bounding box center [232, 238] width 218 height 19
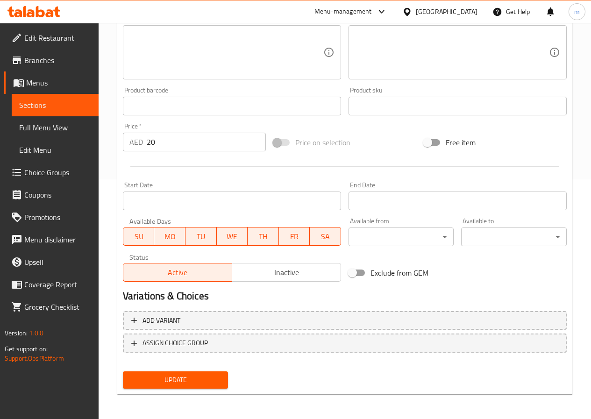
scroll to position [241, 0]
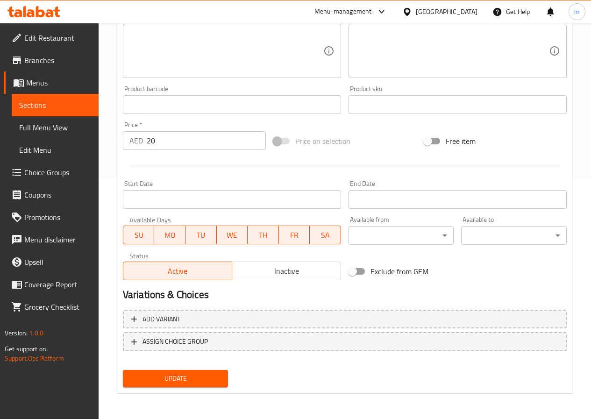
type input "Classic Meat Burger"
click at [200, 385] on button "Update" at bounding box center [176, 378] width 106 height 17
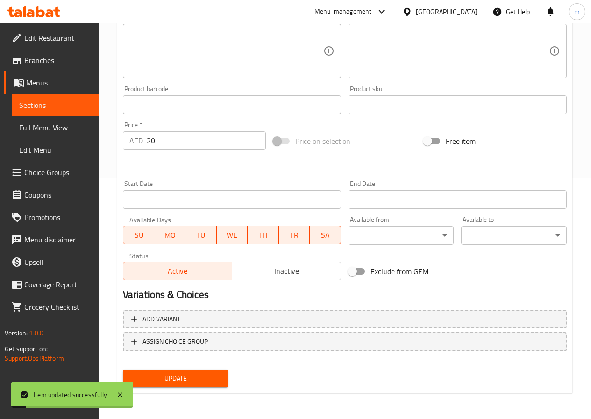
click at [66, 111] on link "Sections" at bounding box center [55, 105] width 87 height 22
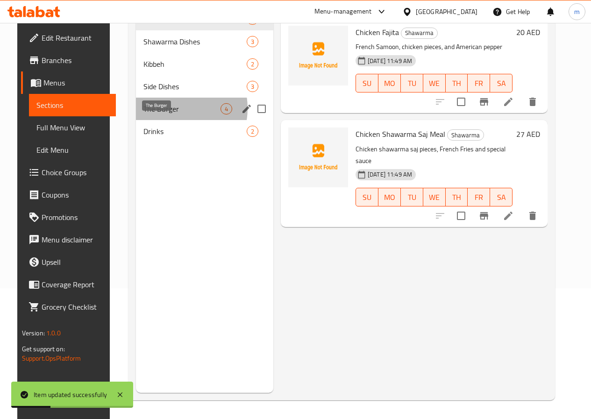
click at [159, 114] on span "The Burger" at bounding box center [181, 108] width 77 height 11
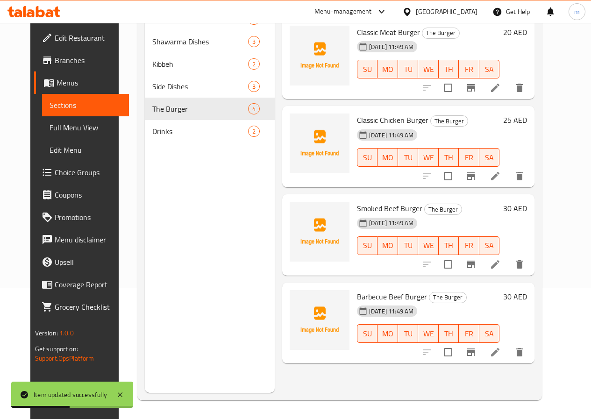
click at [501, 178] on icon at bounding box center [495, 176] width 11 height 11
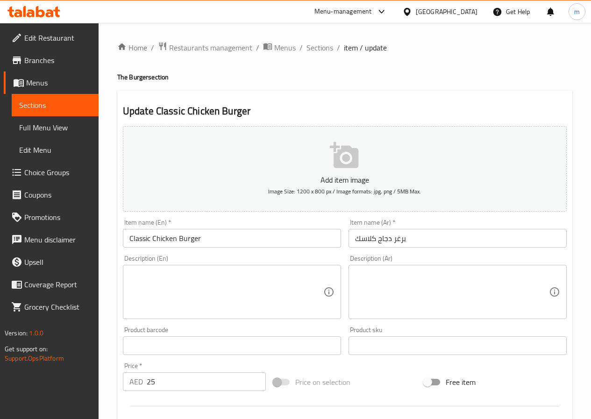
click at [67, 105] on span "Sections" at bounding box center [55, 105] width 72 height 11
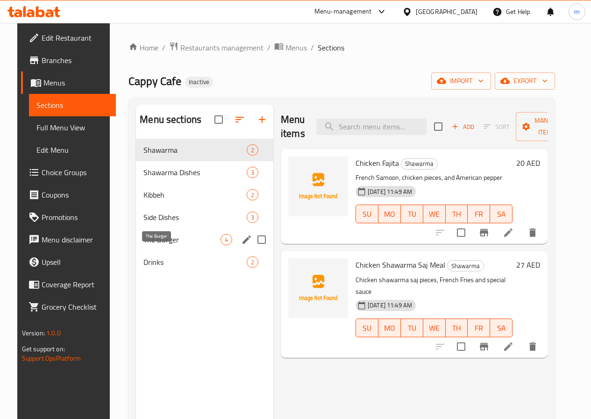
click at [164, 245] on span "The Burger" at bounding box center [181, 239] width 77 height 11
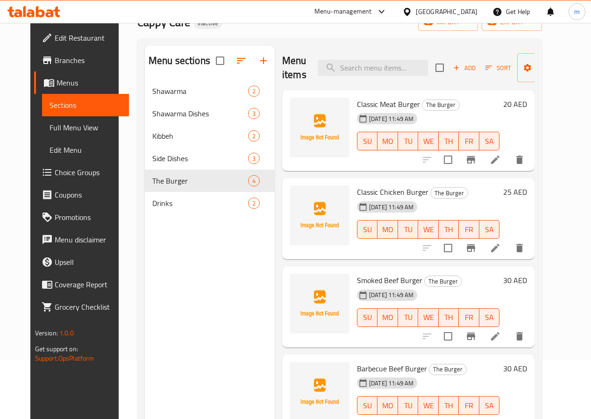
scroll to position [93, 0]
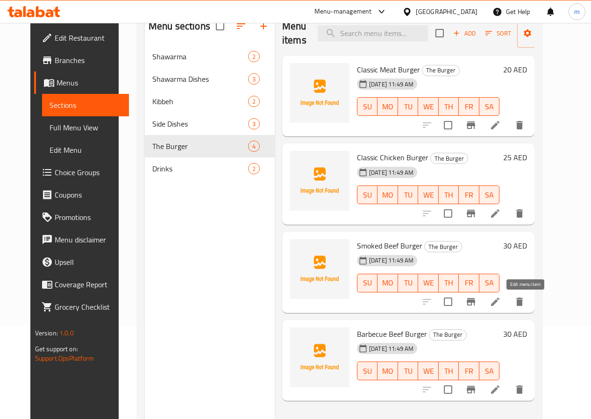
click at [501, 306] on icon at bounding box center [495, 301] width 11 height 11
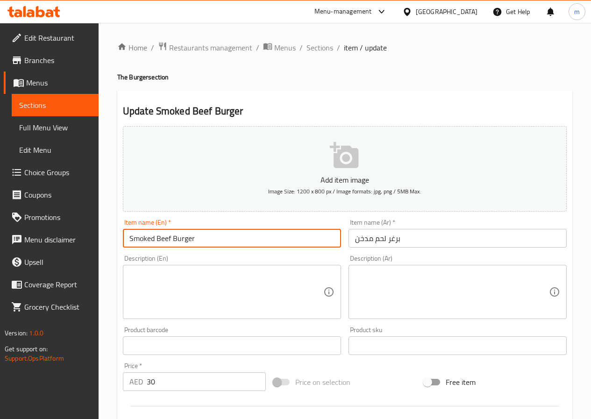
drag, startPoint x: 157, startPoint y: 240, endPoint x: 171, endPoint y: 238, distance: 14.6
click at [171, 238] on input "Smoked Beef Burger" at bounding box center [232, 238] width 218 height 19
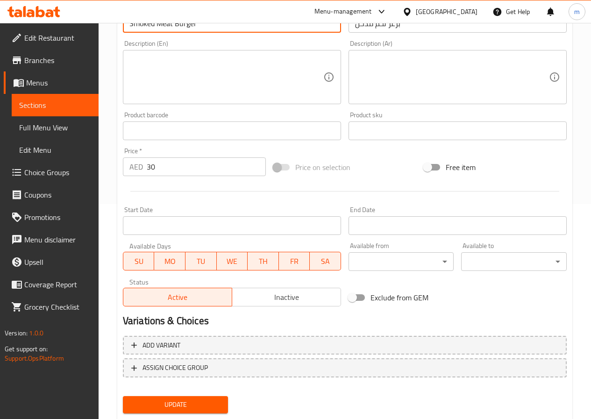
scroll to position [241, 0]
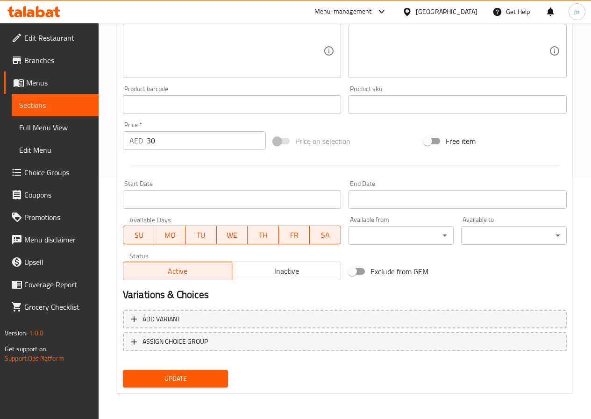
type input "Smoked Meat Burger"
click at [193, 381] on span "Update" at bounding box center [175, 379] width 91 height 12
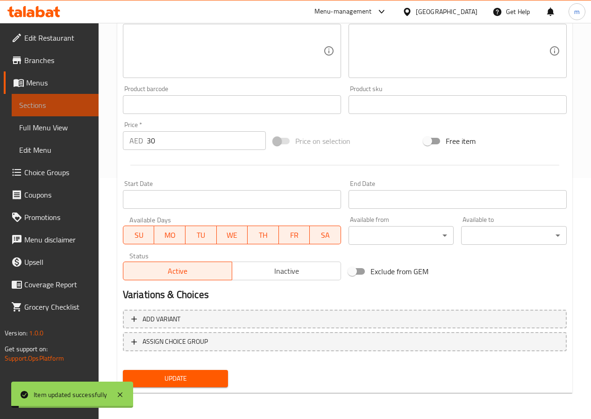
click at [48, 105] on span "Sections" at bounding box center [55, 105] width 72 height 11
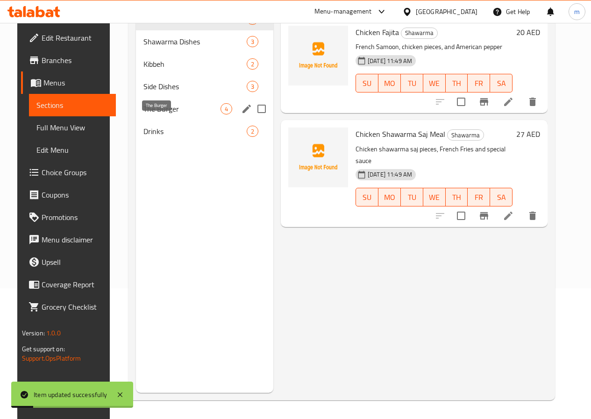
click at [159, 114] on span "The Burger" at bounding box center [181, 108] width 77 height 11
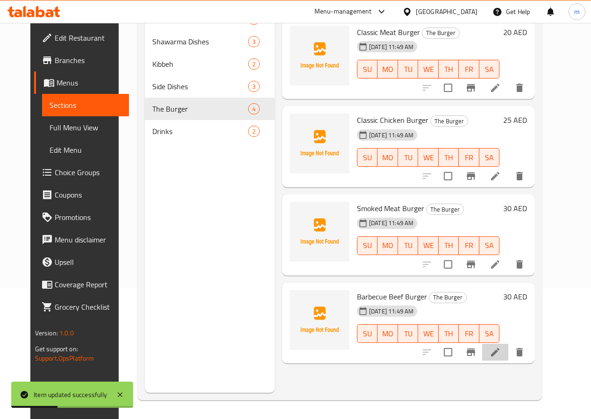
click at [508, 350] on li at bounding box center [495, 352] width 26 height 17
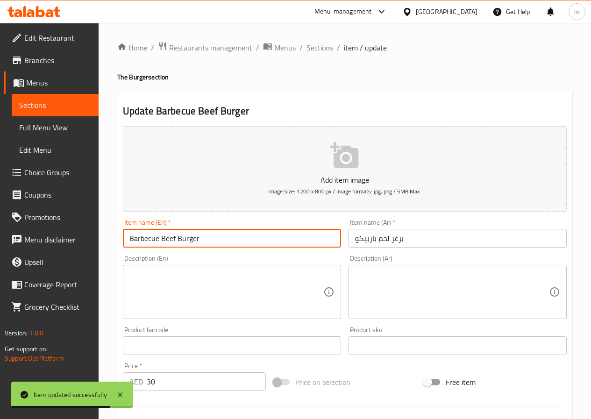
drag, startPoint x: 162, startPoint y: 239, endPoint x: 177, endPoint y: 236, distance: 15.2
click at [177, 236] on input "Barbecue Beef Burger" at bounding box center [232, 238] width 218 height 19
click at [176, 236] on input "Barbecue Beef Burger" at bounding box center [232, 238] width 218 height 19
click at [169, 236] on input "Barbecue Beef Burger" at bounding box center [232, 238] width 218 height 19
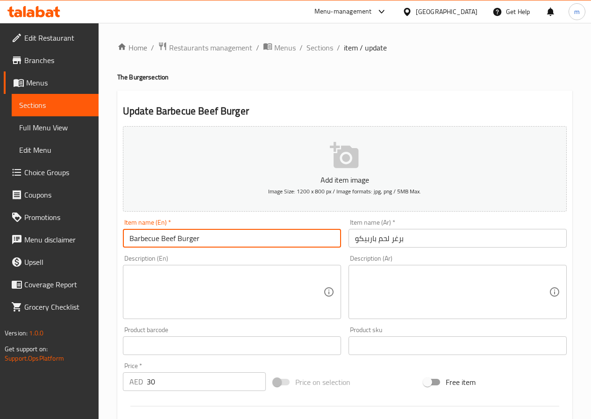
drag, startPoint x: 174, startPoint y: 234, endPoint x: 163, endPoint y: 237, distance: 12.0
click at [163, 237] on input "Barbecue Beef Burger" at bounding box center [232, 238] width 218 height 19
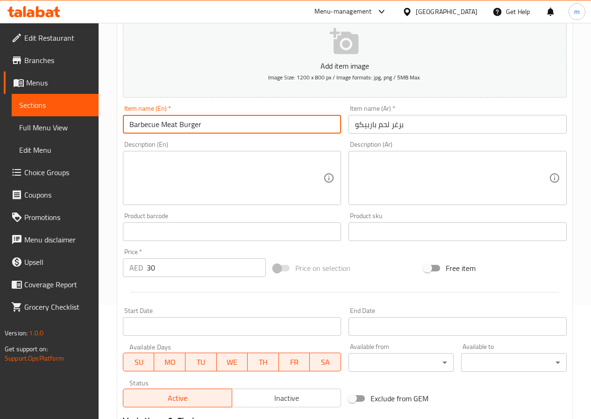
scroll to position [101, 0]
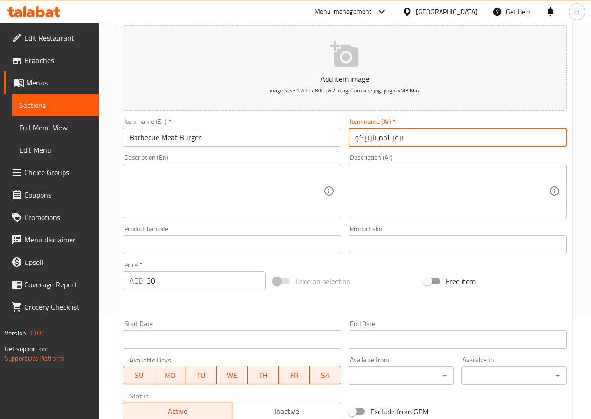
drag, startPoint x: 352, startPoint y: 137, endPoint x: 377, endPoint y: 133, distance: 25.1
click at [377, 133] on input "برغر لحم باربيكو" at bounding box center [458, 137] width 218 height 19
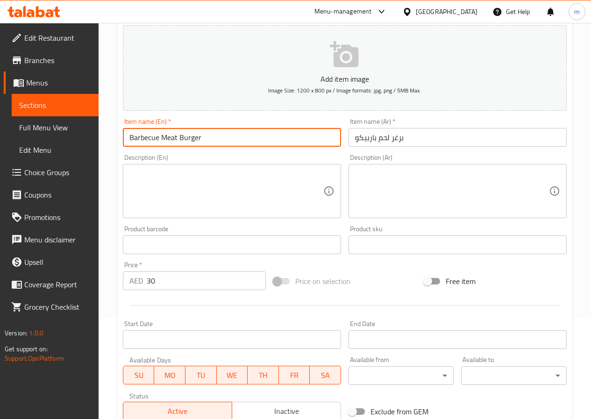
drag, startPoint x: 129, startPoint y: 137, endPoint x: 158, endPoint y: 136, distance: 29.0
click at [158, 136] on input "Barbecue Meat Burger" at bounding box center [232, 137] width 218 height 19
paste input "q"
type input "Barbeque Meat Burger"
click at [359, 139] on input "برغر لحم باربيكو" at bounding box center [458, 137] width 218 height 19
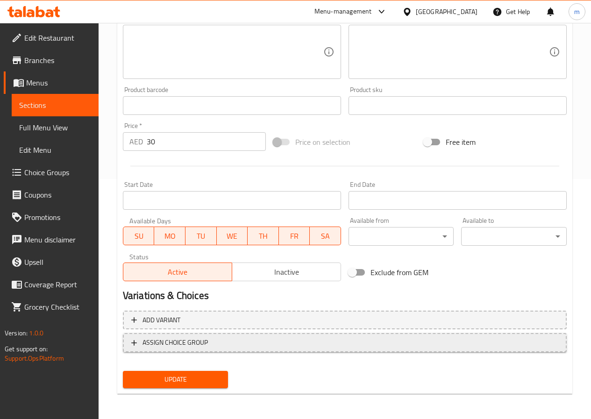
scroll to position [241, 0]
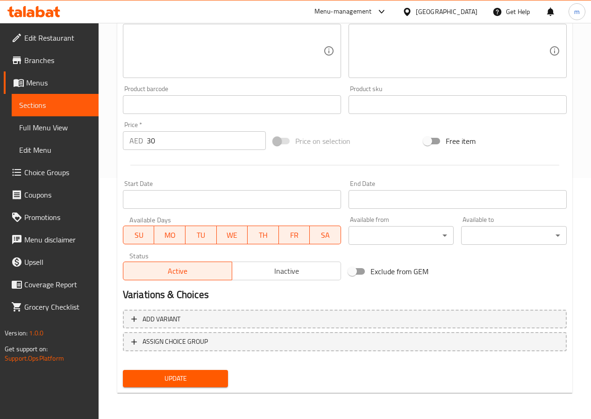
type input "برغر لحم باربيكيو"
click at [214, 369] on div "Update" at bounding box center [175, 378] width 113 height 25
click at [215, 373] on span "Update" at bounding box center [175, 379] width 91 height 12
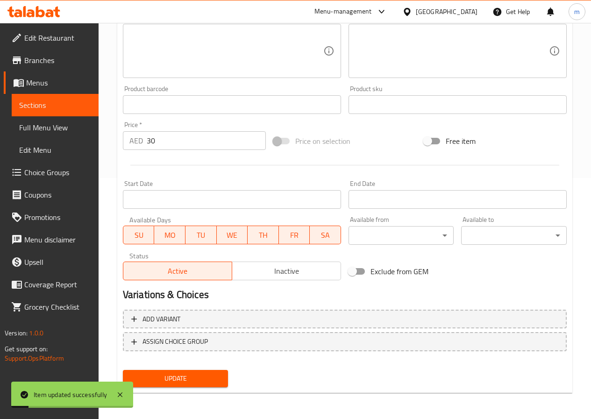
click at [54, 104] on span "Sections" at bounding box center [55, 105] width 72 height 11
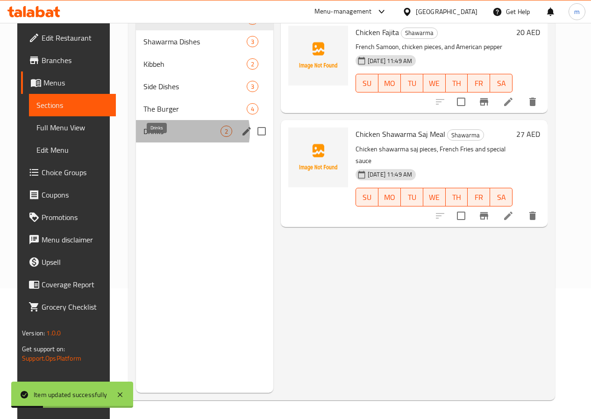
click at [181, 137] on span "Drinks" at bounding box center [181, 131] width 77 height 11
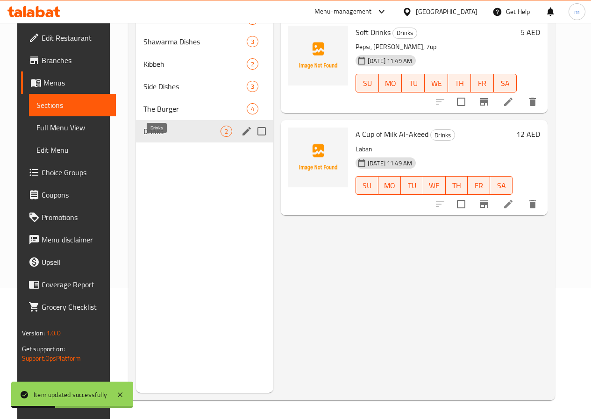
click at [165, 137] on span "Drinks" at bounding box center [181, 131] width 77 height 11
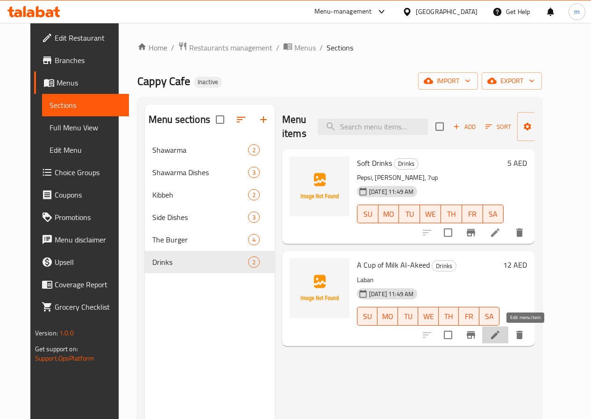
click at [500, 336] on icon at bounding box center [495, 335] width 8 height 8
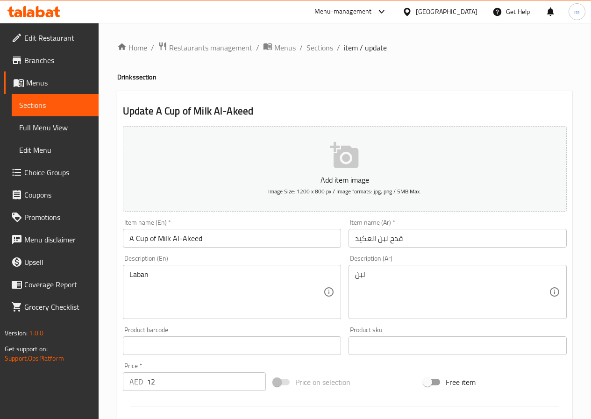
click at [64, 106] on span "Sections" at bounding box center [55, 105] width 72 height 11
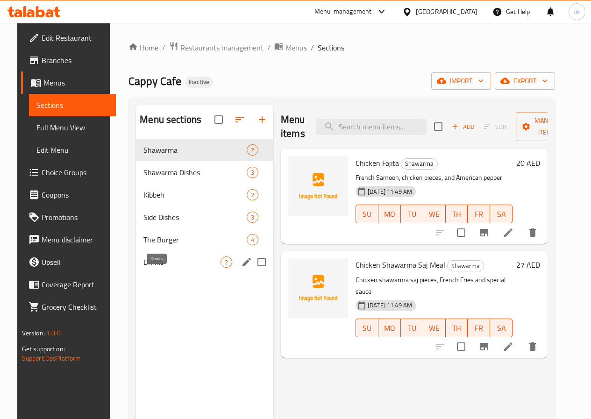
click at [156, 268] on span "Drinks" at bounding box center [181, 262] width 77 height 11
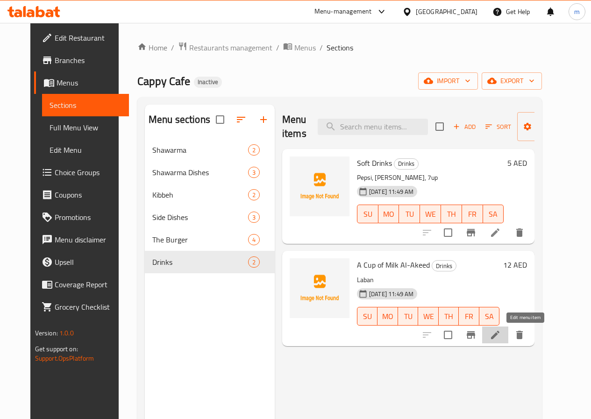
click at [501, 334] on icon at bounding box center [495, 334] width 11 height 11
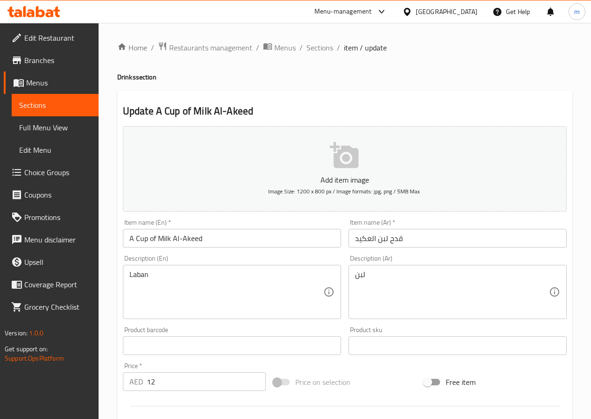
scroll to position [47, 0]
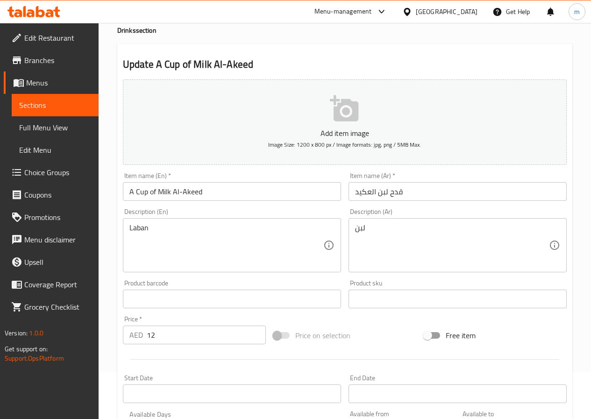
click at [59, 100] on span "Sections" at bounding box center [55, 105] width 72 height 11
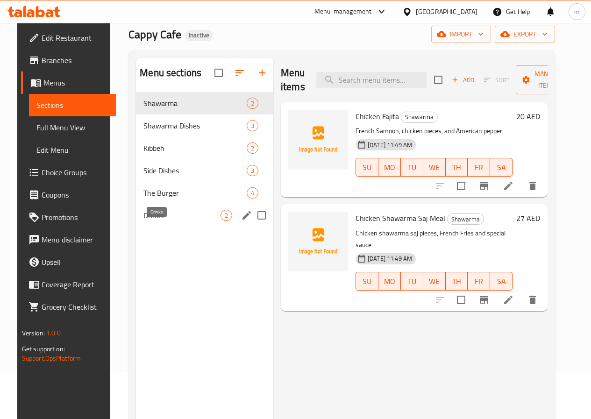
click at [161, 221] on span "Drinks" at bounding box center [181, 215] width 77 height 11
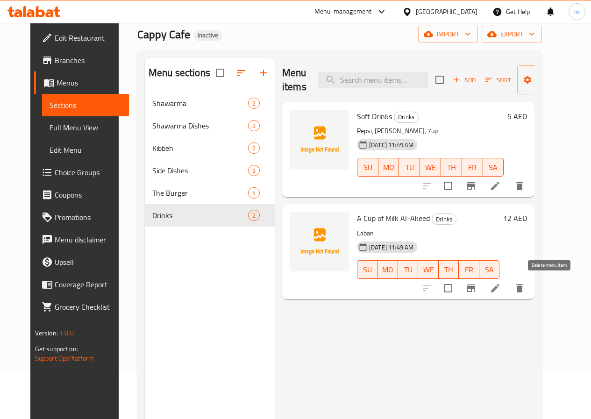
click at [531, 289] on button "delete" at bounding box center [519, 288] width 22 height 22
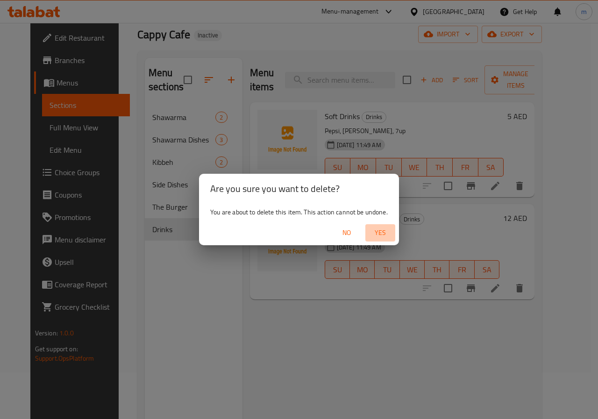
click at [383, 228] on span "Yes" at bounding box center [380, 233] width 22 height 12
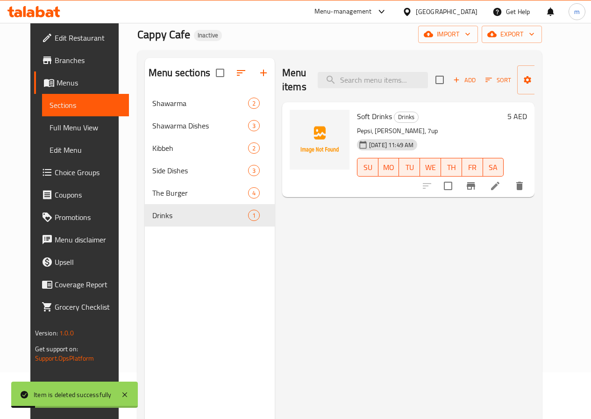
click at [422, 126] on p "Pepsi, [PERSON_NAME], 7up" at bounding box center [430, 131] width 147 height 12
click at [501, 189] on icon at bounding box center [495, 185] width 11 height 11
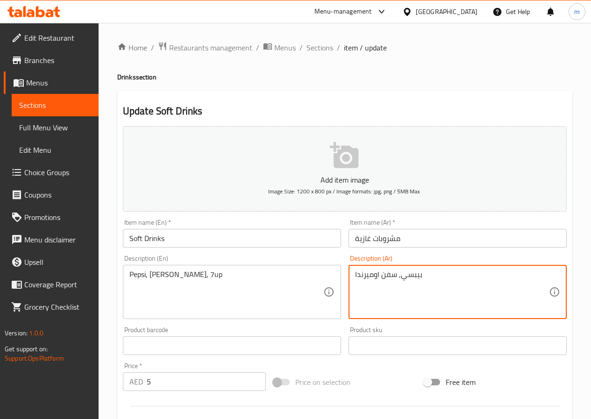
click at [397, 272] on textarea "بيبسي, سفن اوميرندا" at bounding box center [452, 292] width 194 height 44
drag, startPoint x: 397, startPoint y: 272, endPoint x: 383, endPoint y: 275, distance: 13.9
click at [383, 275] on textarea "بيبسي, سفن اوميرندا" at bounding box center [452, 292] width 194 height 44
click at [385, 287] on textarea "بيبسي, سفن اوميرندا" at bounding box center [452, 292] width 194 height 44
click at [389, 274] on textarea "بيبسي, سفن اوميرندا" at bounding box center [452, 292] width 194 height 44
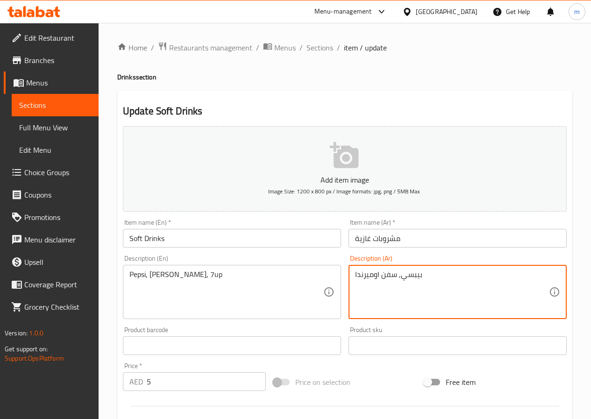
click at [389, 274] on textarea "بيبسي, سفن اوميرندا" at bounding box center [452, 292] width 194 height 44
paste textarea "ب"
click at [499, 278] on textarea "بيبسي, سفن أب, اوميرندا" at bounding box center [452, 292] width 194 height 44
click at [493, 275] on textarea "بيبسي, سفن أب اوميرندا" at bounding box center [452, 292] width 194 height 44
type textarea "بيبسي, سفن أب او ميرندا"
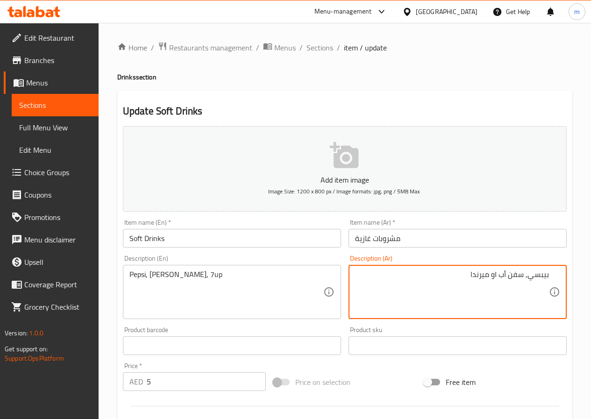
click at [198, 255] on div "Description (En) Pepsi, [PERSON_NAME], 7up Description (En)" at bounding box center [232, 287] width 218 height 64
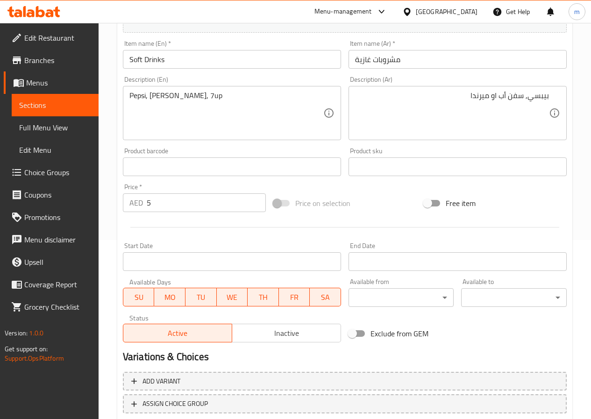
scroll to position [187, 0]
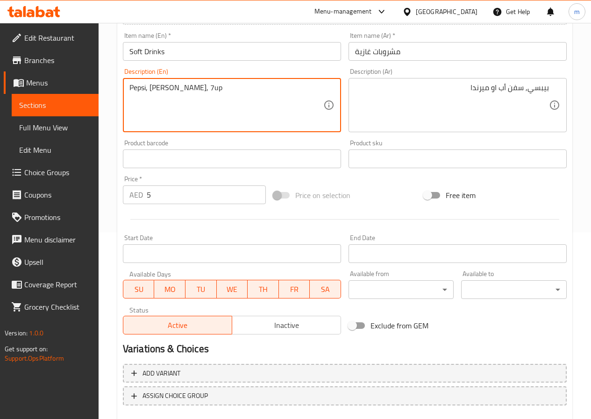
drag, startPoint x: 150, startPoint y: 86, endPoint x: 176, endPoint y: 96, distance: 27.3
click at [198, 89] on textarea "Pepsi, 7up" at bounding box center [226, 105] width 194 height 44
paste textarea "[PERSON_NAME]"
click at [165, 85] on textarea "Pepsi, 7upMirinda," at bounding box center [226, 105] width 194 height 44
click at [152, 87] on textarea "Pepsi, 7up,[PERSON_NAME]" at bounding box center [226, 105] width 194 height 44
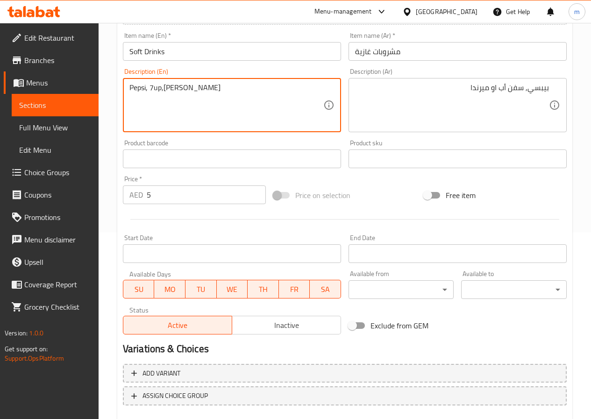
click at [163, 87] on textarea "Pepsi, 7up,[PERSON_NAME]" at bounding box center [226, 105] width 194 height 44
click at [200, 89] on textarea "Pepsi, 7up, [PERSON_NAME]" at bounding box center [226, 105] width 194 height 44
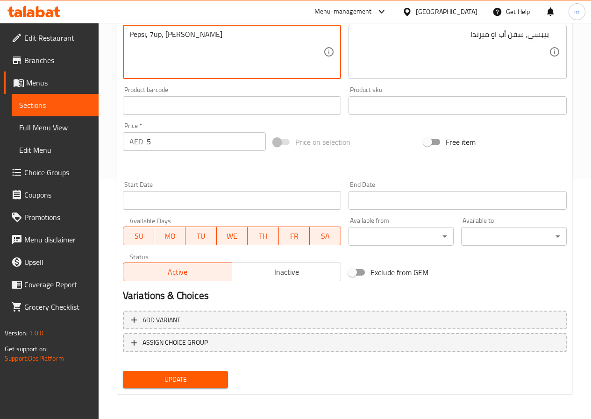
scroll to position [241, 0]
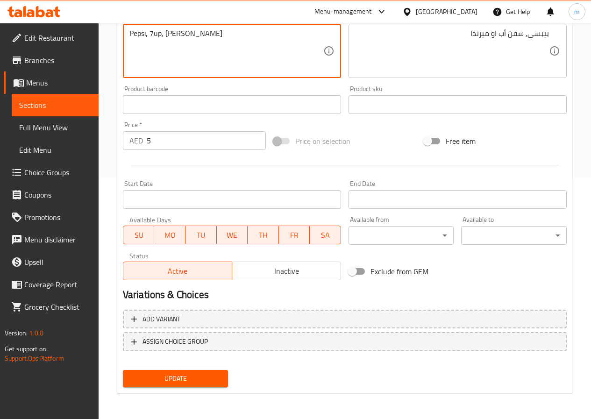
type textarea "Pepsi, 7up, [PERSON_NAME]"
click at [188, 381] on span "Update" at bounding box center [175, 379] width 91 height 12
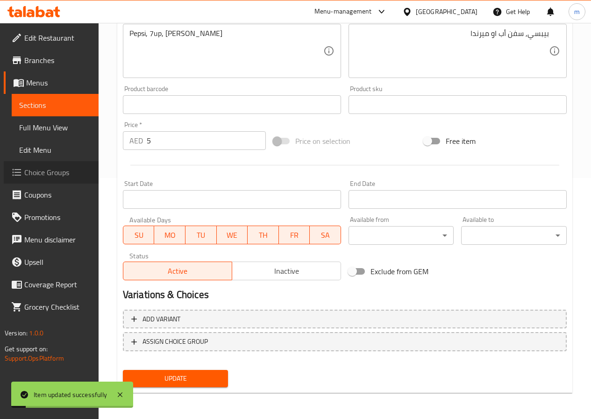
click at [50, 174] on span "Choice Groups" at bounding box center [57, 172] width 67 height 11
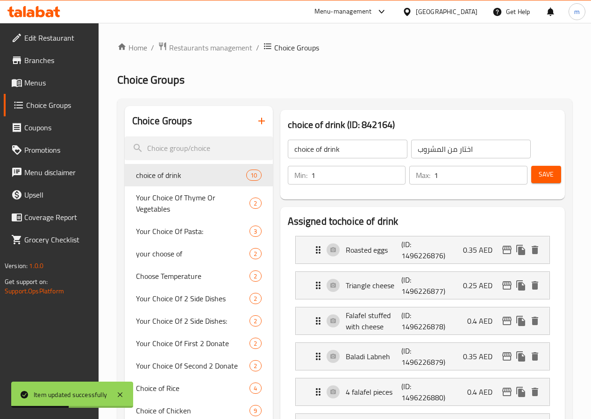
click at [256, 119] on icon "button" at bounding box center [261, 120] width 11 height 11
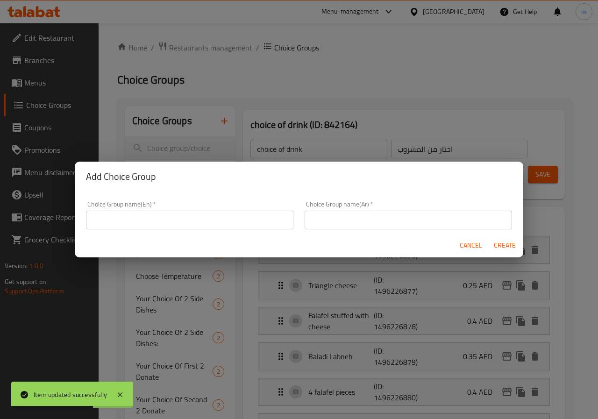
click at [258, 224] on input "text" at bounding box center [189, 220] width 207 height 19
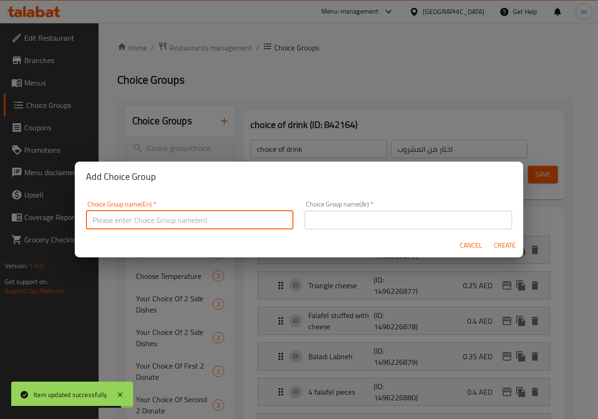
click at [331, 145] on div "Add Choice Group Choice Group name(En)   * Choice Group name(En) * Choice Group…" at bounding box center [299, 209] width 598 height 419
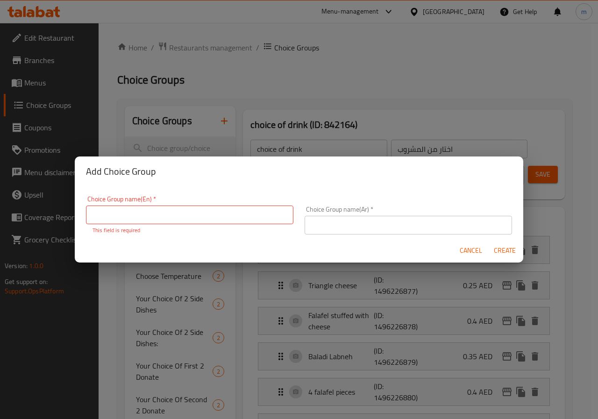
click at [478, 250] on span "Cancel" at bounding box center [471, 251] width 22 height 12
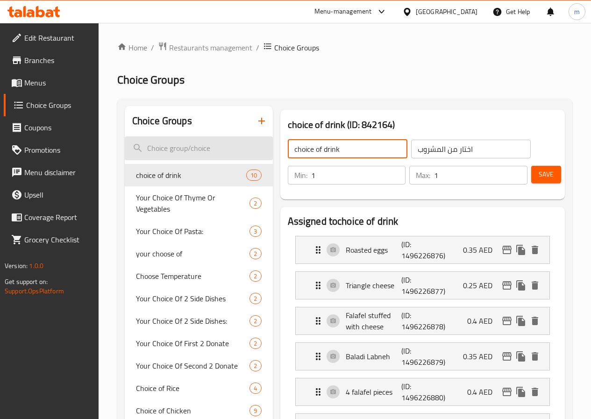
drag, startPoint x: 335, startPoint y: 148, endPoint x: 228, endPoint y: 148, distance: 107.0
click at [256, 119] on icon "button" at bounding box center [261, 120] width 11 height 11
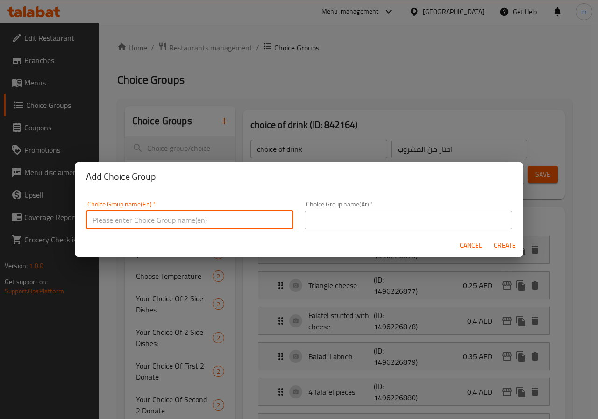
click at [194, 219] on input "text" at bounding box center [189, 220] width 207 height 19
paste input "choice of drink"
type input "choice of drink :"
click at [322, 224] on input "text" at bounding box center [408, 220] width 207 height 19
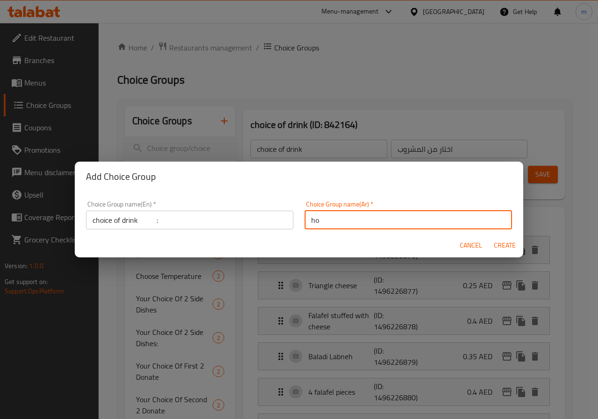
type input "h"
type input "أختار من المشروب :"
click at [508, 243] on span "Create" at bounding box center [504, 246] width 22 height 12
type input "choice of drink :"
type input "أختار من المشروب :"
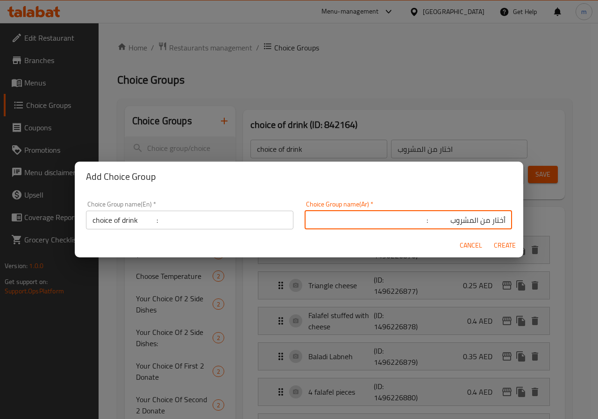
type input "0"
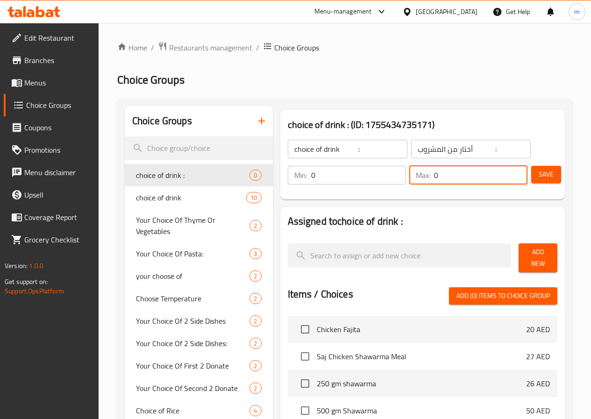
drag, startPoint x: 431, startPoint y: 174, endPoint x: 373, endPoint y: 187, distance: 59.4
click at [377, 187] on div "Min: 0 ​ Max: 0 ​" at bounding box center [407, 175] width 247 height 26
type input "1"
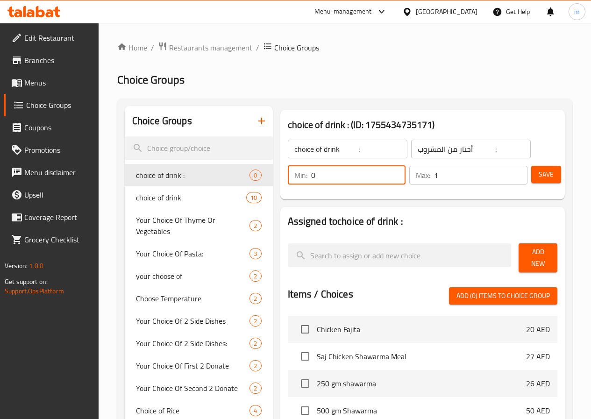
drag, startPoint x: 293, startPoint y: 193, endPoint x: 257, endPoint y: 188, distance: 36.2
click at [282, 188] on div "Min: 0 ​ Max: 1 ​ Save" at bounding box center [420, 175] width 277 height 30
type input "1"
click at [541, 169] on span "Save" at bounding box center [546, 175] width 15 height 12
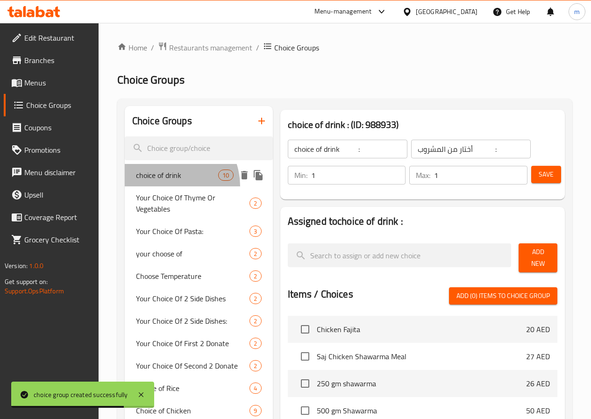
click at [166, 181] on span "choice of drink" at bounding box center [177, 175] width 82 height 11
type input "choice of drink"
type input "اختار من المشروب"
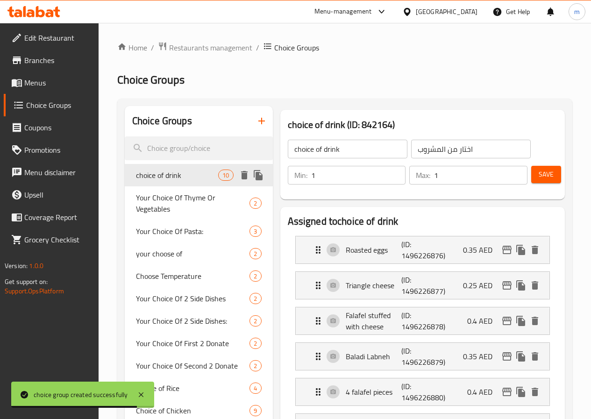
click at [165, 181] on span "choice of drink" at bounding box center [177, 175] width 82 height 11
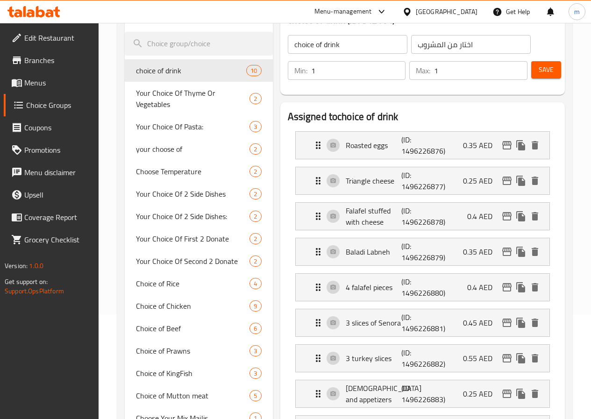
scroll to position [47, 0]
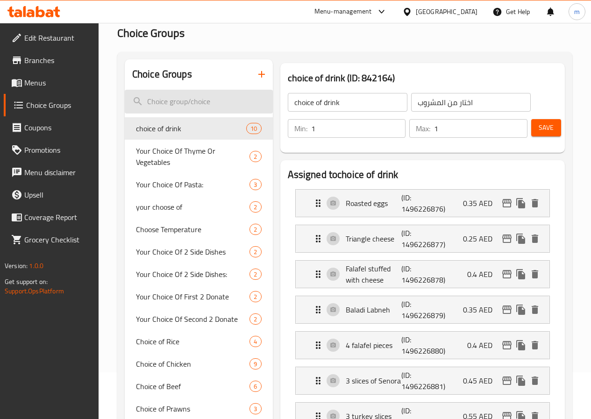
click at [167, 97] on input "search" at bounding box center [199, 102] width 148 height 24
click at [256, 78] on icon "button" at bounding box center [261, 74] width 11 height 11
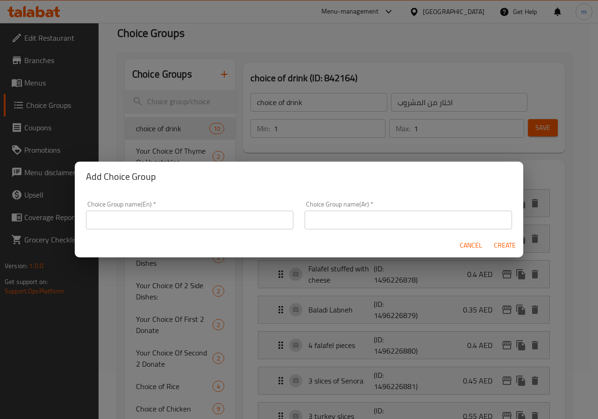
click at [227, 214] on input "text" at bounding box center [189, 220] width 207 height 19
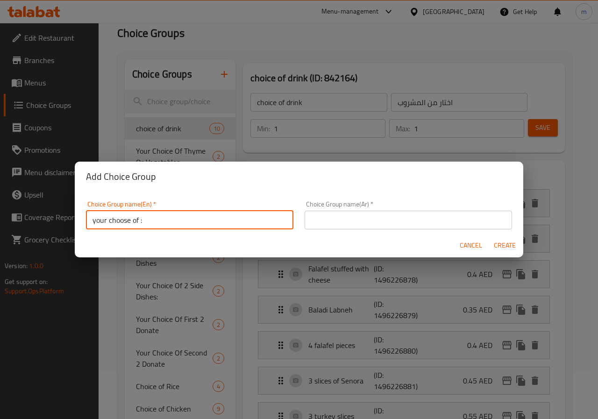
click at [121, 218] on input "your choose of :" at bounding box center [189, 220] width 207 height 19
click at [142, 219] on input "your chOOse of :" at bounding box center [189, 220] width 207 height 19
type input "your chOOse of :"
click at [321, 222] on input "text" at bounding box center [408, 220] width 207 height 19
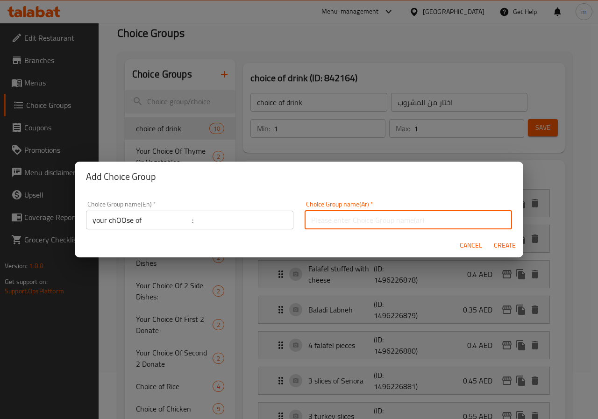
type input "اختار الجبنه :"
click at [346, 221] on input "اختار الجبنه :" at bounding box center [408, 220] width 207 height 19
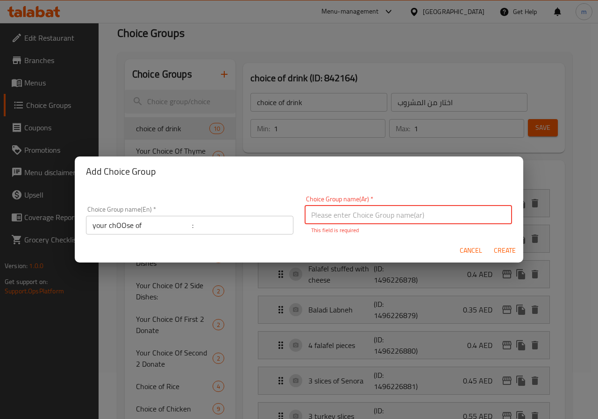
type input "H"
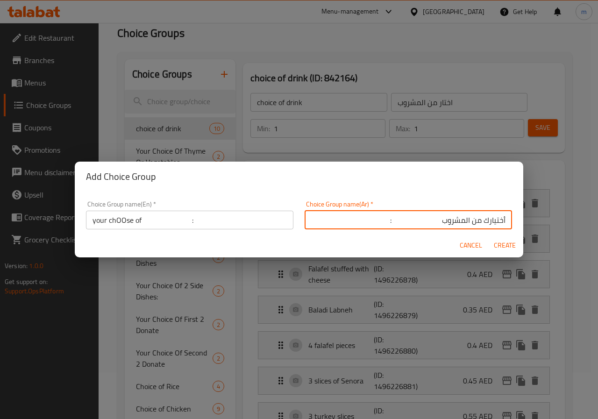
type input "أختيارك من المشروب :"
click at [511, 244] on span "Create" at bounding box center [504, 246] width 22 height 12
type input "your chOOse of :"
type input "أختيارك من المشروب :"
type input "0"
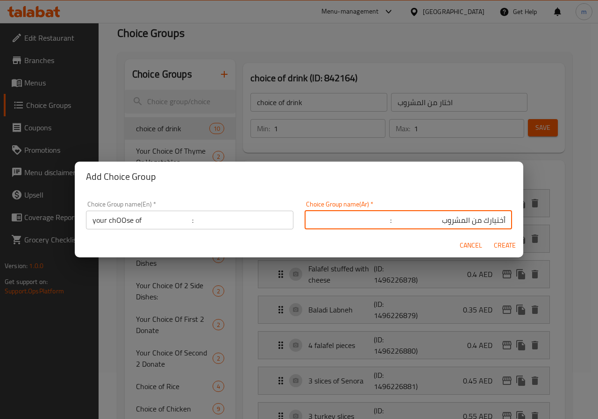
type input "0"
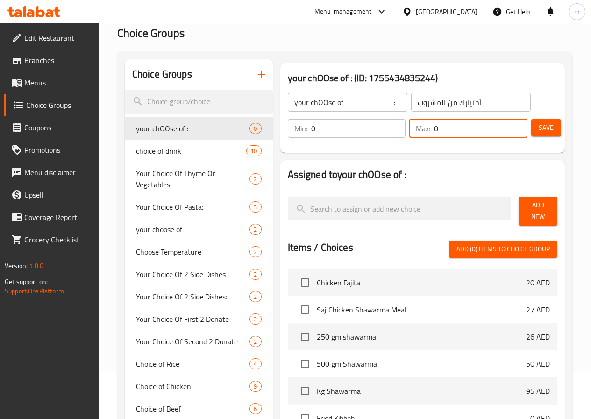
drag, startPoint x: 440, startPoint y: 121, endPoint x: 389, endPoint y: 132, distance: 51.8
click at [409, 132] on div "Max: 0 ​" at bounding box center [468, 128] width 118 height 19
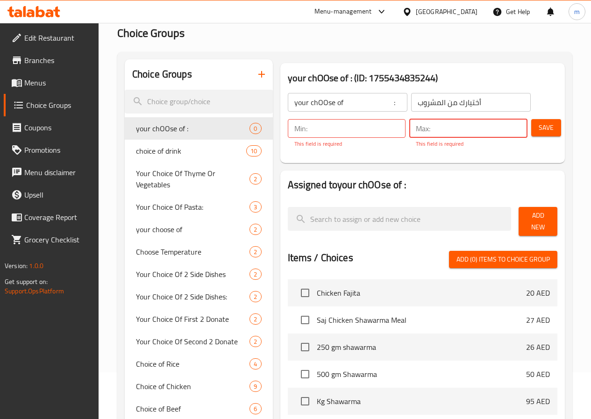
click at [434, 121] on input "number" at bounding box center [480, 128] width 93 height 19
type input "1"
click at [327, 115] on div "Min: ​ This field is required Max: 1 ​" at bounding box center [407, 133] width 247 height 36
click at [330, 123] on input "number" at bounding box center [358, 128] width 95 height 19
type input "1"
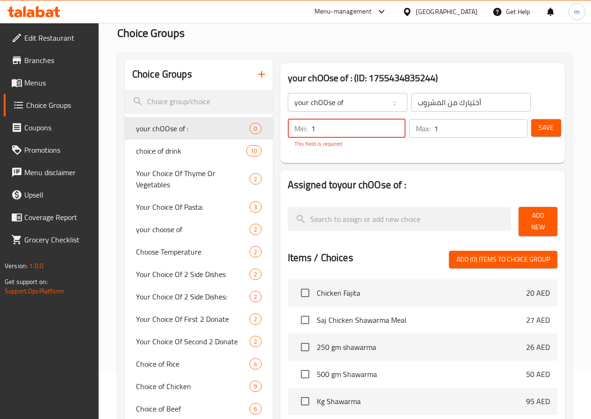
click at [544, 132] on span "Save" at bounding box center [546, 128] width 15 height 12
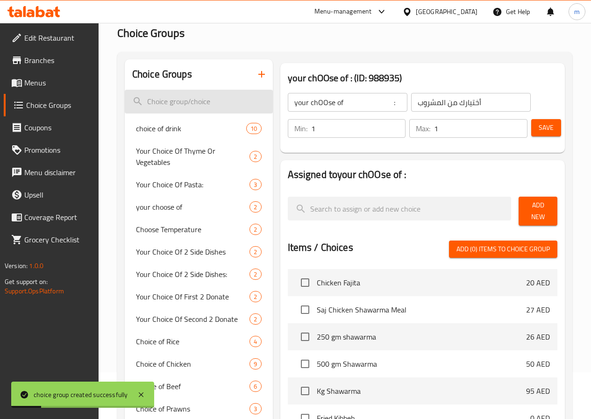
click at [185, 100] on input "search" at bounding box center [199, 102] width 148 height 24
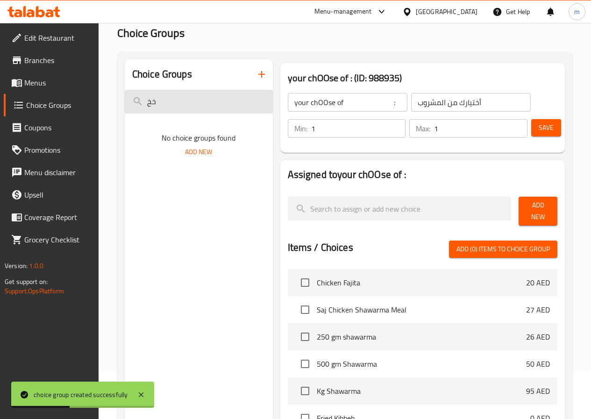
type input "خ"
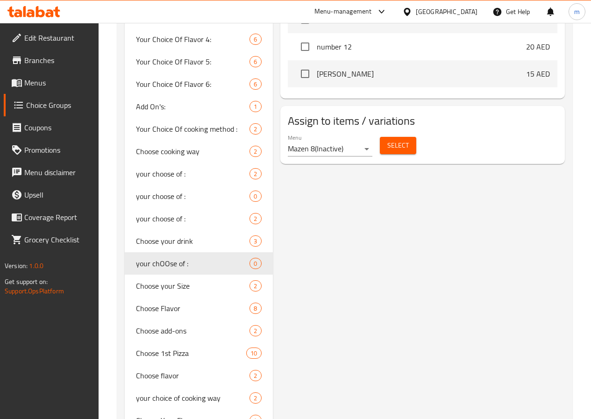
scroll to position [561, 0]
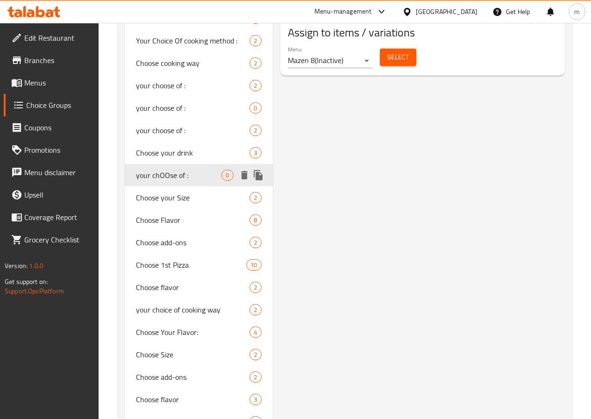
type input "OO"
click at [162, 181] on span "your chOOse of :" at bounding box center [179, 175] width 86 height 11
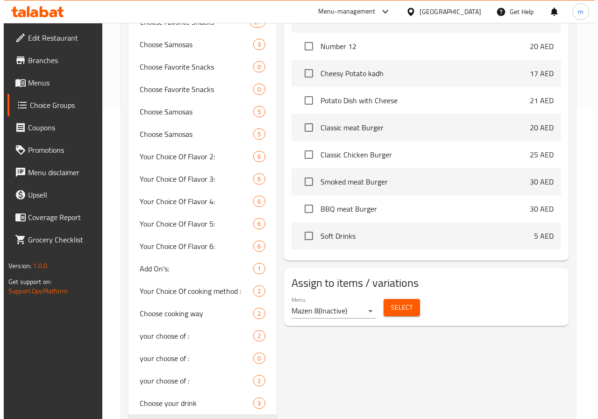
scroll to position [327, 0]
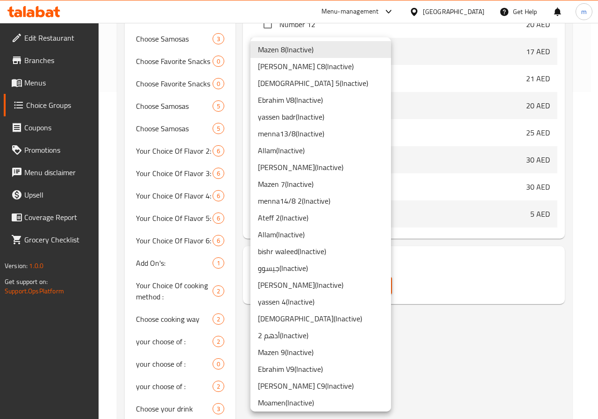
scroll to position [666, 0]
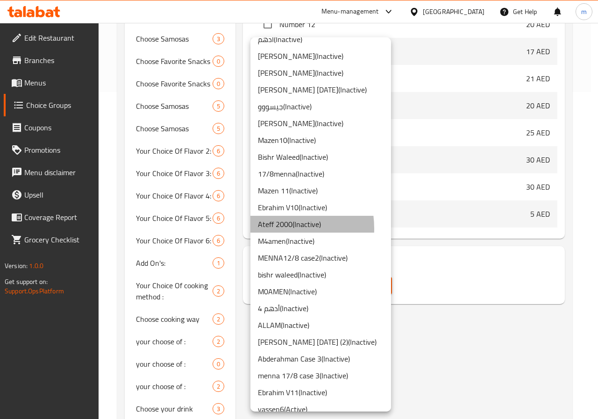
click at [273, 228] on li "Ateff 2000 ( Inactive )" at bounding box center [320, 224] width 141 height 17
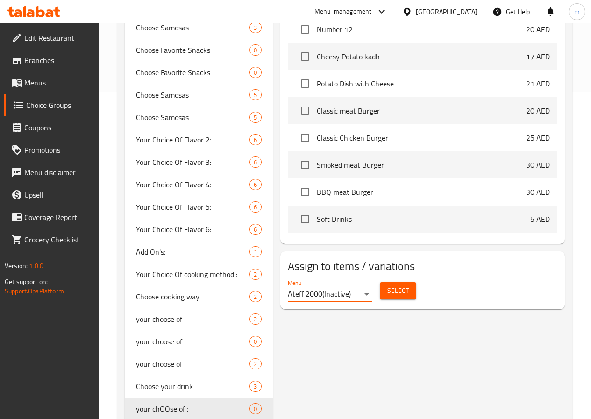
click at [387, 285] on button "Select" at bounding box center [398, 290] width 36 height 17
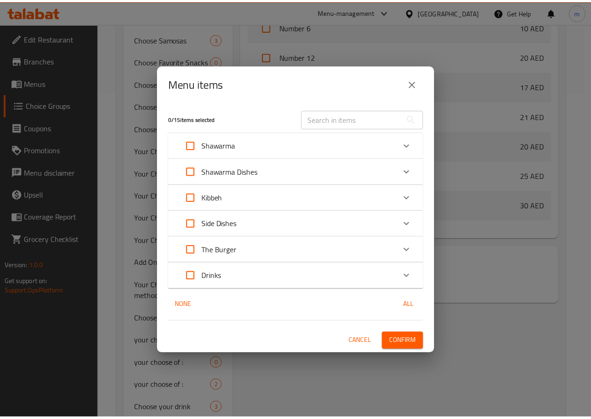
scroll to position [296, 0]
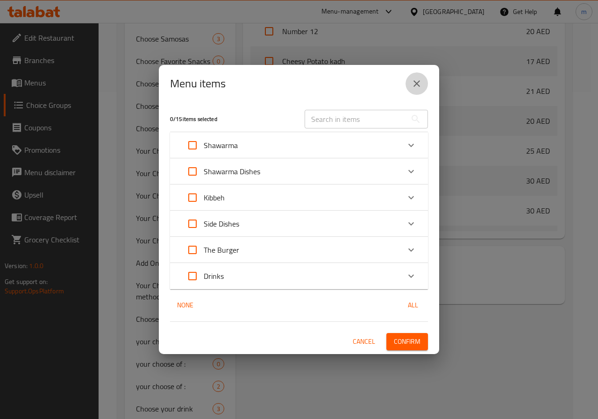
click at [410, 86] on button "close" at bounding box center [417, 83] width 22 height 22
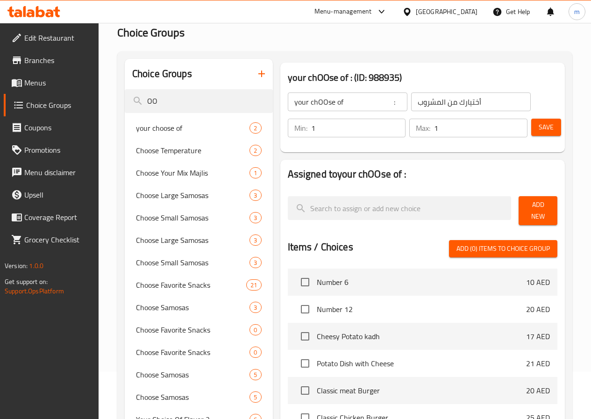
scroll to position [47, 0]
click at [535, 212] on span "Add New" at bounding box center [538, 211] width 24 height 23
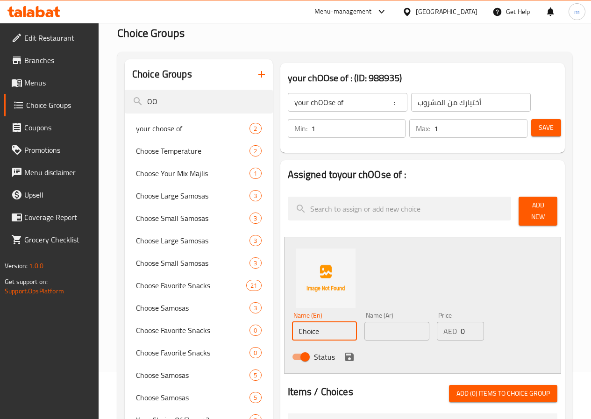
drag, startPoint x: 293, startPoint y: 325, endPoint x: 250, endPoint y: 328, distance: 43.1
click at [284, 328] on div "Name (En) Choice Name (En) Name (Ar) Name (Ar) Price AED 0 Price Status" at bounding box center [422, 305] width 277 height 137
type input "7 UP"
click at [364, 331] on input "text" at bounding box center [396, 331] width 65 height 19
type input "S"
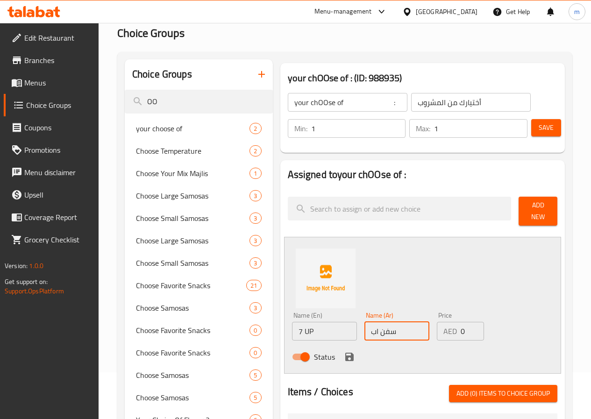
type input "سفن اب"
drag, startPoint x: 454, startPoint y: 327, endPoint x: 435, endPoint y: 331, distance: 19.2
click at [437, 331] on div "AED 0 Price" at bounding box center [460, 331] width 47 height 19
click at [344, 353] on icon "save" at bounding box center [349, 356] width 11 height 11
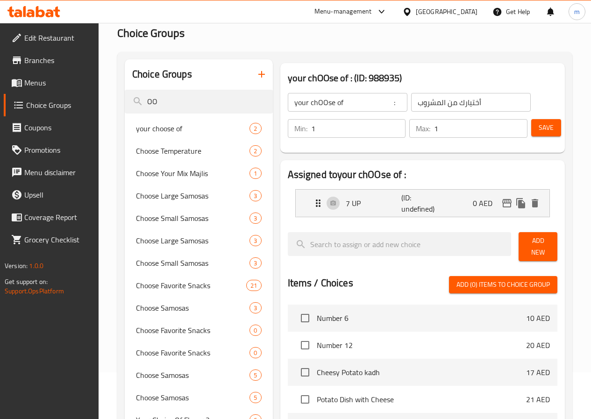
click at [539, 132] on span "Save" at bounding box center [546, 128] width 15 height 12
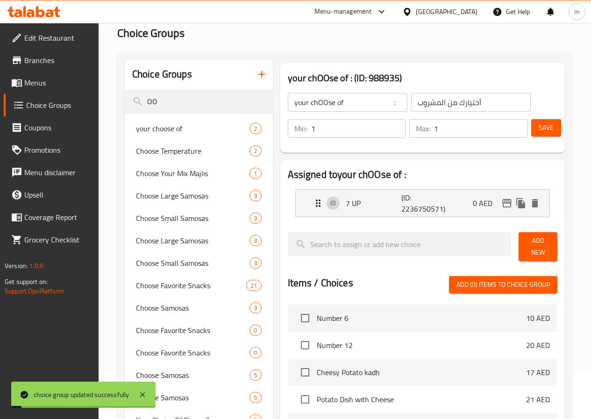
click at [526, 246] on span "Add New" at bounding box center [538, 246] width 24 height 23
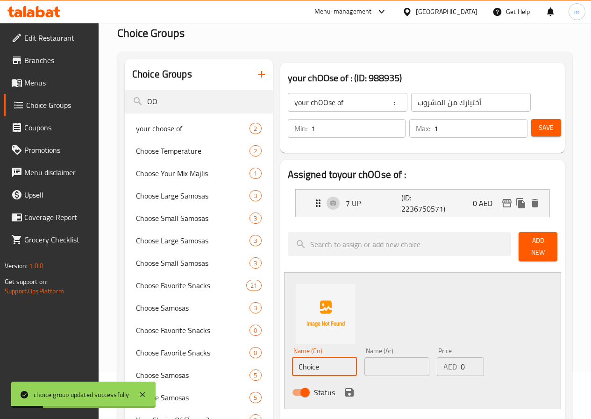
drag, startPoint x: 291, startPoint y: 363, endPoint x: 238, endPoint y: 364, distance: 52.8
type input "ح"
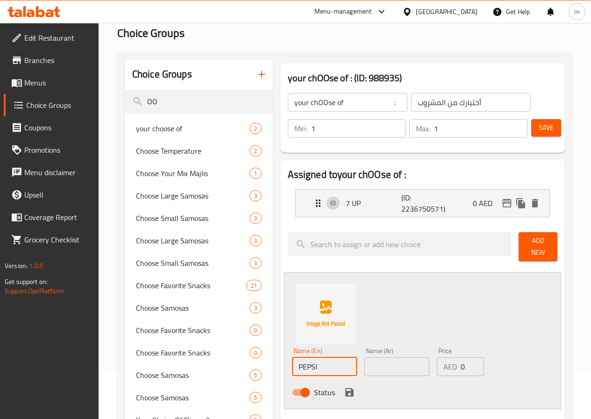
type input "PEPSI"
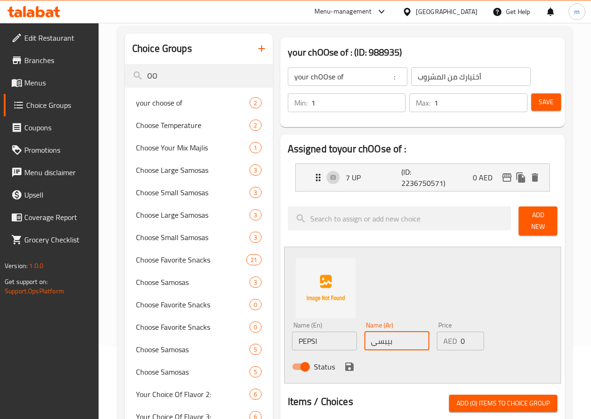
scroll to position [93, 0]
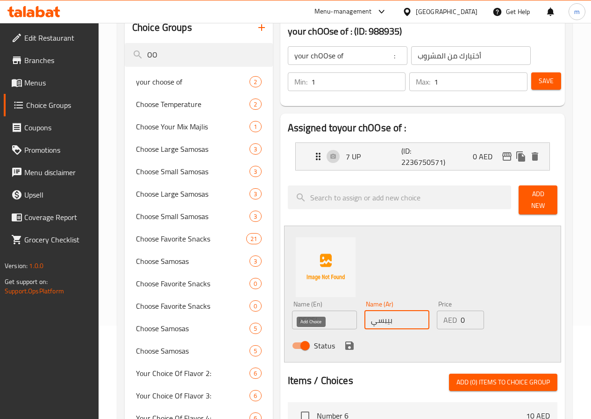
type input "بيبسي"
click at [345, 342] on icon "save" at bounding box center [349, 346] width 8 height 8
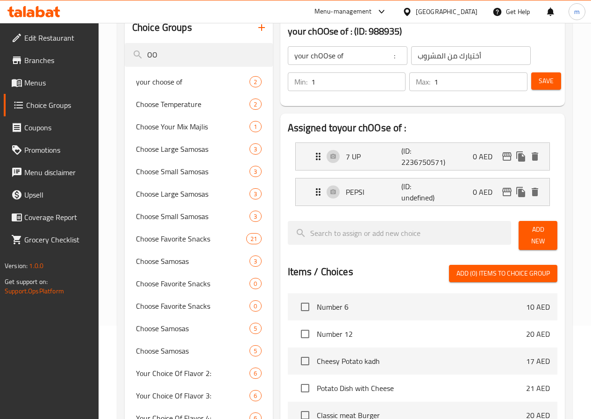
click at [528, 238] on span "Add New" at bounding box center [538, 235] width 24 height 23
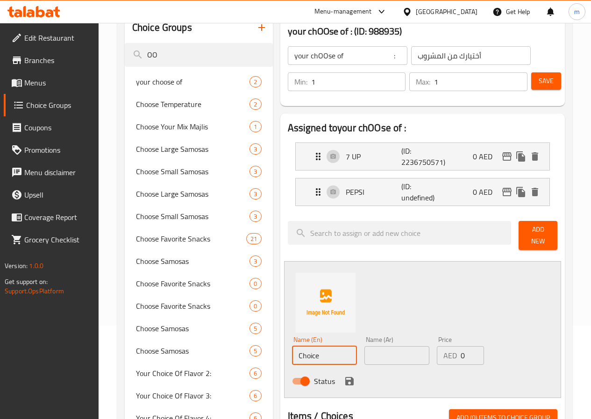
drag, startPoint x: 313, startPoint y: 354, endPoint x: 252, endPoint y: 359, distance: 61.0
click at [288, 359] on div "Name (En) Choice Name (En)" at bounding box center [324, 351] width 72 height 36
type input "ة"
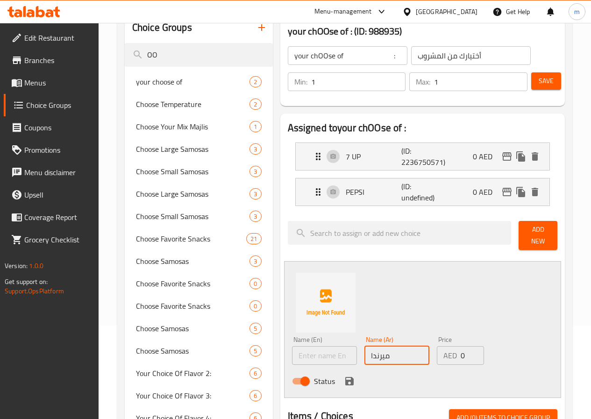
type input "ميرندا"
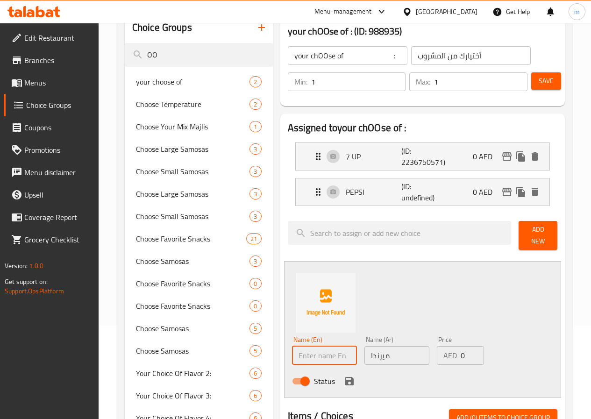
click at [300, 358] on input "text" at bounding box center [324, 355] width 65 height 19
type input "ة"
click at [300, 357] on input "text" at bounding box center [324, 355] width 65 height 19
paste input "[PERSON_NAME]"
click at [292, 348] on input "[PERSON_NAME]" at bounding box center [324, 355] width 65 height 19
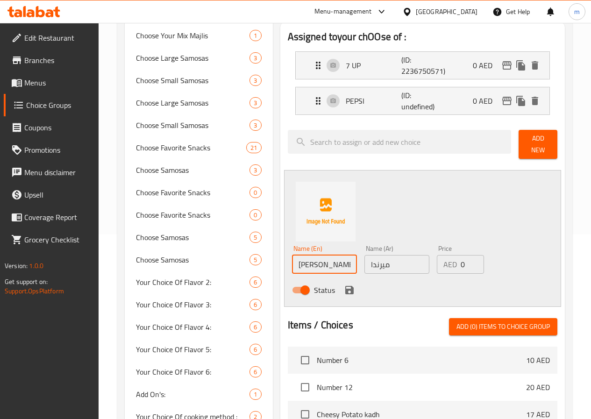
scroll to position [187, 0]
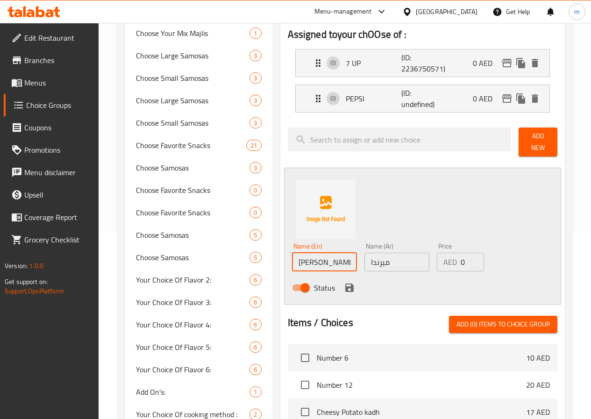
type input "[PERSON_NAME]"
click at [519, 142] on button "Add New" at bounding box center [538, 142] width 39 height 29
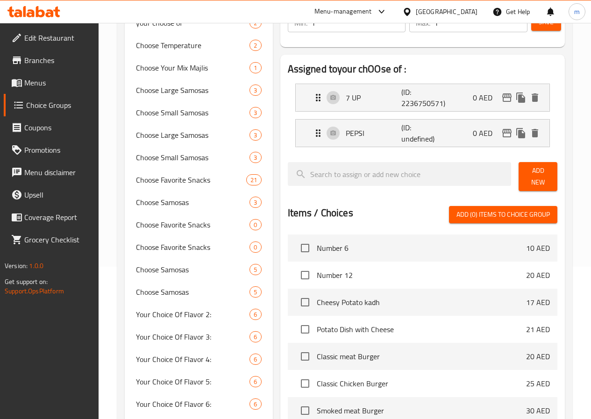
scroll to position [93, 0]
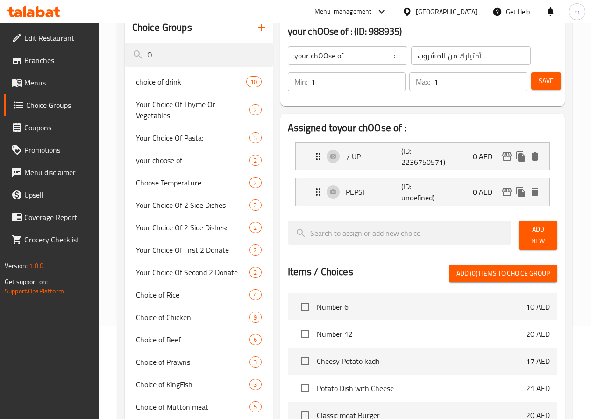
type input "O"
click at [536, 235] on span "Add New" at bounding box center [538, 235] width 24 height 23
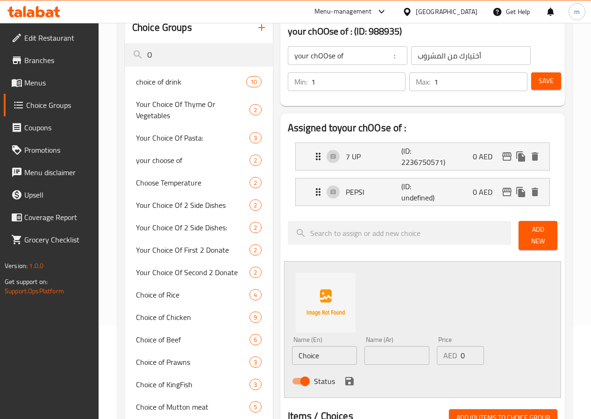
click at [293, 351] on input "Choice" at bounding box center [324, 355] width 65 height 19
paste input "[PERSON_NAME]"
click at [292, 347] on input "[PERSON_NAME]" at bounding box center [324, 355] width 65 height 19
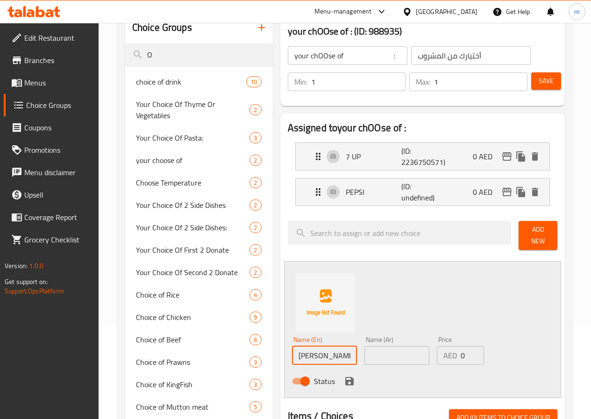
click at [292, 347] on input "[PERSON_NAME]" at bounding box center [324, 355] width 65 height 19
type input "[PERSON_NAME]"
click at [364, 355] on input "text" at bounding box center [396, 355] width 65 height 19
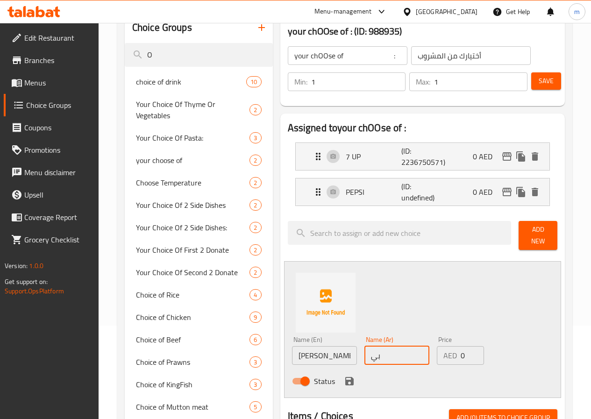
type input "ب"
type input "ميرندا"
click at [303, 376] on div "Status" at bounding box center [397, 381] width 218 height 25
click at [344, 378] on icon "save" at bounding box center [349, 381] width 11 height 11
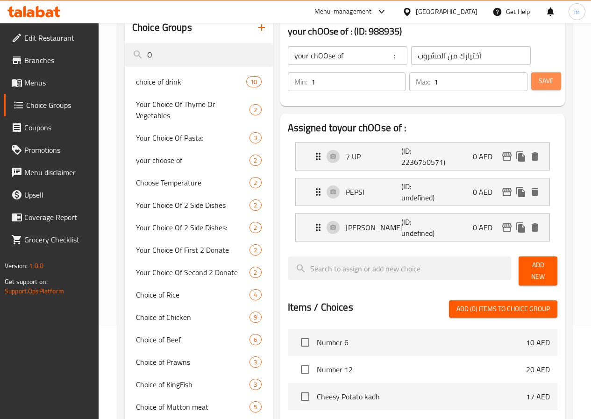
click at [546, 80] on span "Save" at bounding box center [546, 81] width 15 height 12
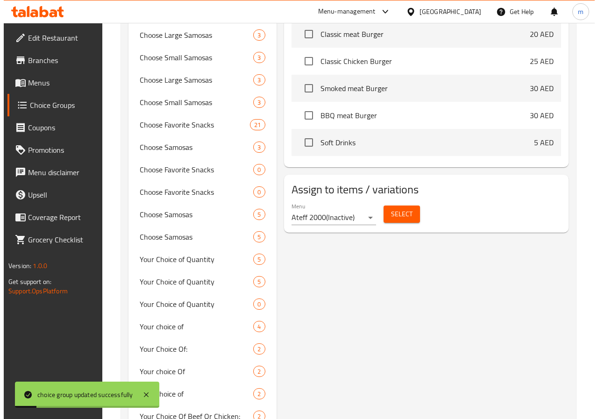
scroll to position [514, 0]
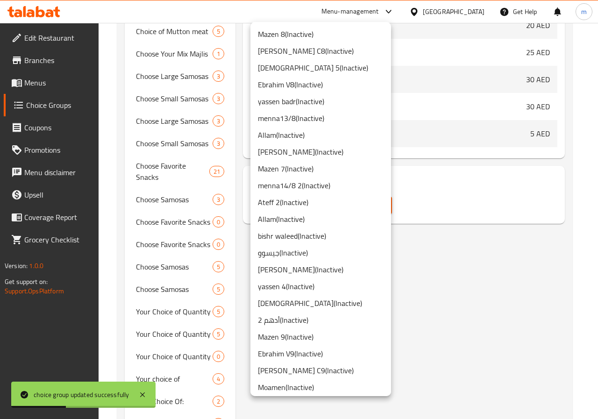
scroll to position [666, 0]
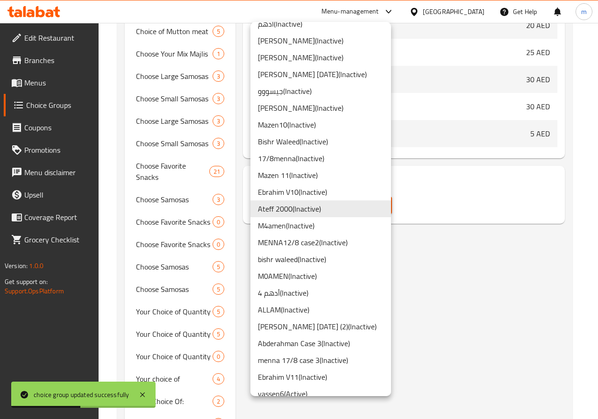
click at [328, 213] on li "Ateff 2000 ( Inactive )" at bounding box center [320, 208] width 141 height 17
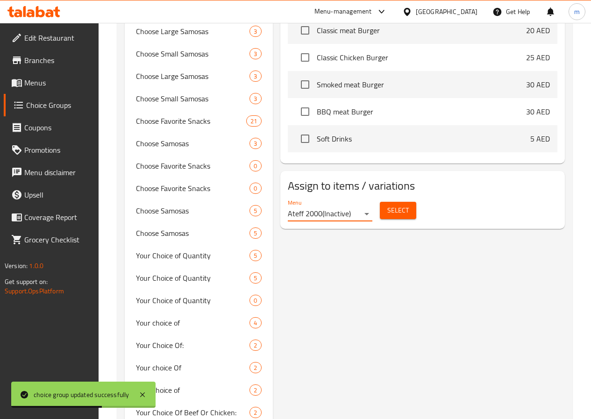
click at [380, 208] on button "Select" at bounding box center [398, 210] width 36 height 17
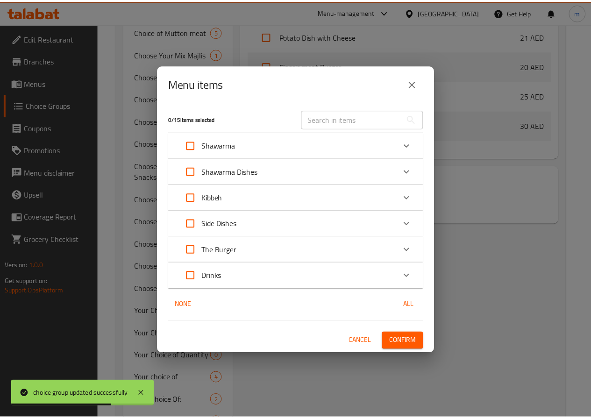
scroll to position [296, 0]
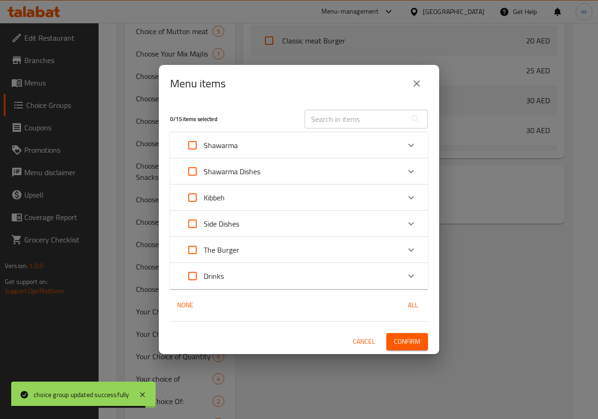
click at [401, 272] on div "Expand" at bounding box center [411, 276] width 22 height 22
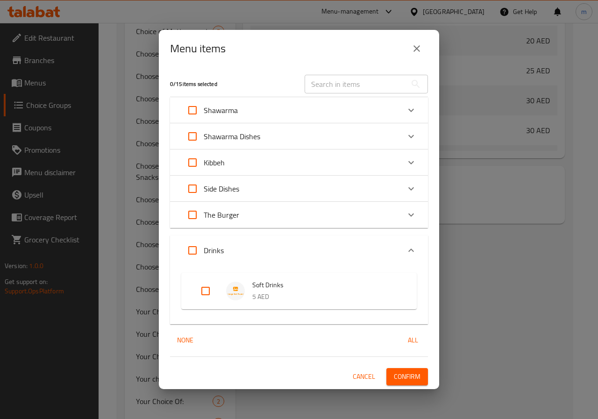
click at [203, 287] on input "Expand" at bounding box center [205, 291] width 22 height 22
checkbox input "true"
click at [417, 373] on span "Confirm" at bounding box center [407, 377] width 27 height 12
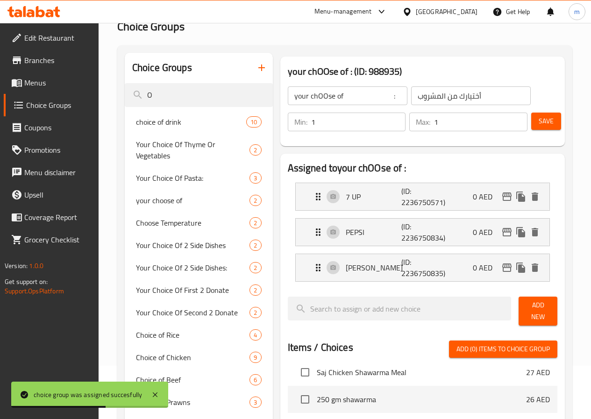
scroll to position [0, 0]
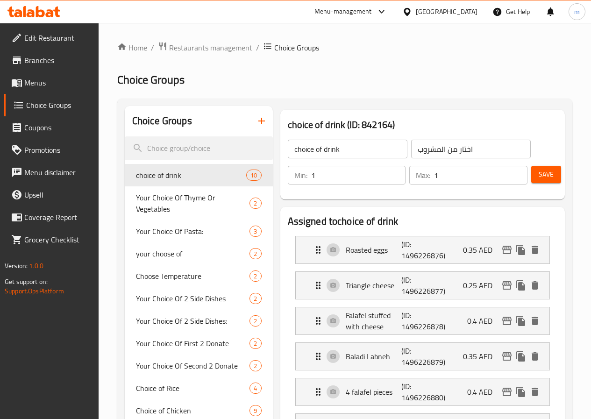
click at [47, 84] on span "Menus" at bounding box center [57, 82] width 67 height 11
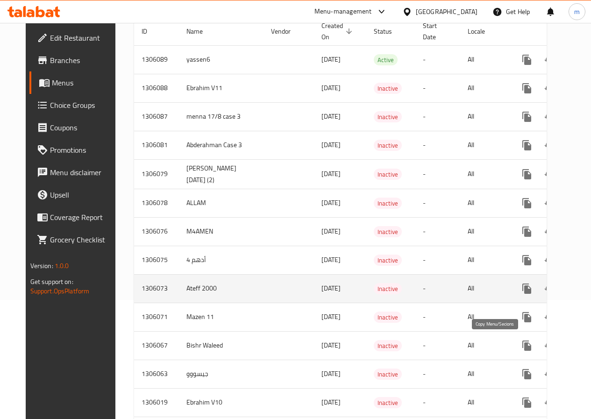
scroll to position [140, 0]
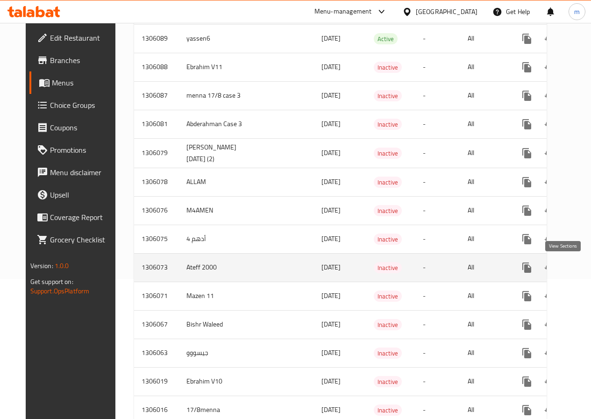
click at [583, 275] on link "enhanced table" at bounding box center [594, 268] width 22 height 22
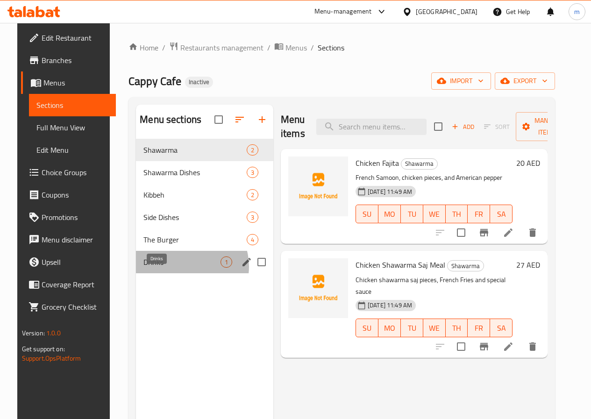
click at [174, 268] on span "Drinks" at bounding box center [181, 262] width 77 height 11
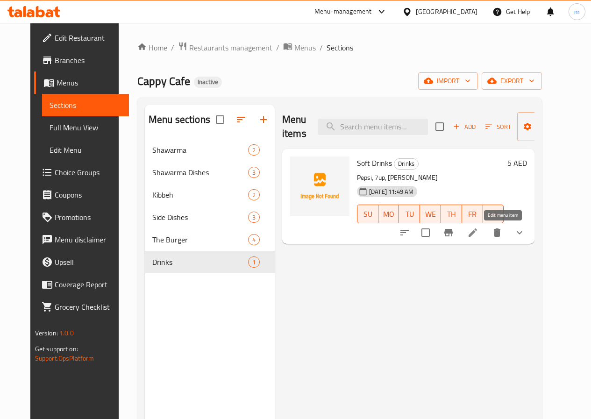
click at [477, 232] on icon at bounding box center [473, 232] width 8 height 8
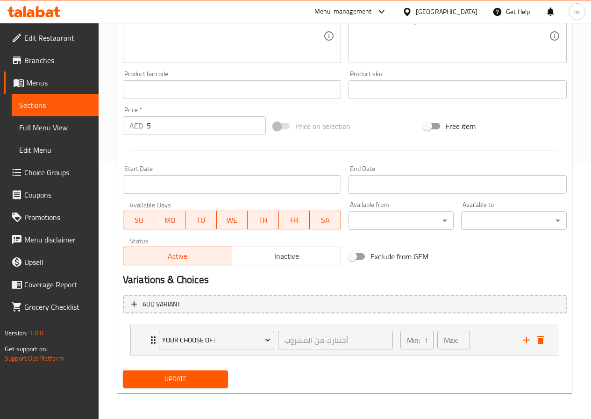
scroll to position [257, 0]
click at [513, 337] on div "Min: 1 ​ Max: 1 ​" at bounding box center [456, 340] width 123 height 30
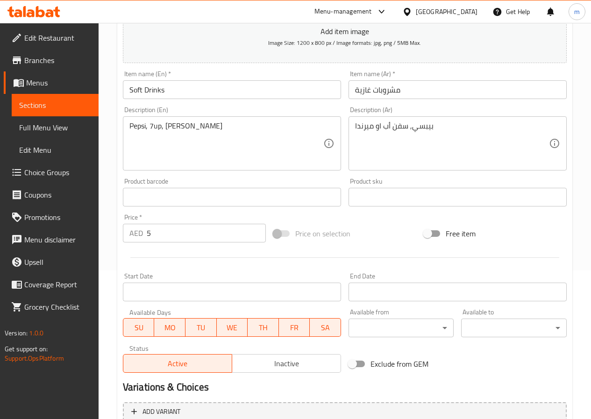
scroll to position [137, 0]
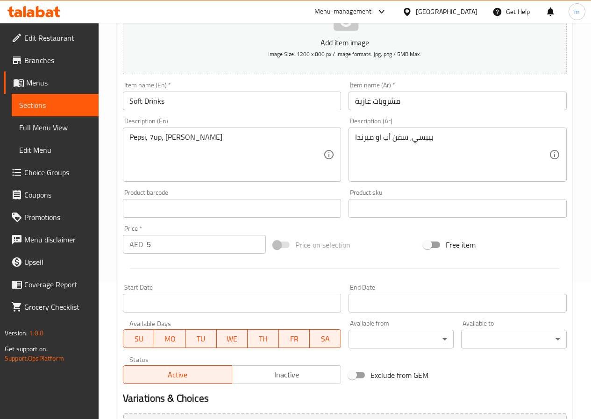
click at [268, 85] on div "Item name (En)   * Soft Drinks Item name (En) *" at bounding box center [232, 96] width 218 height 29
click at [58, 106] on span "Sections" at bounding box center [55, 105] width 72 height 11
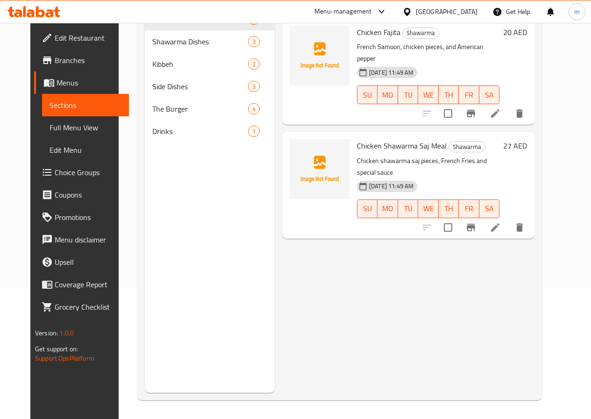
scroll to position [131, 0]
click at [57, 79] on span "Menus" at bounding box center [89, 82] width 65 height 11
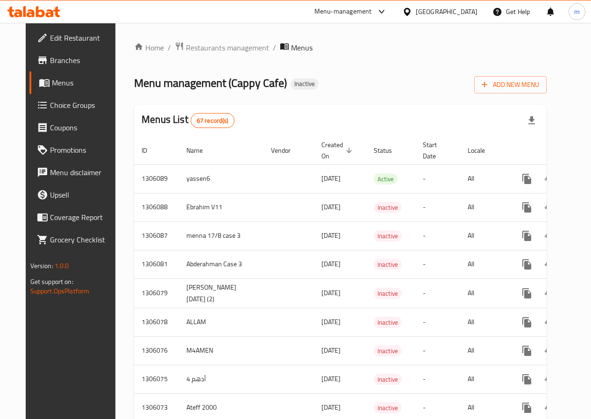
click at [382, 83] on div "Menu management ( Cappy Cafe ) Inactive Add New Menu" at bounding box center [340, 82] width 413 height 21
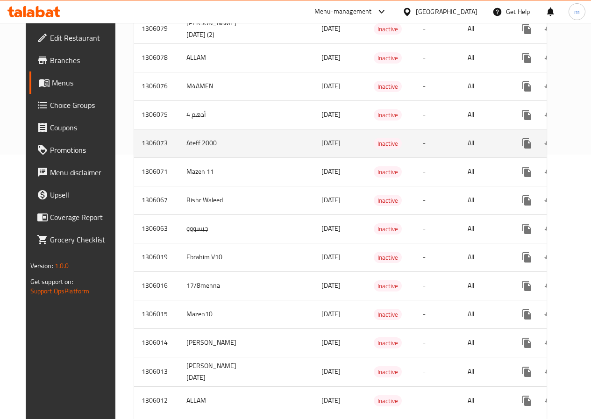
scroll to position [280, 0]
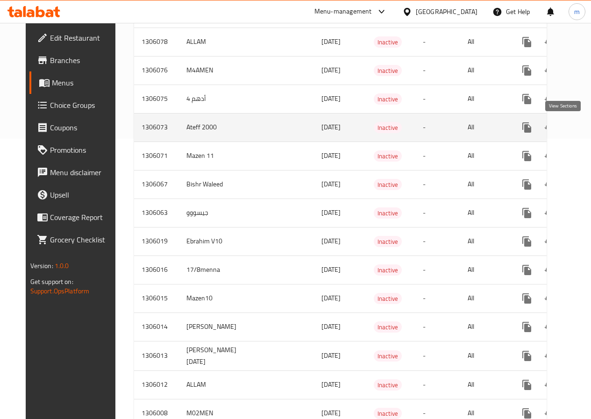
click at [589, 126] on icon "enhanced table" at bounding box center [594, 127] width 11 height 11
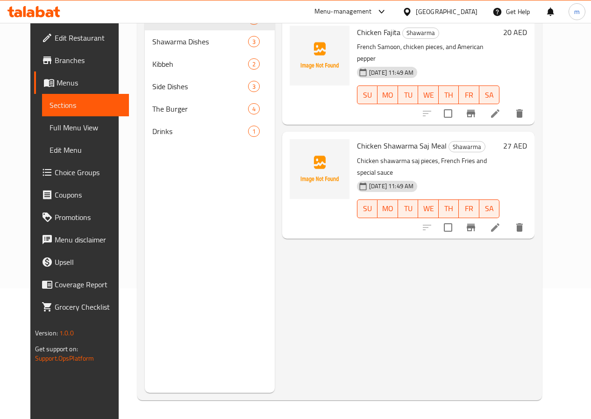
scroll to position [131, 0]
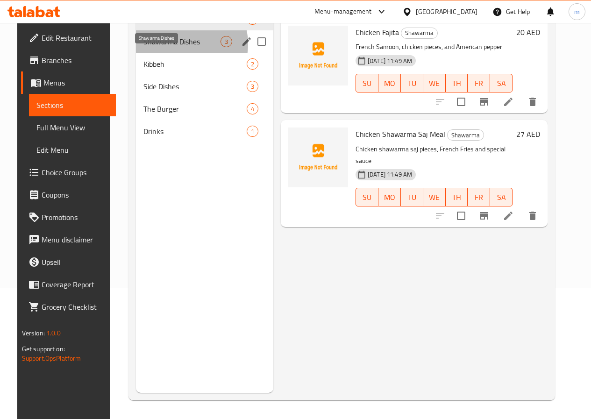
click at [167, 47] on span "Shawarma Dishes" at bounding box center [181, 41] width 77 height 11
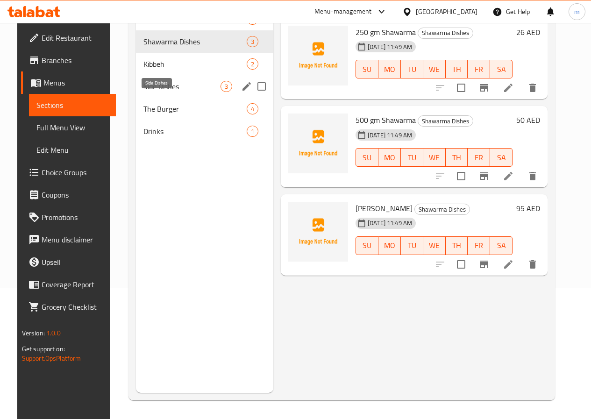
click at [164, 92] on span "Side Dishes" at bounding box center [181, 86] width 77 height 11
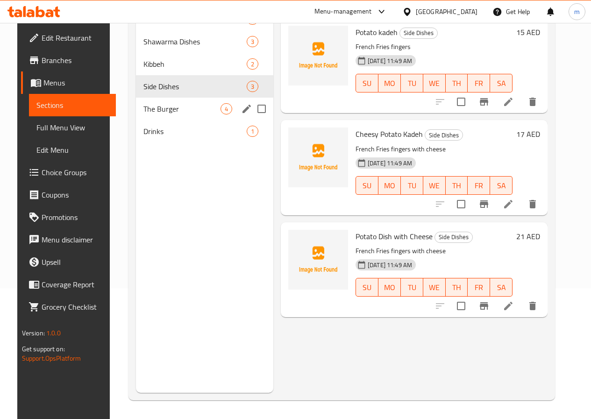
click at [166, 115] on div "The Burger 4" at bounding box center [204, 109] width 137 height 22
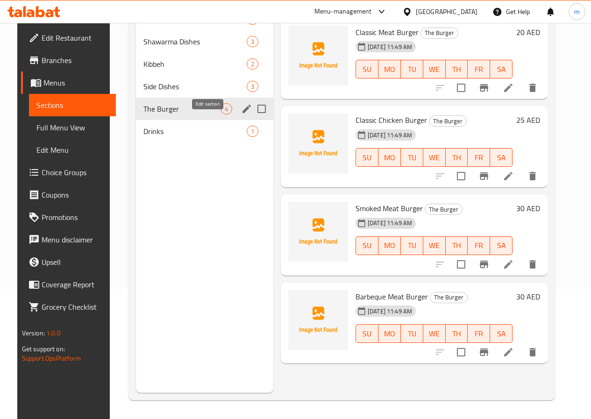
click at [241, 114] on icon "edit" at bounding box center [246, 108] width 11 height 11
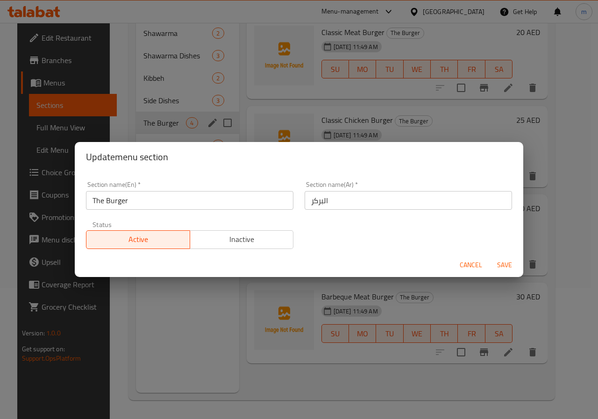
click at [312, 200] on input "البركر" at bounding box center [408, 200] width 207 height 19
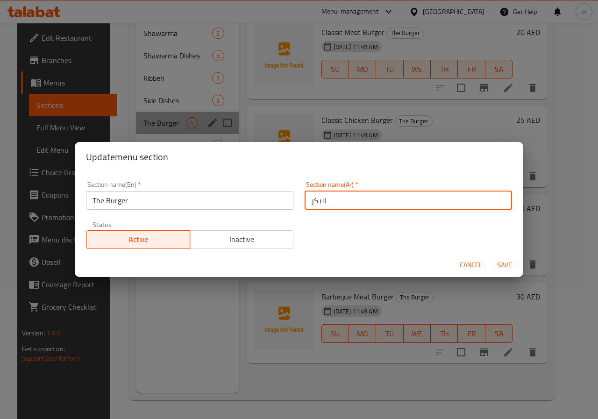
click at [416, 203] on input "البكر" at bounding box center [408, 200] width 207 height 19
type input "H"
type input "أ"
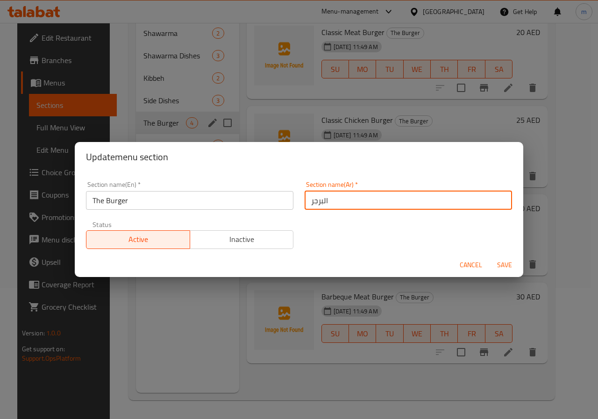
type input "البرجر"
click at [509, 265] on span "Save" at bounding box center [504, 265] width 22 height 12
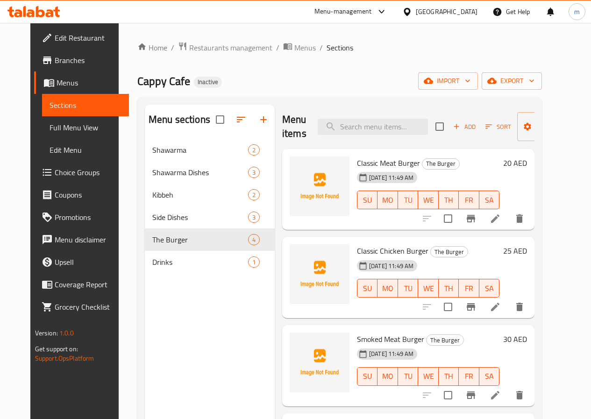
click at [50, 91] on link "Menus" at bounding box center [81, 82] width 95 height 22
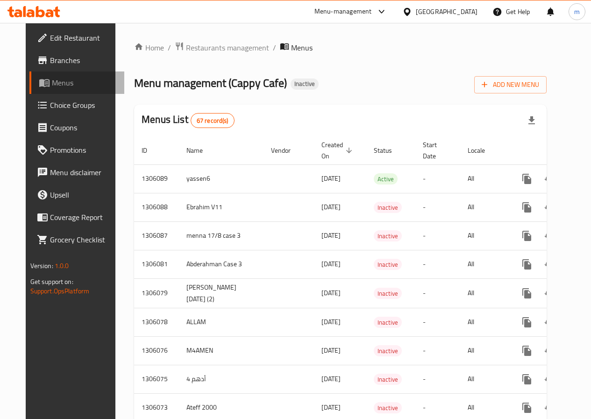
click at [56, 86] on span "Menus" at bounding box center [84, 82] width 65 height 11
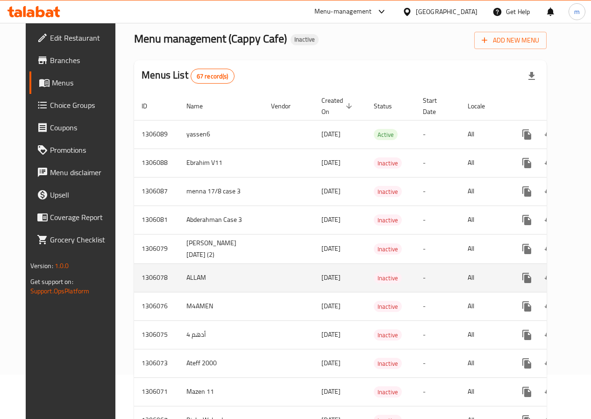
scroll to position [93, 0]
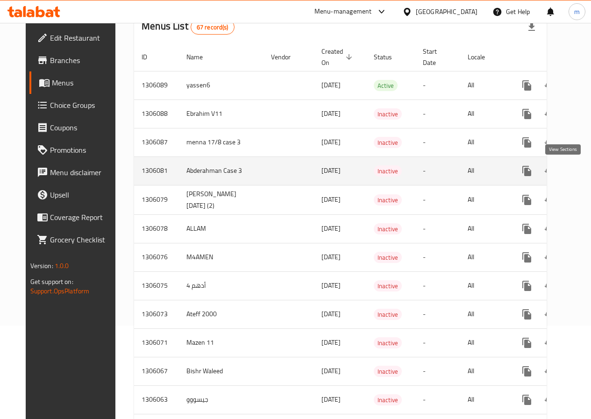
click at [589, 169] on icon "enhanced table" at bounding box center [594, 170] width 11 height 11
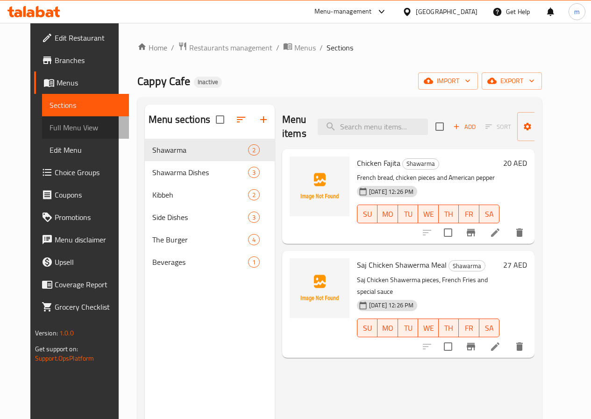
click at [71, 130] on span "Full Menu View" at bounding box center [86, 127] width 72 height 11
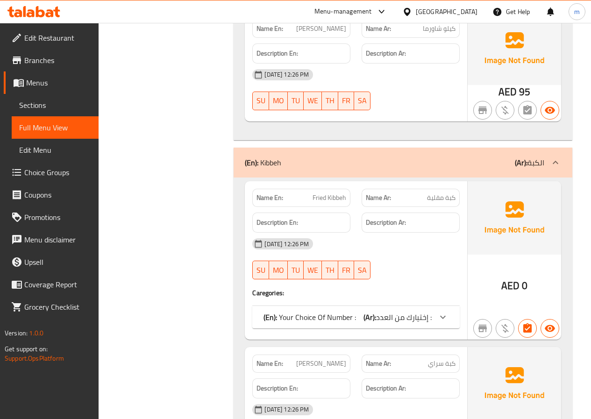
scroll to position [935, 0]
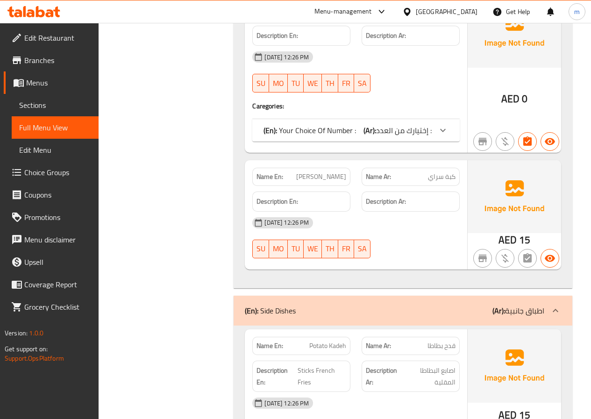
click at [414, 139] on div "(En): Your Choice Of Number : (Ar): إختيارك من العدد :" at bounding box center [355, 130] width 207 height 22
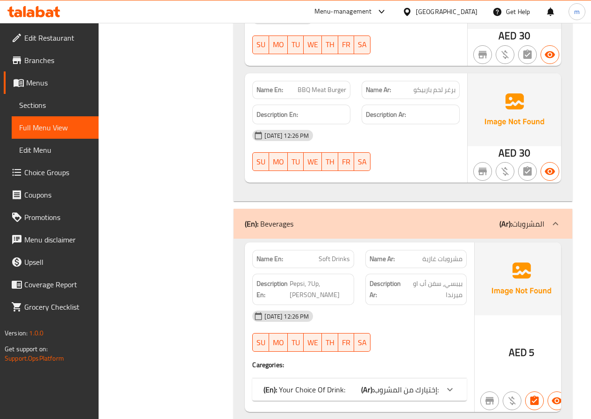
scroll to position [2133, 0]
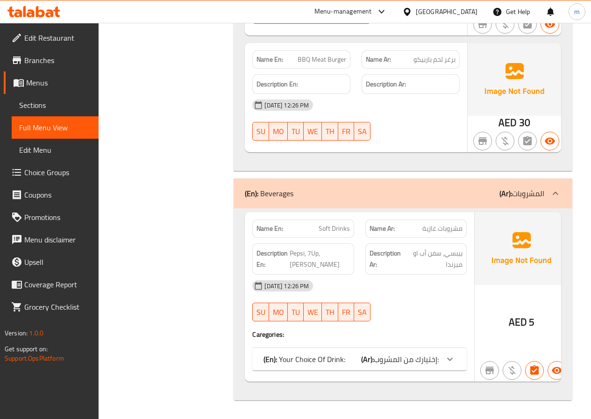
drag, startPoint x: 408, startPoint y: 344, endPoint x: 408, endPoint y: 351, distance: 6.6
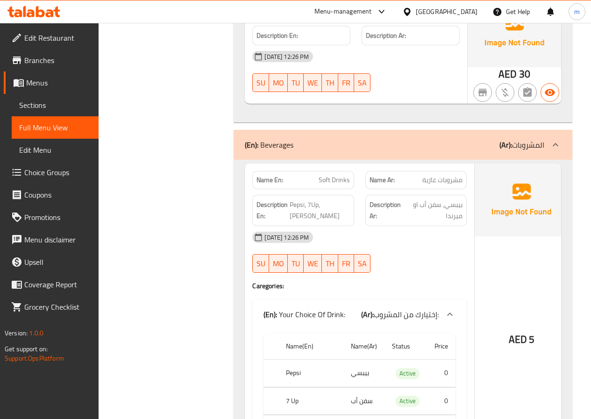
scroll to position [2266, 0]
